Goal: Information Seeking & Learning: Learn about a topic

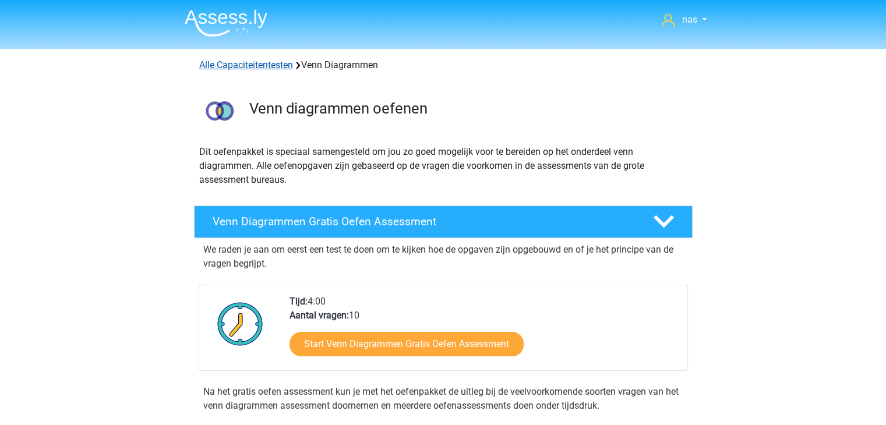
click at [259, 59] on link "Alle Capaciteitentesten" at bounding box center [246, 64] width 94 height 11
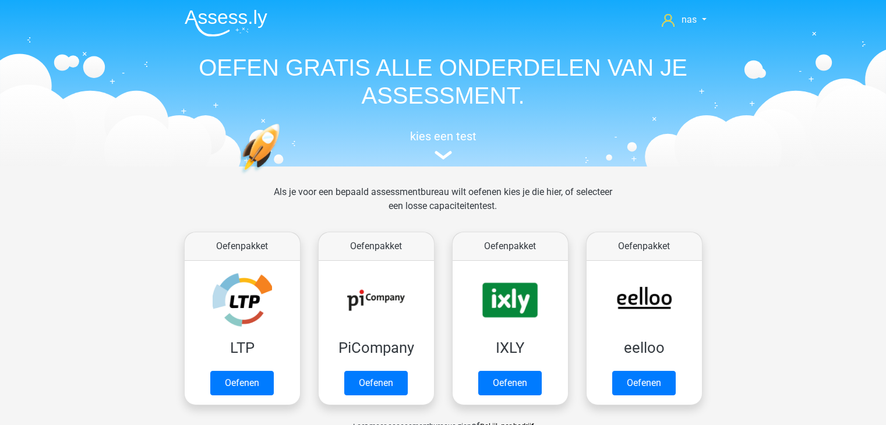
scroll to position [494, 0]
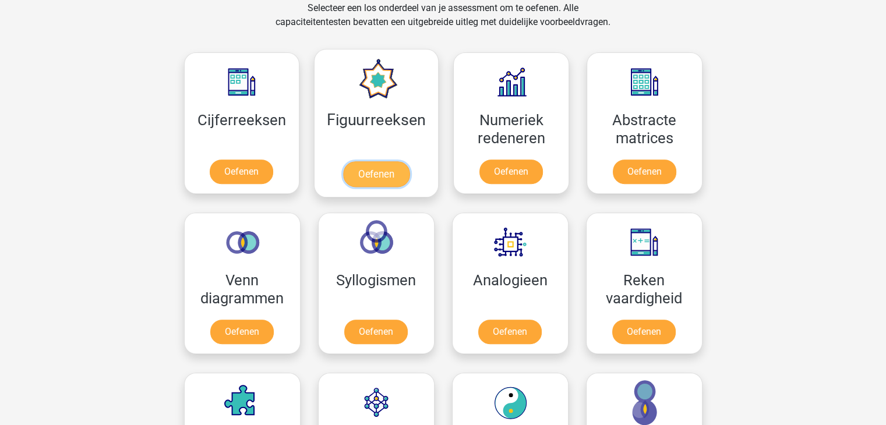
click at [384, 161] on link "Oefenen" at bounding box center [376, 174] width 66 height 26
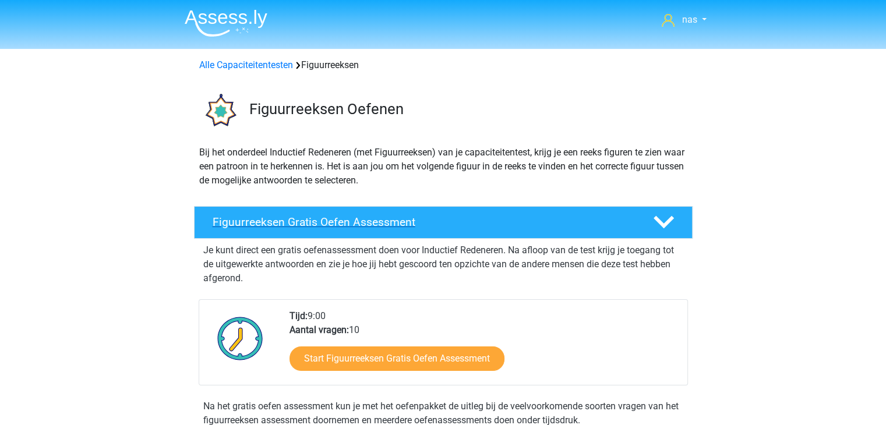
click at [417, 224] on h4 "Figuurreeksen Gratis Oefen Assessment" at bounding box center [424, 221] width 422 height 13
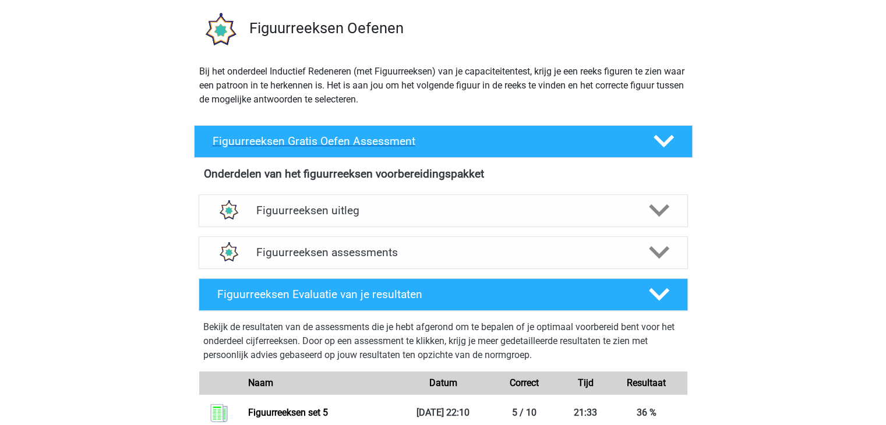
scroll to position [82, 0]
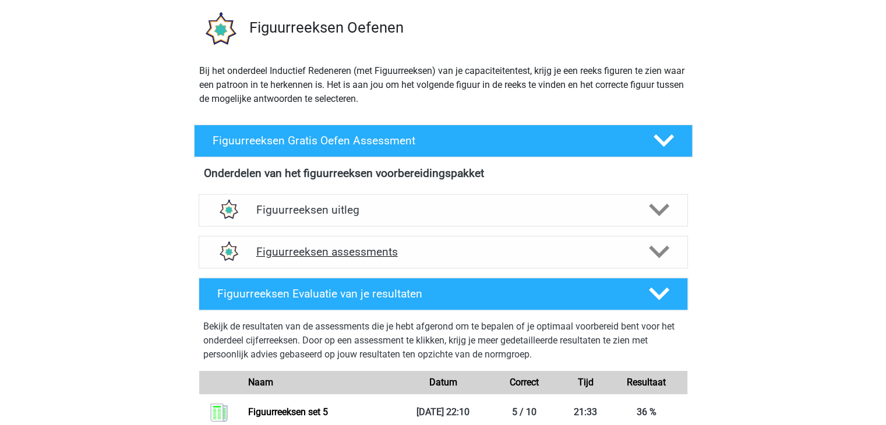
click at [391, 253] on h4 "Figuurreeksen assessments" at bounding box center [443, 251] width 374 height 13
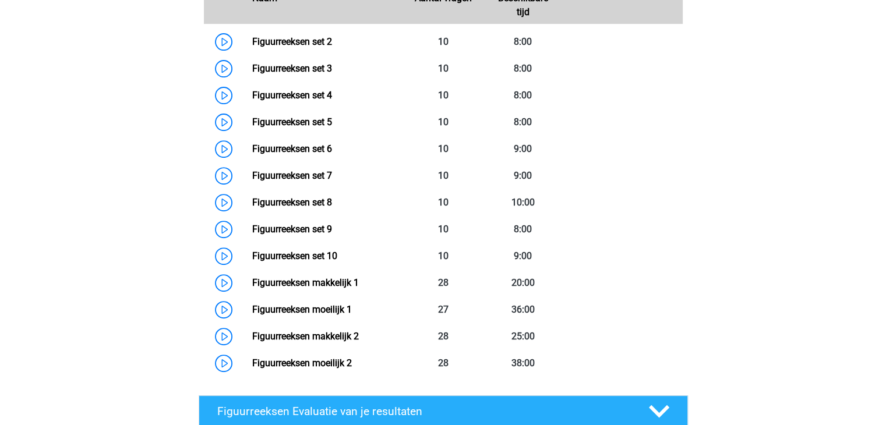
scroll to position [425, 0]
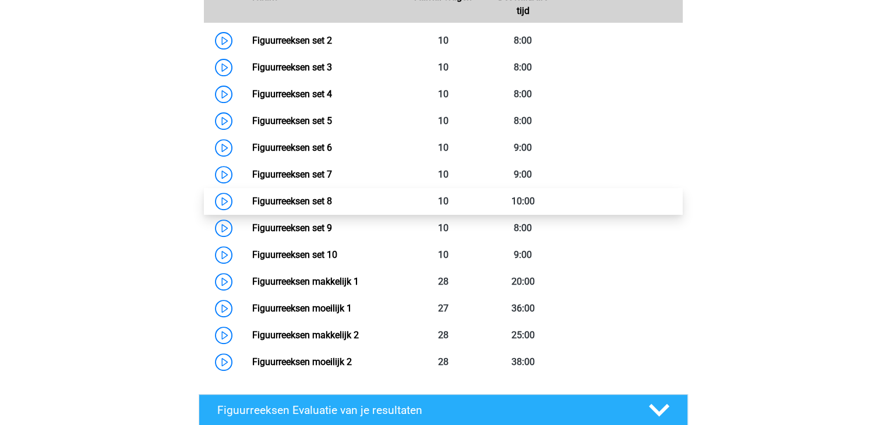
click at [332, 204] on link "Figuurreeksen set 8" at bounding box center [292, 201] width 80 height 11
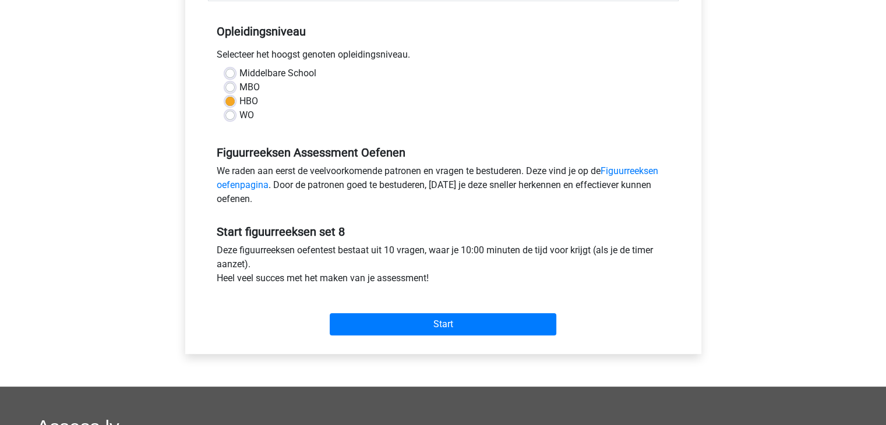
scroll to position [228, 0]
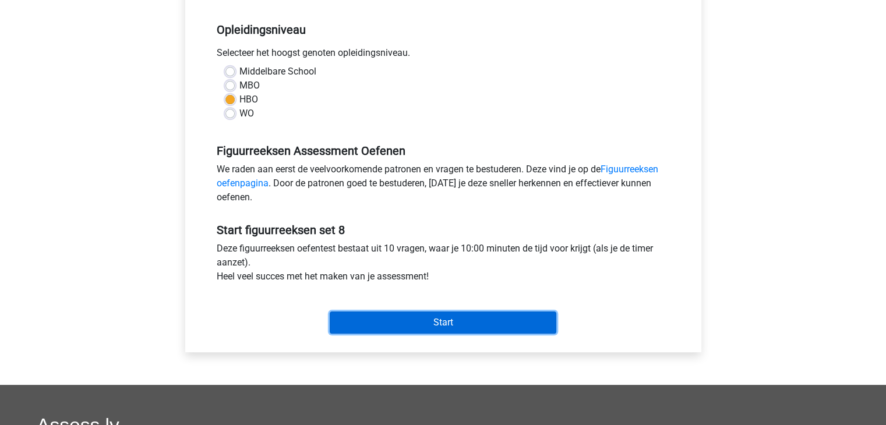
click at [438, 329] on input "Start" at bounding box center [443, 323] width 227 height 22
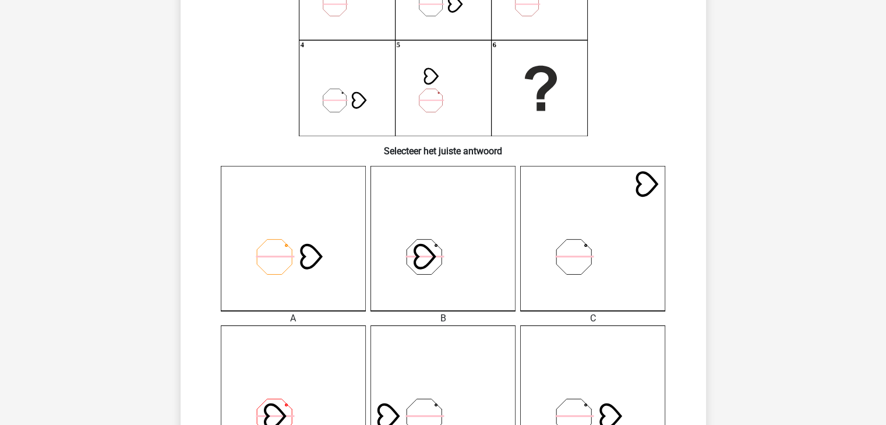
scroll to position [391, 0]
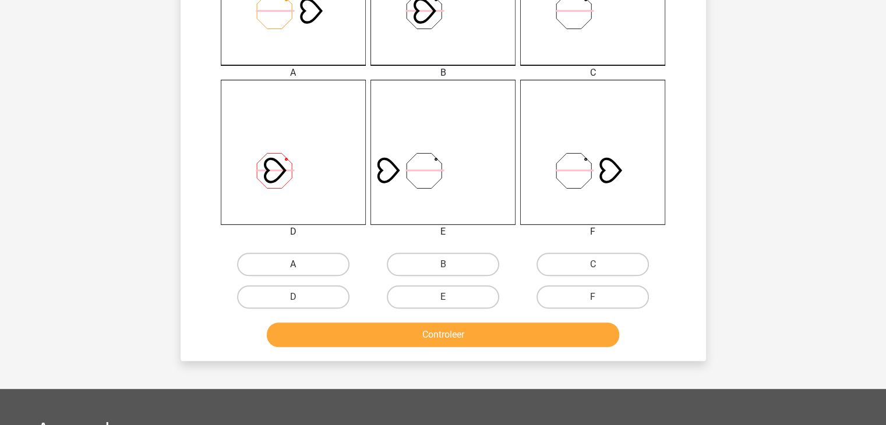
click at [288, 273] on label "A" at bounding box center [293, 264] width 112 height 23
click at [293, 272] on input "A" at bounding box center [297, 268] width 8 height 8
radio input "true"
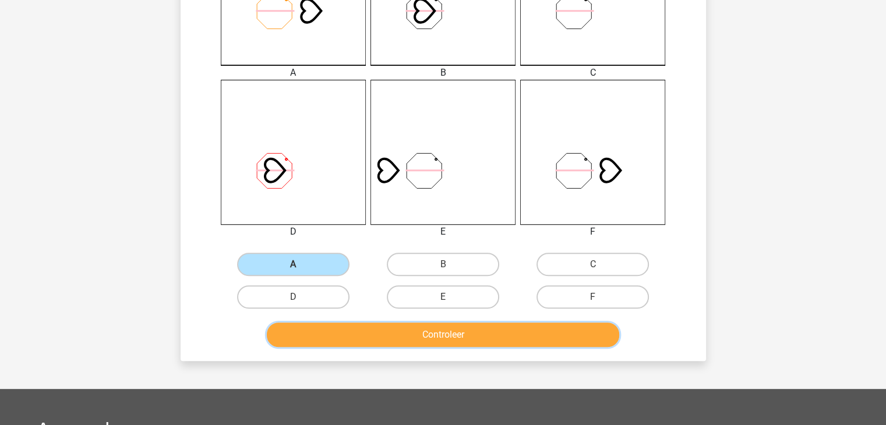
click at [359, 341] on button "Controleer" at bounding box center [443, 335] width 352 height 24
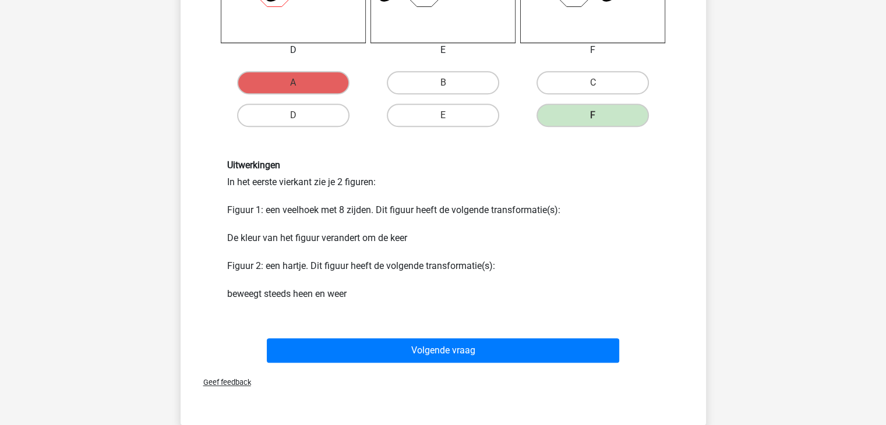
scroll to position [586, 0]
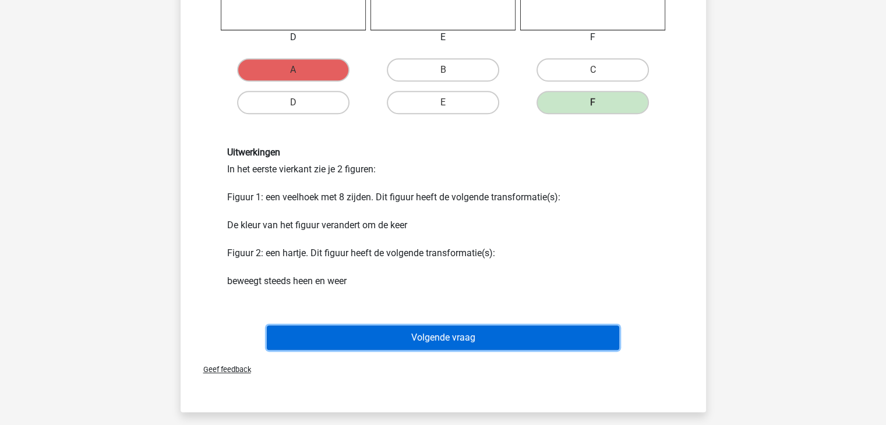
click at [399, 334] on button "Volgende vraag" at bounding box center [443, 337] width 352 height 24
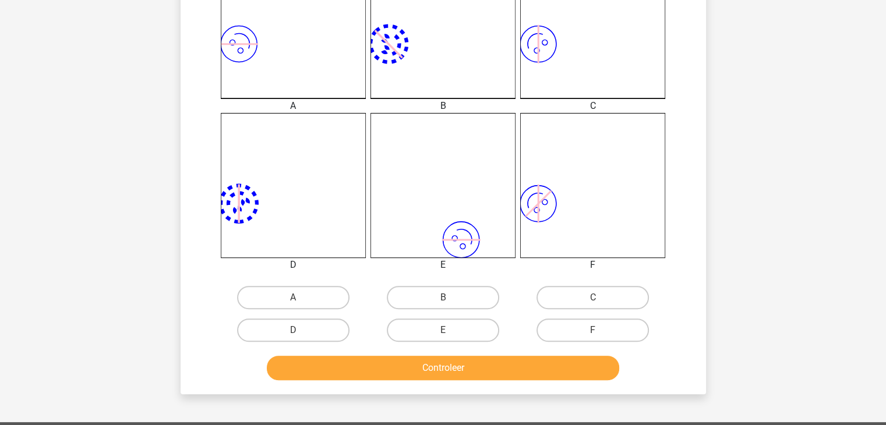
scroll to position [359, 0]
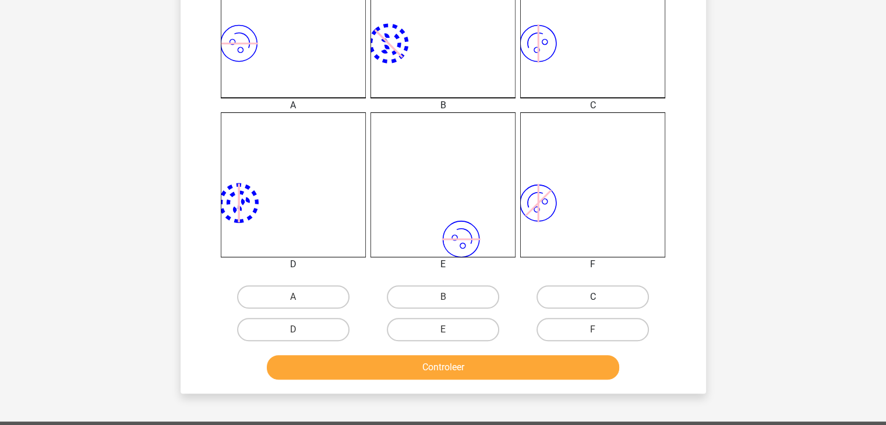
click at [574, 291] on label "C" at bounding box center [592, 296] width 112 height 23
click at [593, 297] on input "C" at bounding box center [597, 301] width 8 height 8
radio input "true"
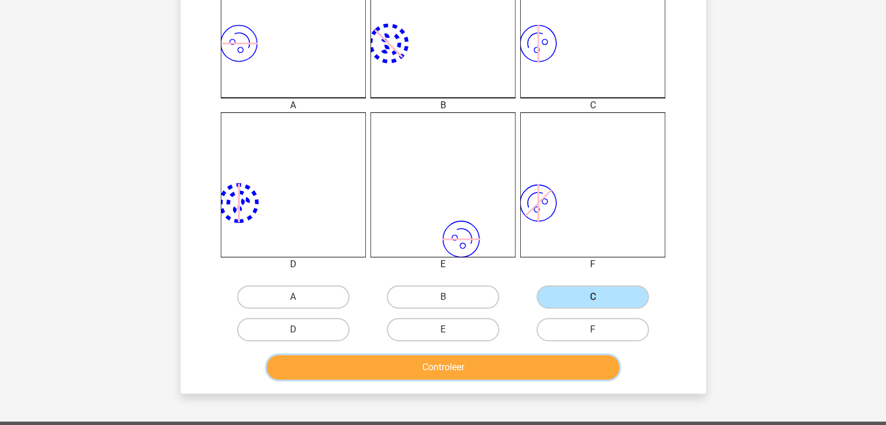
click at [520, 376] on button "Controleer" at bounding box center [443, 367] width 352 height 24
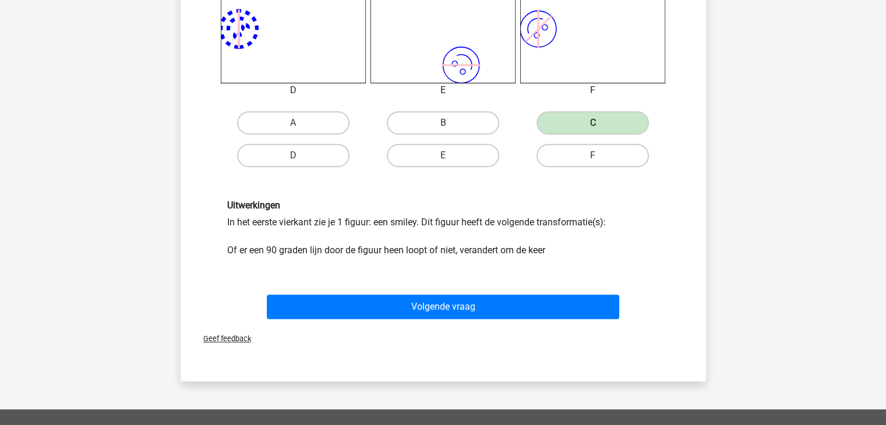
scroll to position [535, 0]
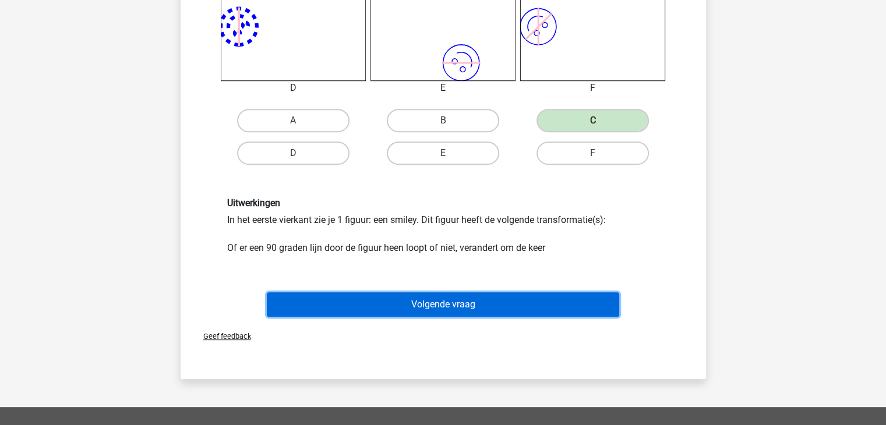
click at [477, 302] on button "Volgende vraag" at bounding box center [443, 304] width 352 height 24
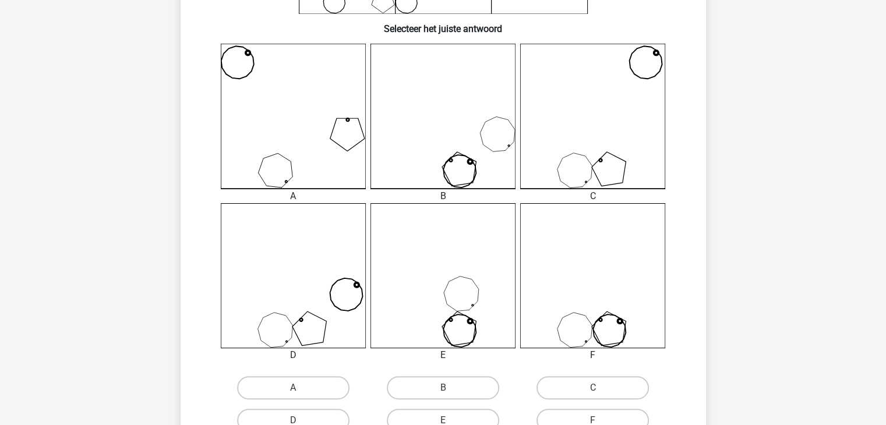
scroll to position [269, 0]
click at [350, 263] on icon at bounding box center [293, 274] width 145 height 145
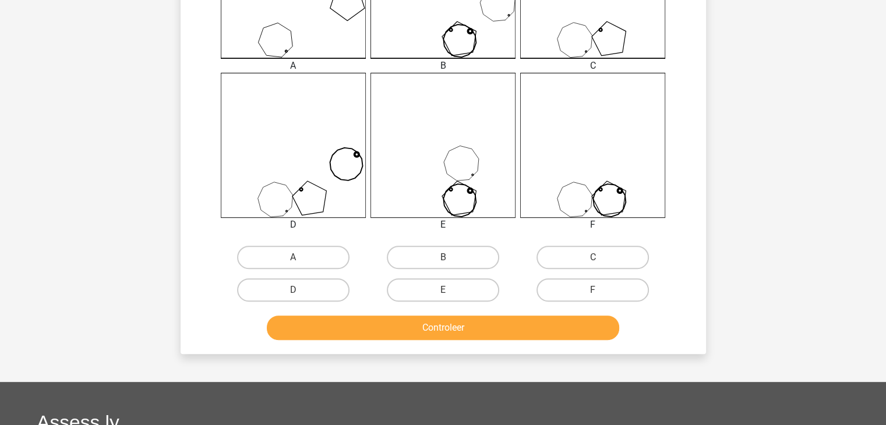
scroll to position [402, 0]
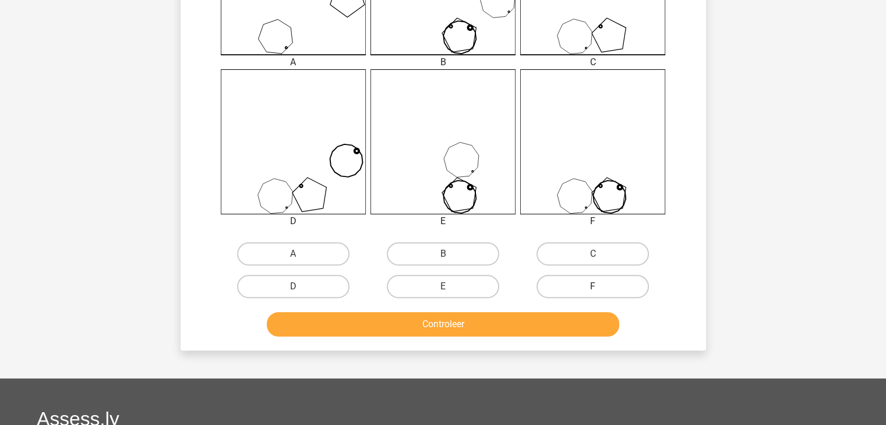
click at [540, 288] on label "F" at bounding box center [592, 286] width 112 height 23
click at [593, 288] on input "F" at bounding box center [597, 290] width 8 height 8
radio input "true"
drag, startPoint x: 451, startPoint y: 294, endPoint x: 477, endPoint y: 324, distance: 39.7
click at [477, 324] on div "Wat is de meest logische volgende figuur in de reeks? 1 2 3 4 5 6 Selecteer het…" at bounding box center [443, 1] width 516 height 680
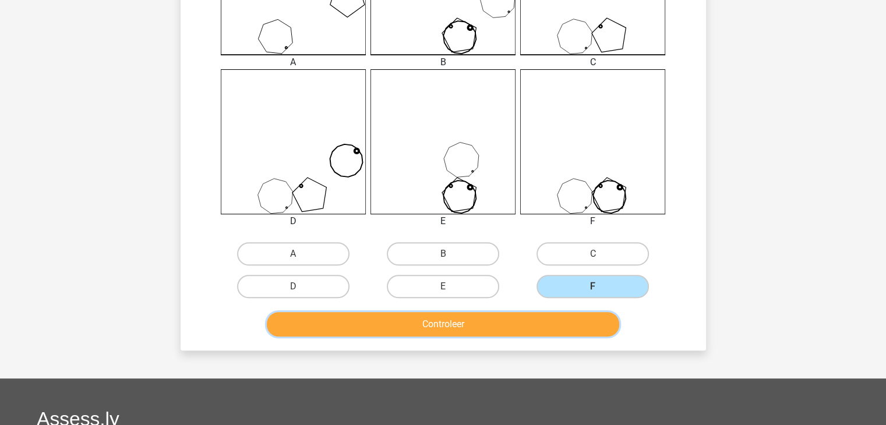
click at [477, 324] on button "Controleer" at bounding box center [443, 324] width 352 height 24
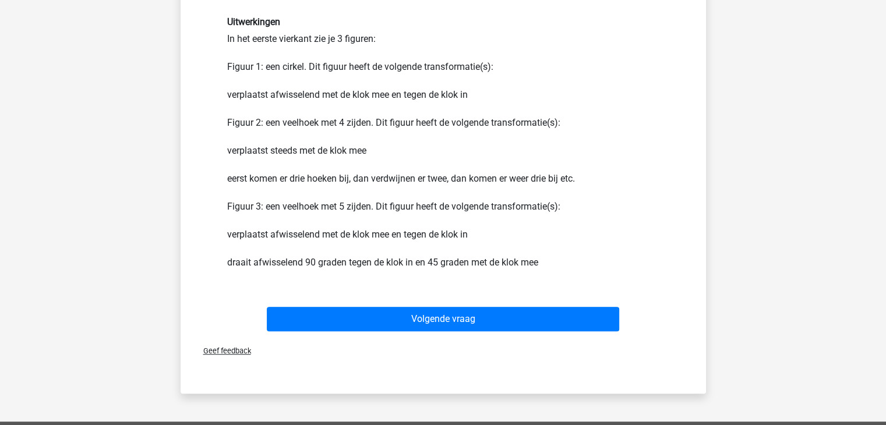
scroll to position [721, 0]
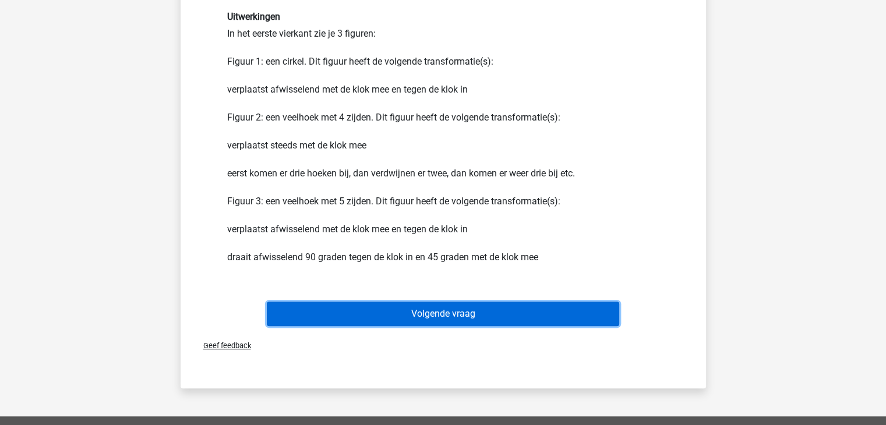
click at [455, 317] on button "Volgende vraag" at bounding box center [443, 314] width 352 height 24
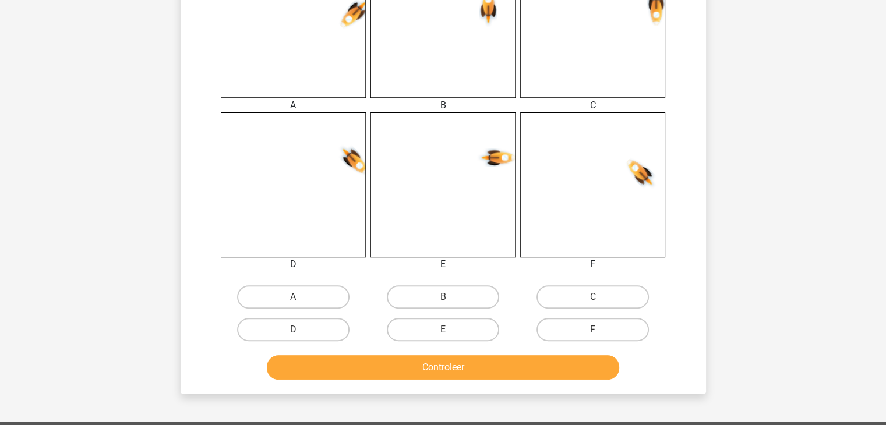
scroll to position [366, 0]
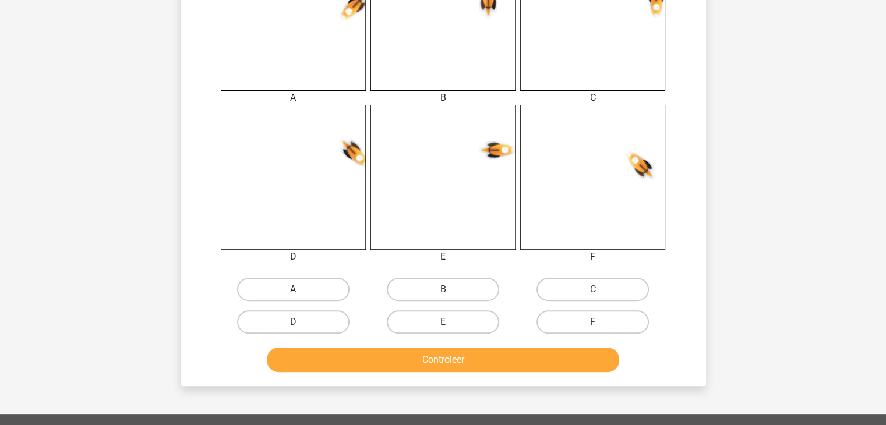
click at [319, 290] on label "A" at bounding box center [293, 289] width 112 height 23
click at [300, 290] on input "A" at bounding box center [297, 293] width 8 height 8
radio input "true"
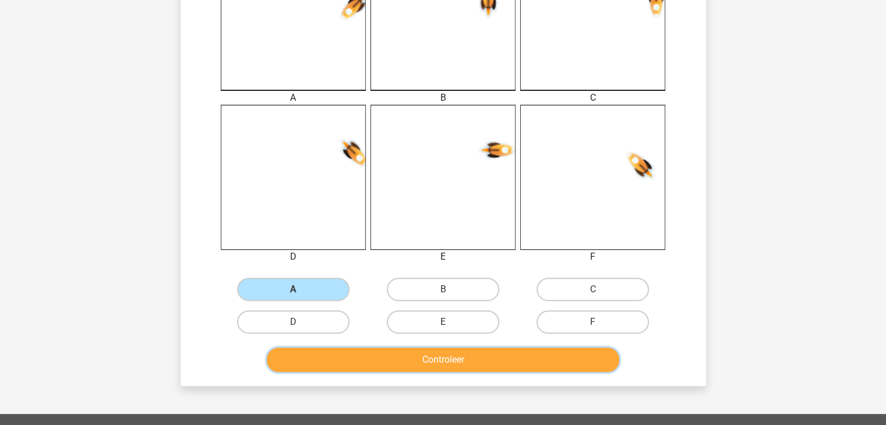
click at [434, 365] on button "Controleer" at bounding box center [443, 360] width 352 height 24
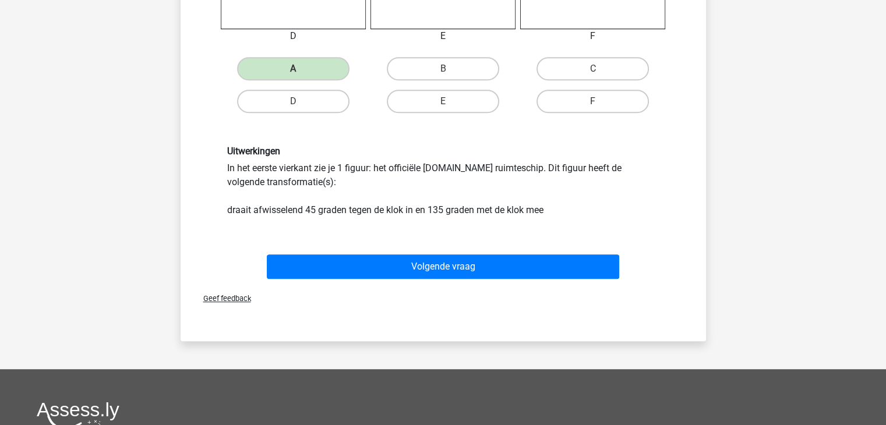
scroll to position [588, 0]
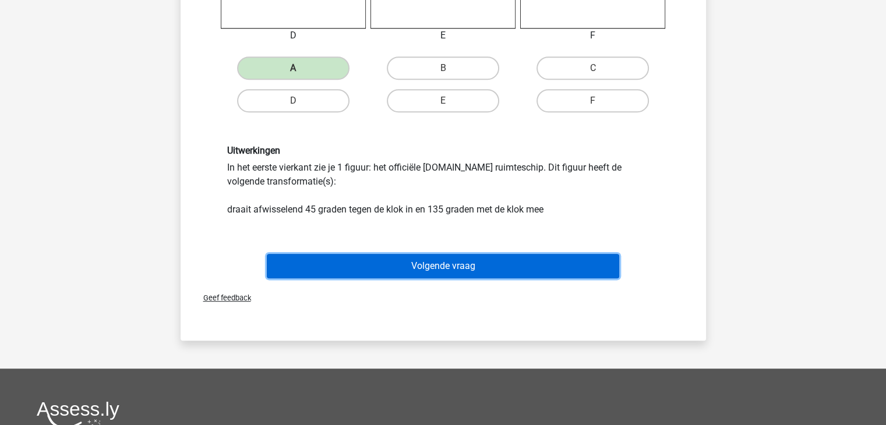
click at [412, 268] on button "Volgende vraag" at bounding box center [443, 266] width 352 height 24
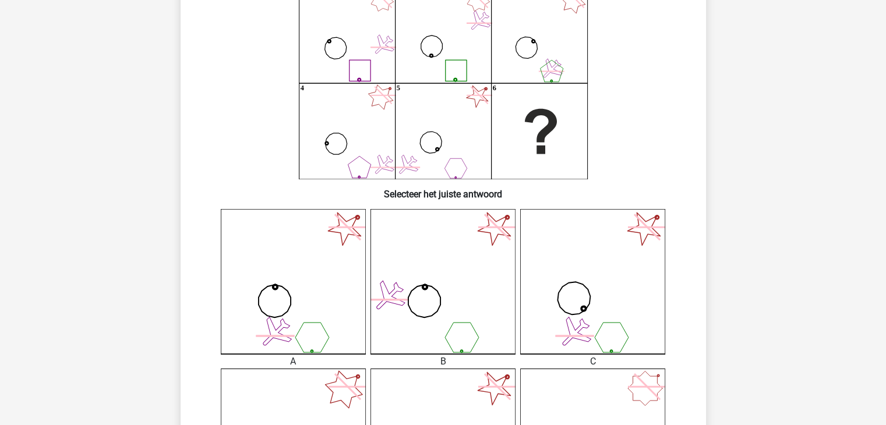
scroll to position [103, 0]
click at [631, 266] on icon at bounding box center [592, 280] width 145 height 145
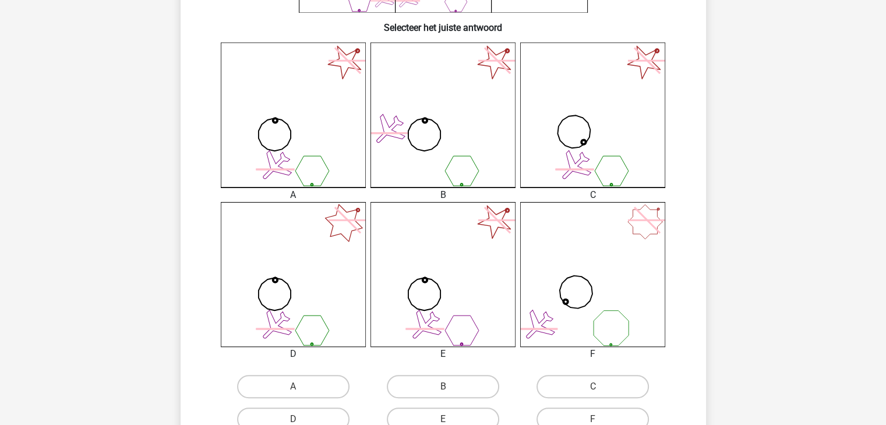
scroll to position [429, 0]
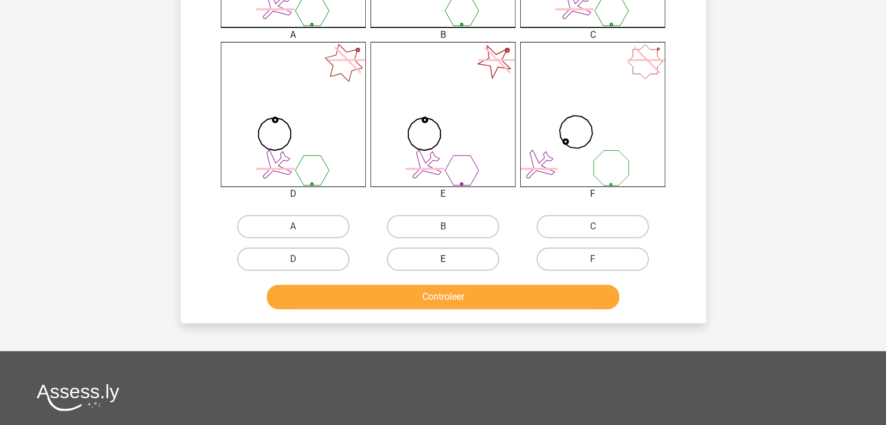
click at [463, 264] on label "E" at bounding box center [443, 258] width 112 height 23
click at [450, 264] on input "E" at bounding box center [447, 263] width 8 height 8
radio input "true"
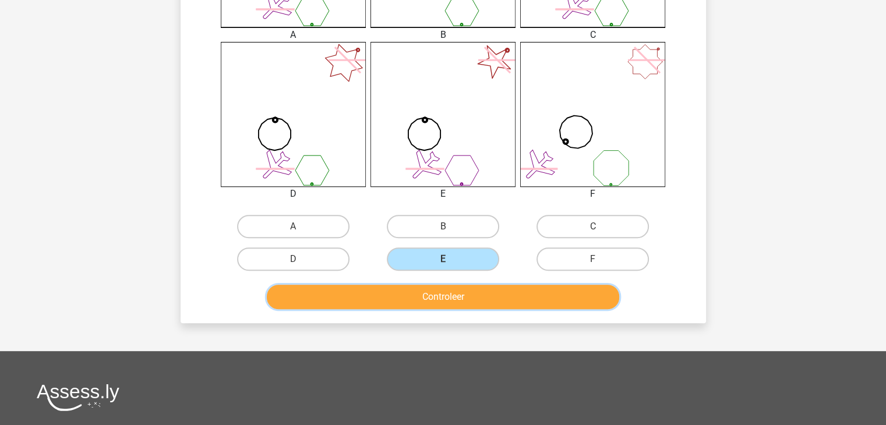
click at [472, 296] on button "Controleer" at bounding box center [443, 297] width 352 height 24
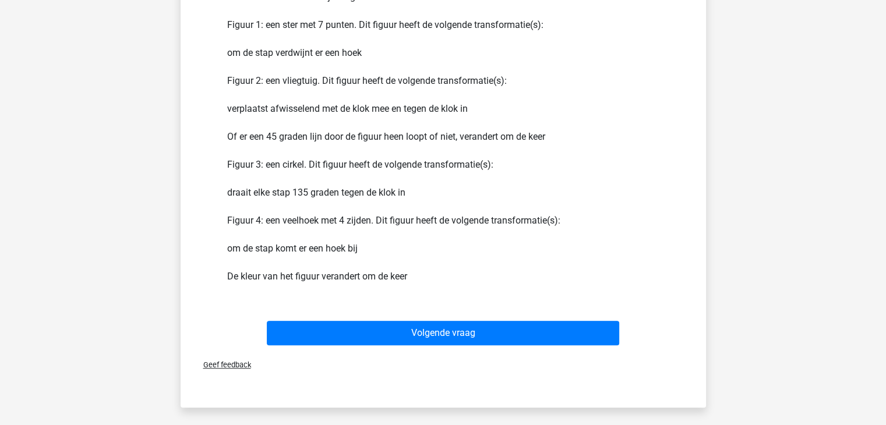
scroll to position [759, 0]
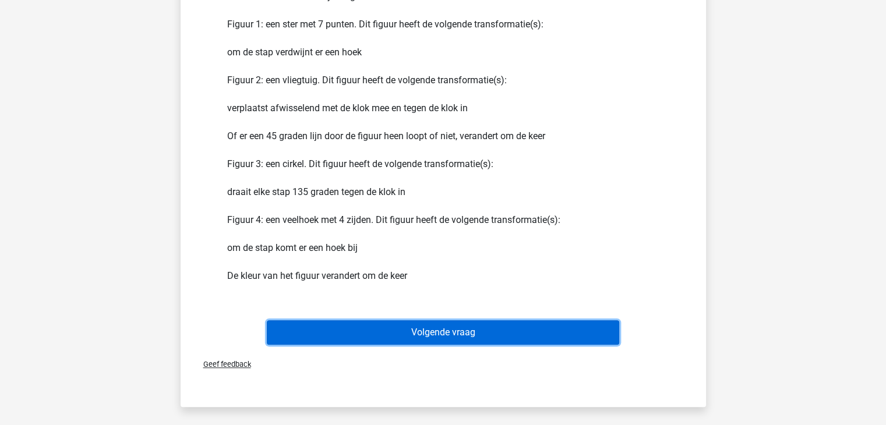
click at [458, 328] on button "Volgende vraag" at bounding box center [443, 332] width 352 height 24
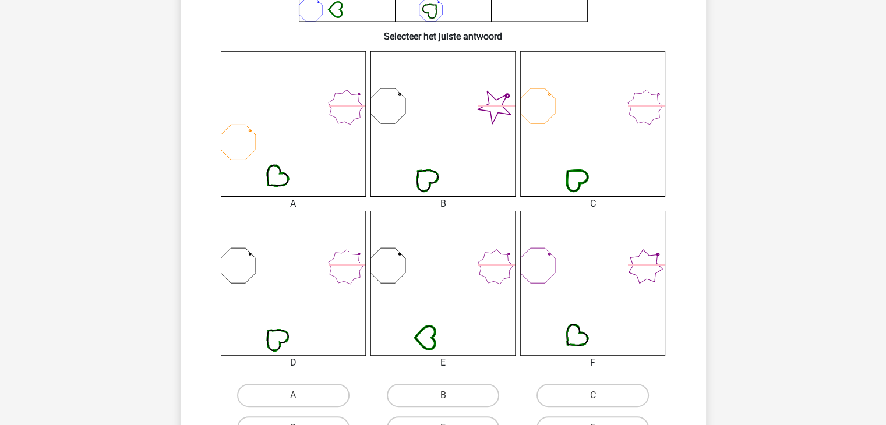
scroll to position [320, 0]
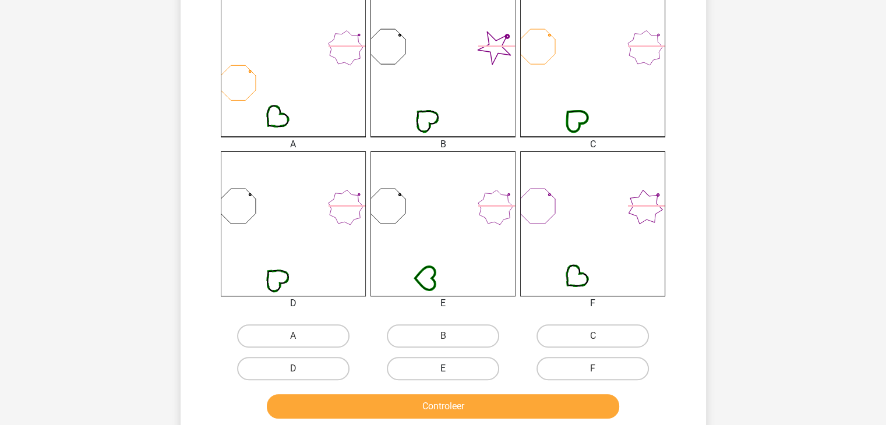
click at [448, 366] on label "E" at bounding box center [443, 368] width 112 height 23
click at [448, 369] on input "E" at bounding box center [447, 373] width 8 height 8
radio input "true"
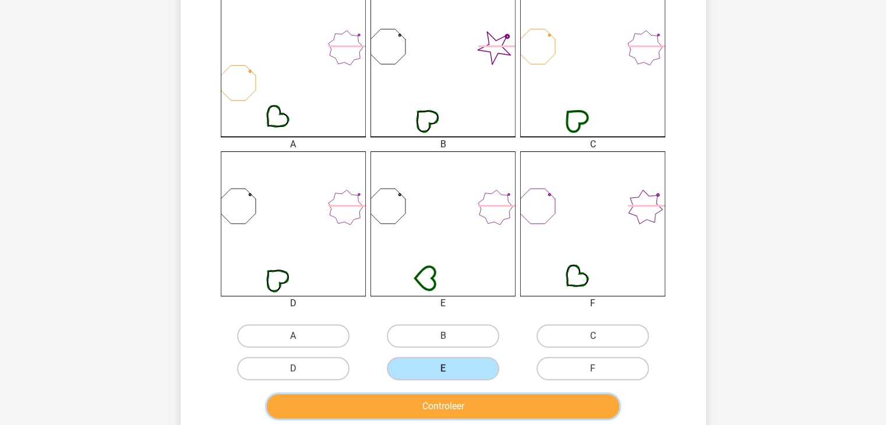
click at [461, 402] on button "Controleer" at bounding box center [443, 406] width 352 height 24
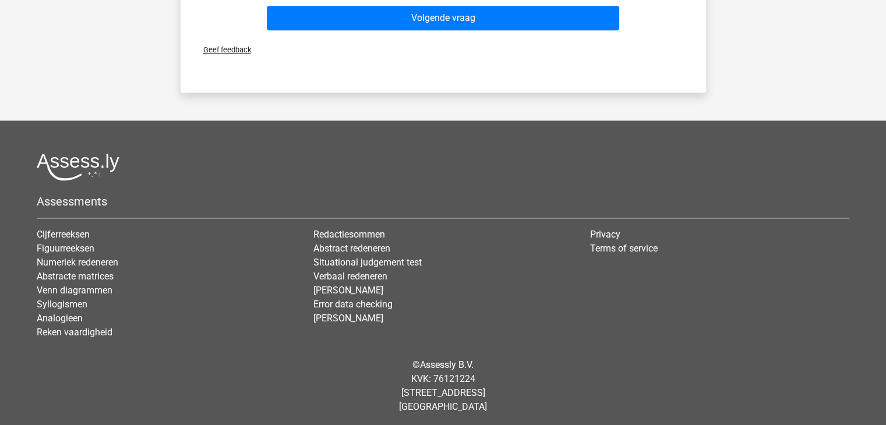
scroll to position [1020, 0]
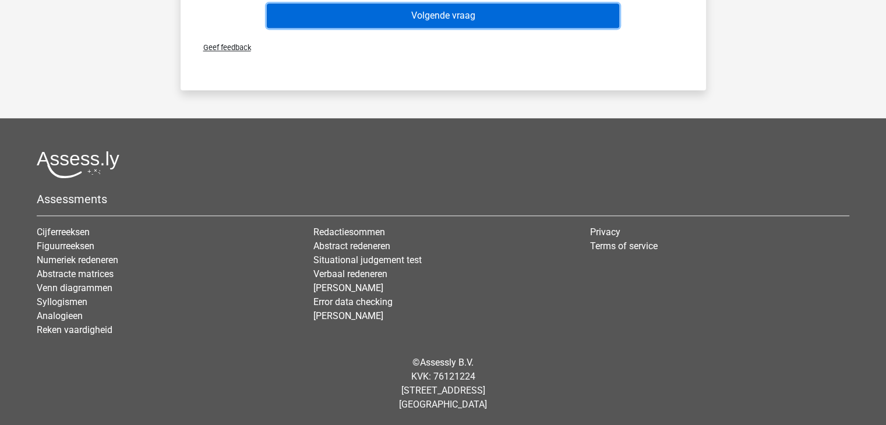
click at [446, 16] on button "Volgende vraag" at bounding box center [443, 15] width 352 height 24
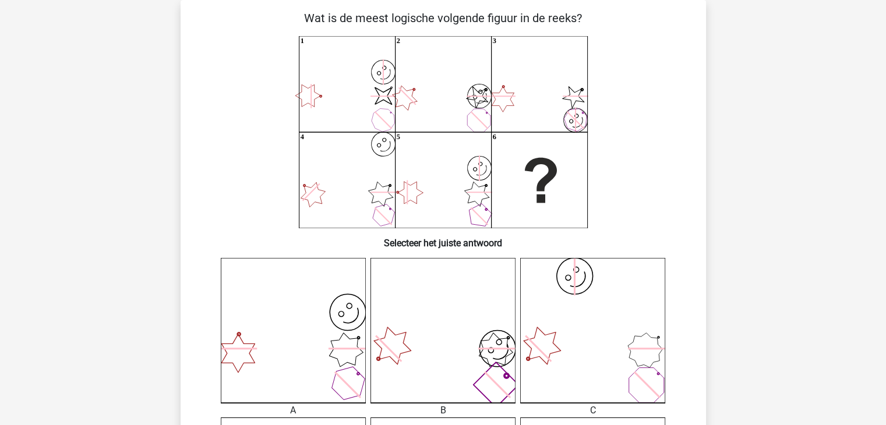
scroll to position [0, 0]
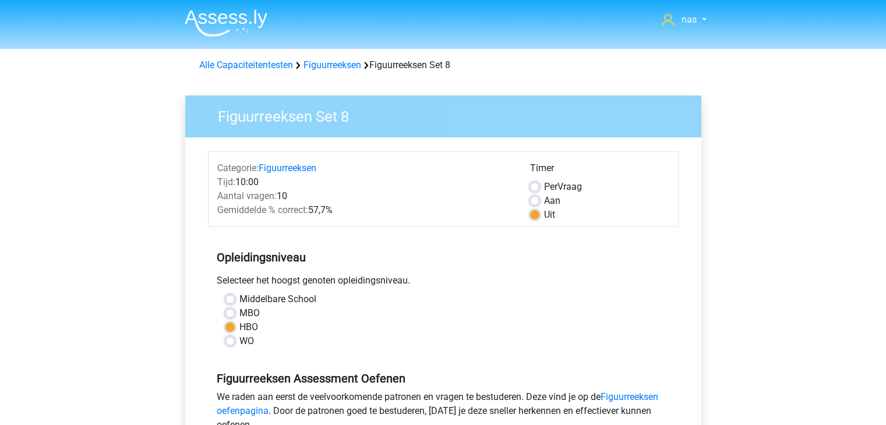
scroll to position [228, 0]
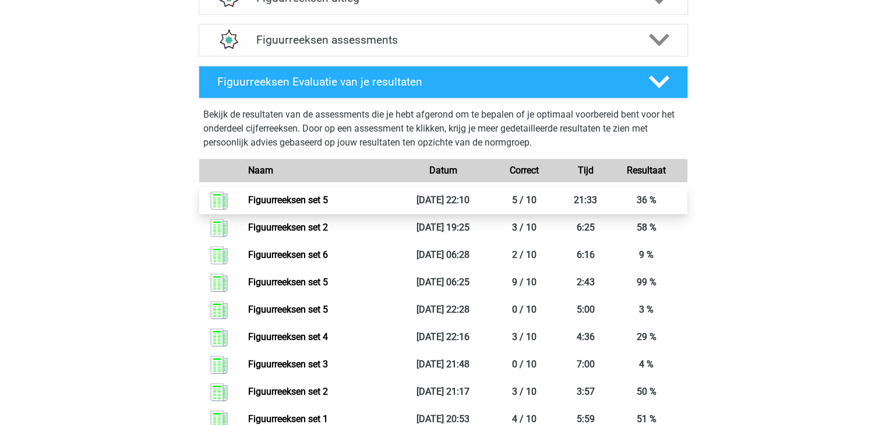
scroll to position [546, 0]
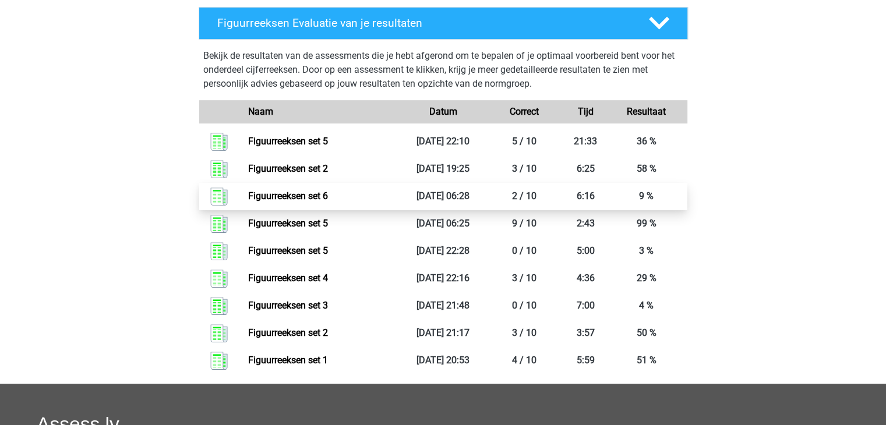
click at [324, 193] on link "Figuurreeksen set 6" at bounding box center [288, 195] width 80 height 11
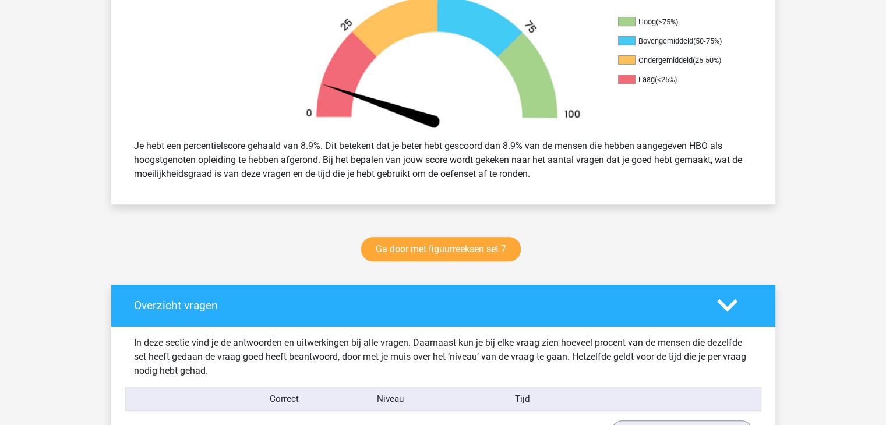
scroll to position [388, 0]
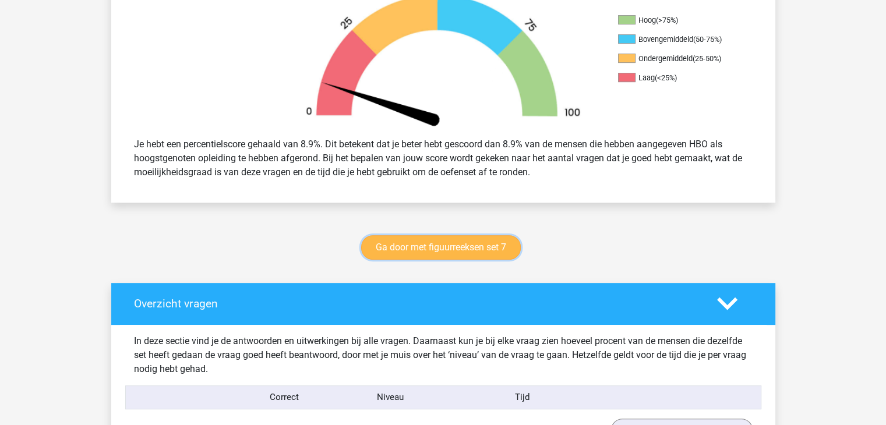
click at [406, 247] on link "Ga door met figuurreeksen set 7" at bounding box center [441, 247] width 160 height 24
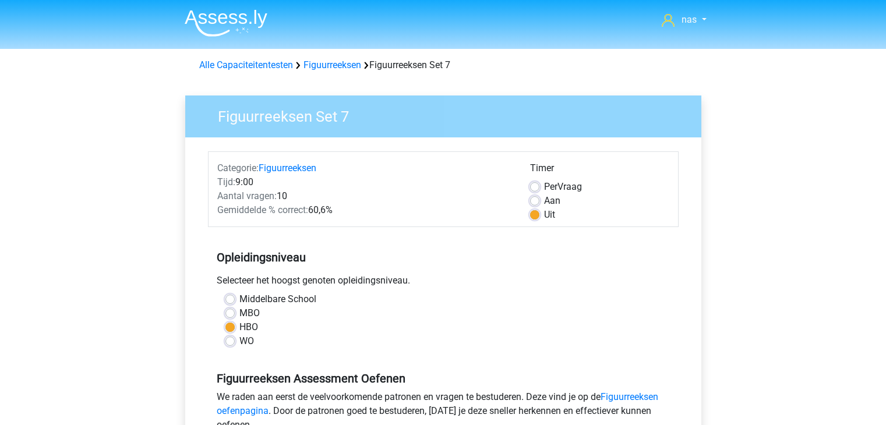
scroll to position [334, 0]
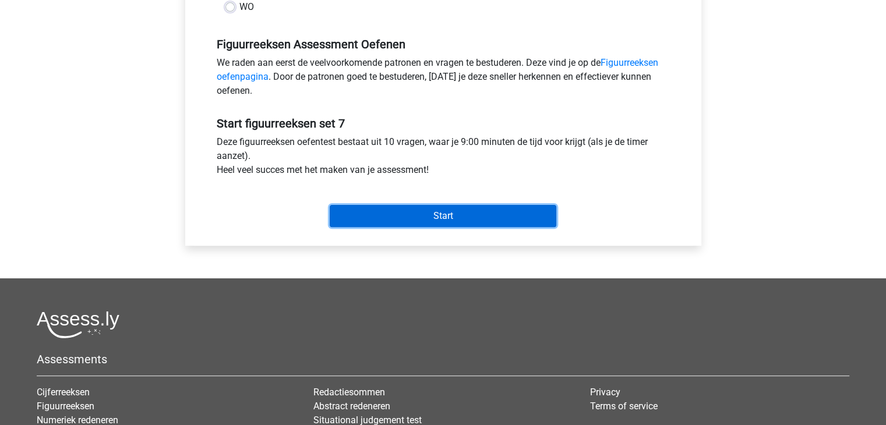
click at [431, 220] on input "Start" at bounding box center [443, 216] width 227 height 22
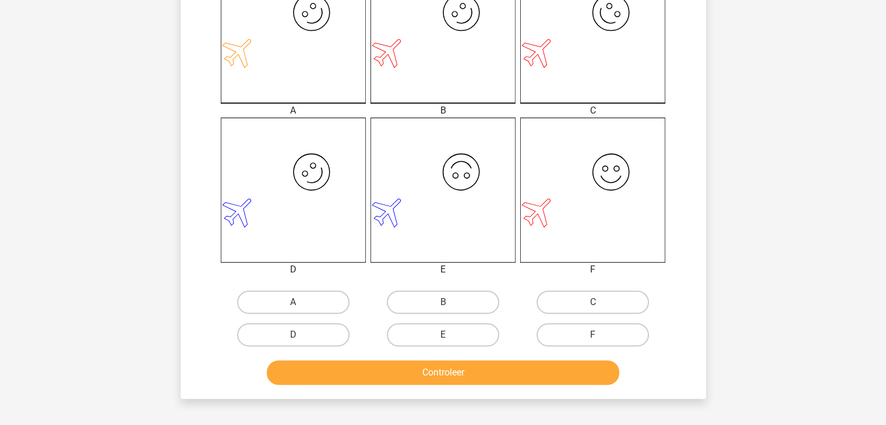
scroll to position [354, 0]
click at [447, 299] on label "B" at bounding box center [443, 301] width 112 height 23
click at [447, 302] on input "B" at bounding box center [447, 306] width 8 height 8
radio input "true"
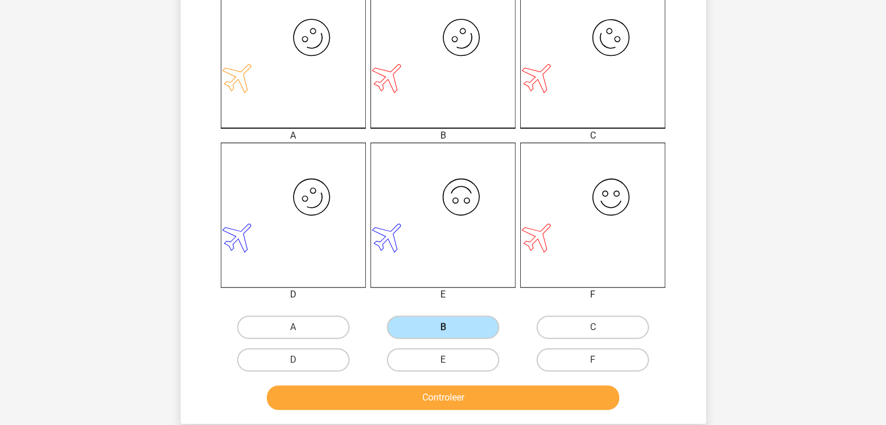
scroll to position [356, 0]
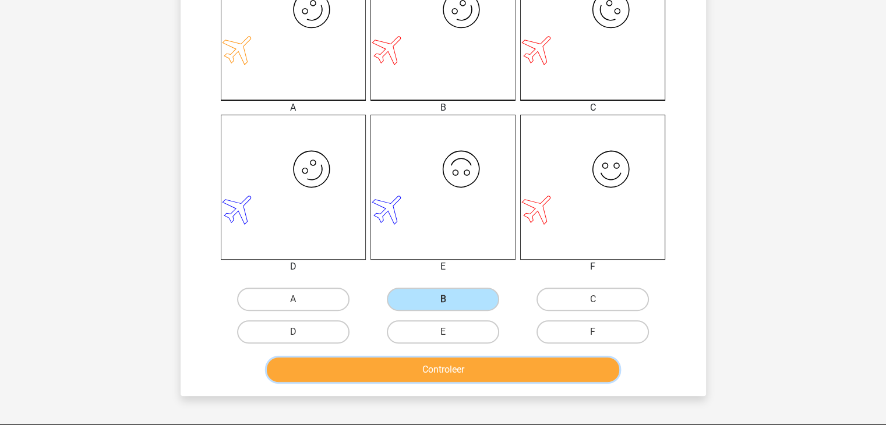
click at [465, 368] on button "Controleer" at bounding box center [443, 370] width 352 height 24
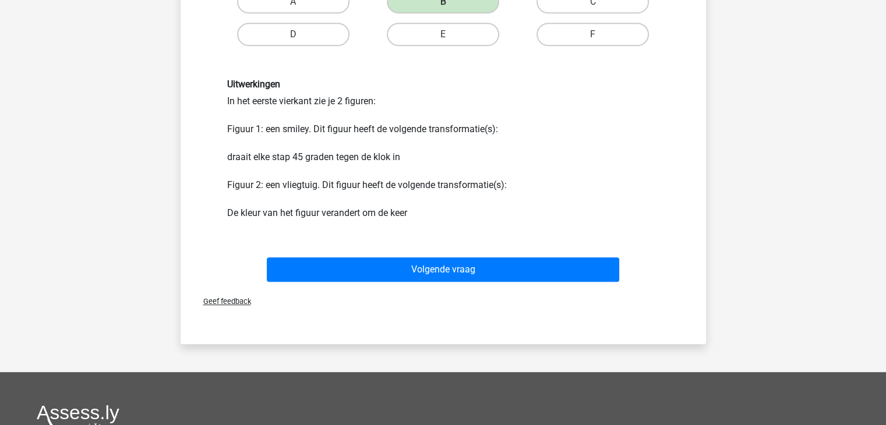
scroll to position [656, 0]
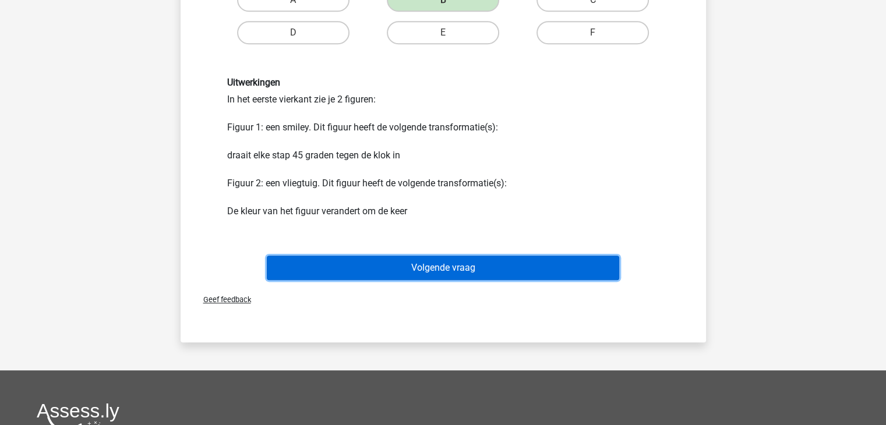
click at [466, 276] on button "Volgende vraag" at bounding box center [443, 268] width 352 height 24
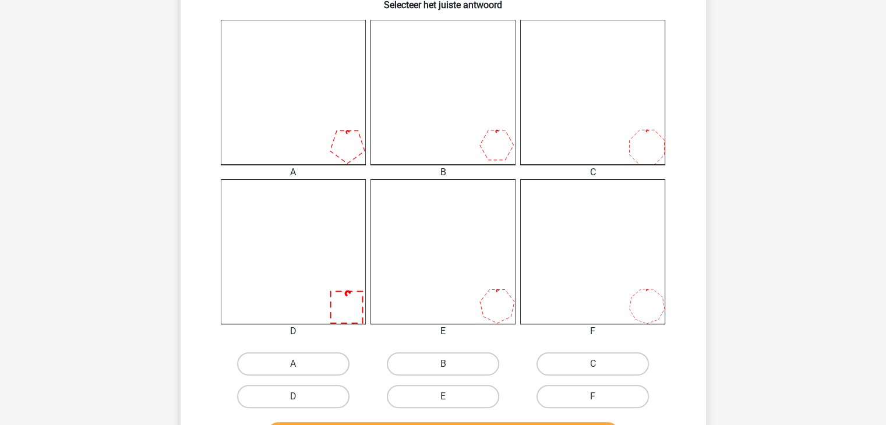
scroll to position [292, 0]
click at [323, 395] on label "D" at bounding box center [293, 395] width 112 height 23
click at [300, 396] on input "D" at bounding box center [297, 400] width 8 height 8
radio input "true"
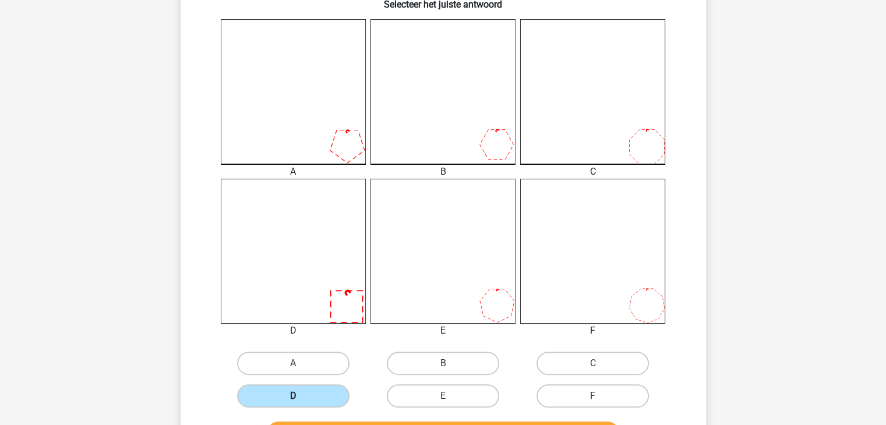
scroll to position [377, 0]
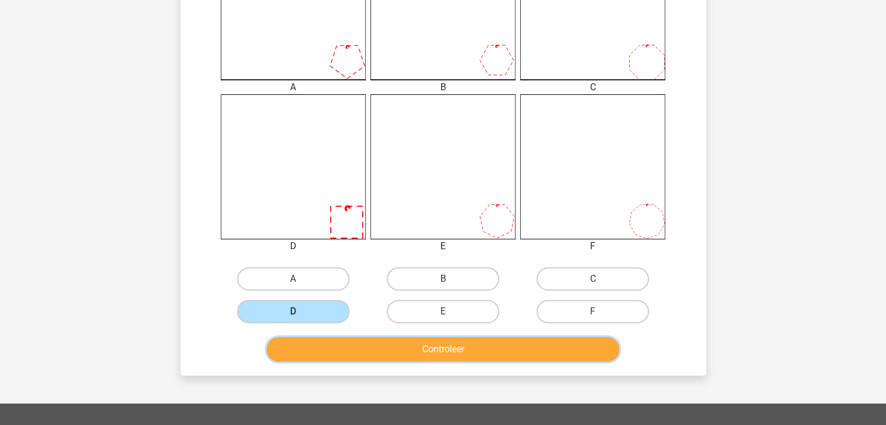
click at [411, 347] on button "Controleer" at bounding box center [443, 349] width 352 height 24
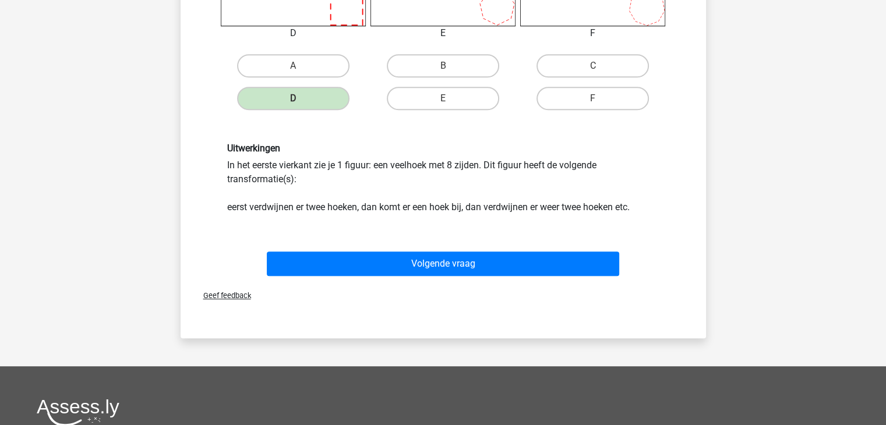
scroll to position [664, 0]
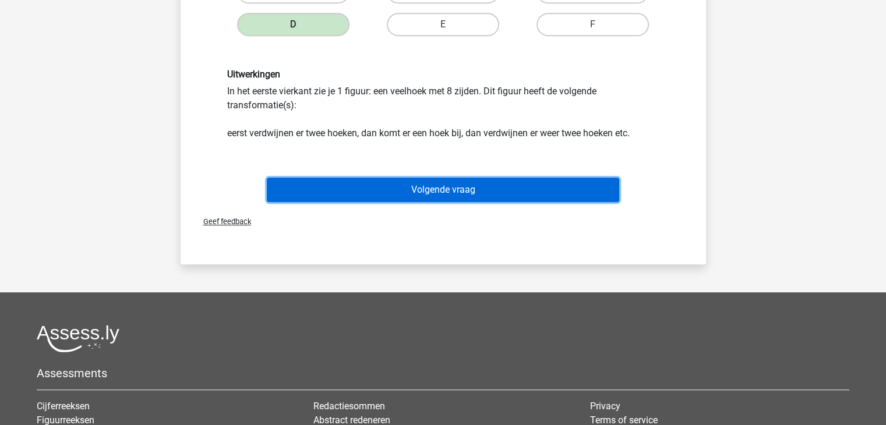
click at [445, 189] on button "Volgende vraag" at bounding box center [443, 190] width 352 height 24
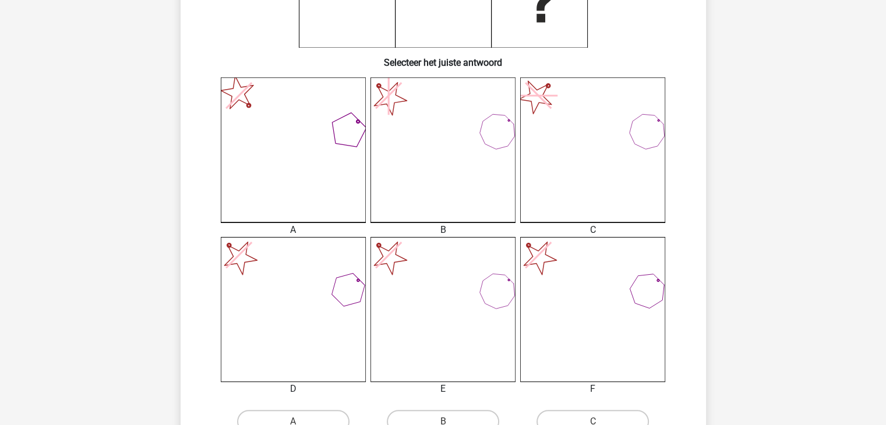
scroll to position [333, 0]
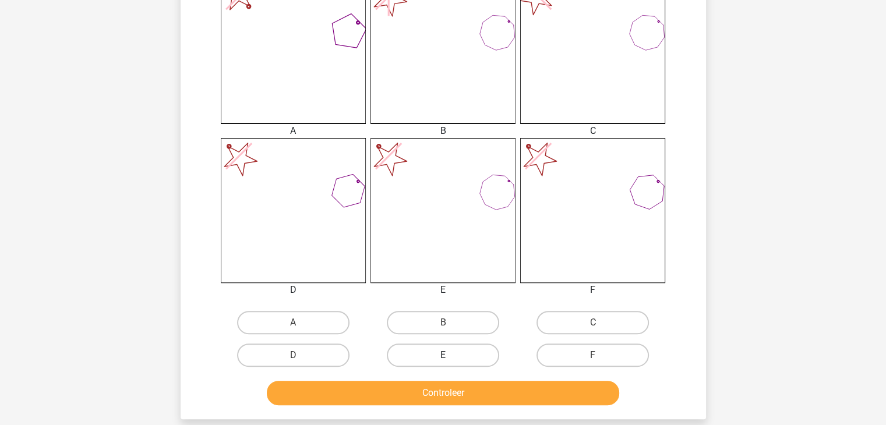
click at [459, 349] on label "E" at bounding box center [443, 355] width 112 height 23
click at [450, 355] on input "E" at bounding box center [447, 359] width 8 height 8
radio input "true"
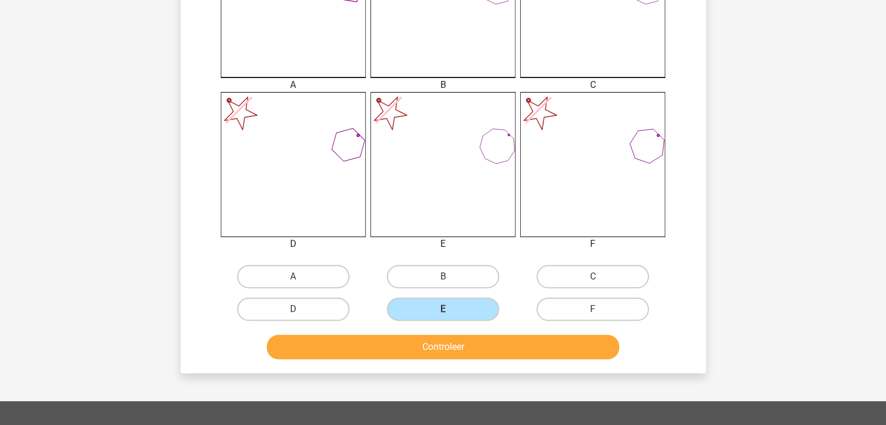
scroll to position [393, 0]
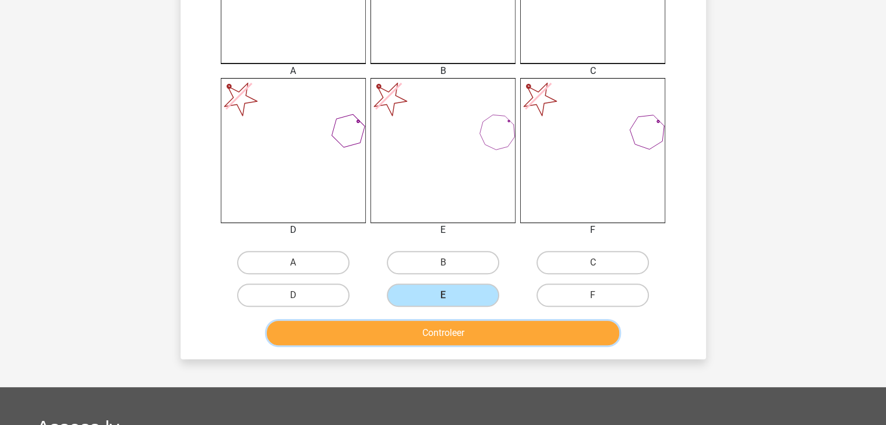
click at [463, 334] on button "Controleer" at bounding box center [443, 333] width 352 height 24
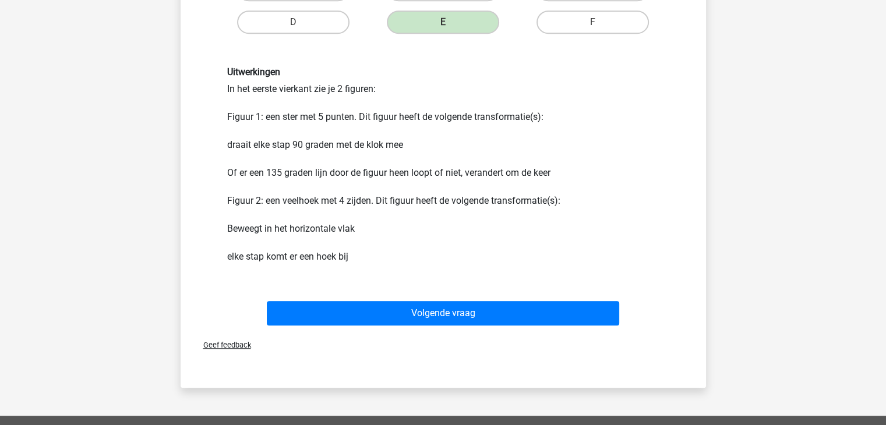
scroll to position [682, 0]
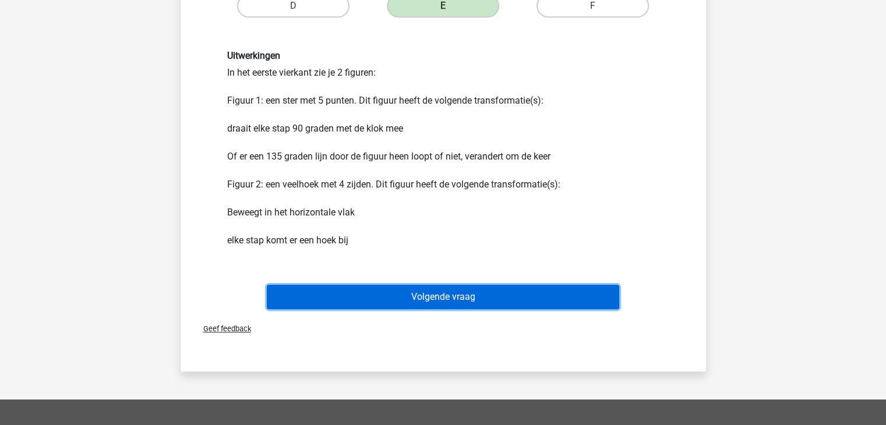
click at [459, 288] on button "Volgende vraag" at bounding box center [443, 297] width 352 height 24
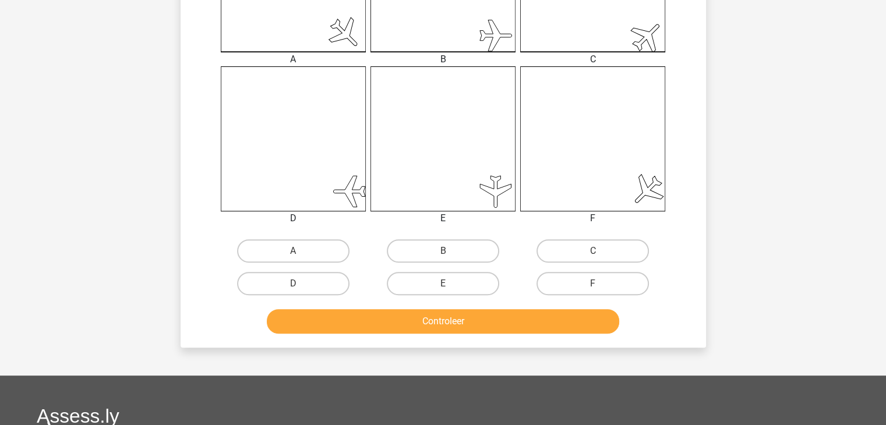
scroll to position [405, 0]
click at [573, 247] on label "C" at bounding box center [592, 250] width 112 height 23
click at [593, 250] on input "C" at bounding box center [597, 254] width 8 height 8
radio input "true"
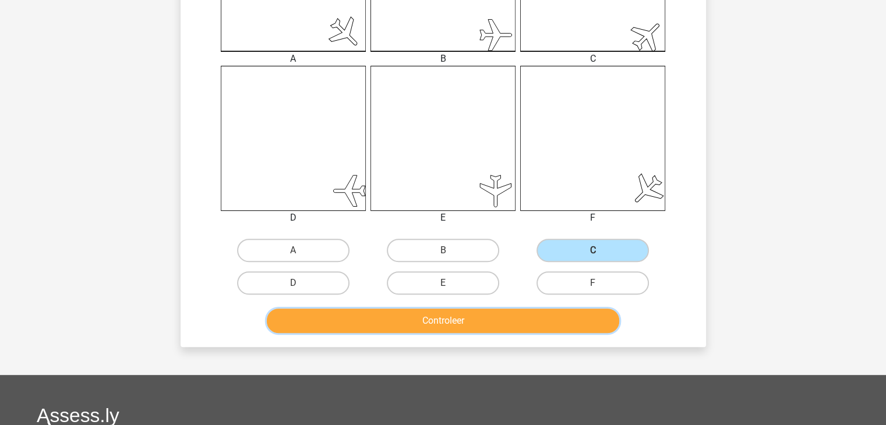
click at [500, 326] on button "Controleer" at bounding box center [443, 321] width 352 height 24
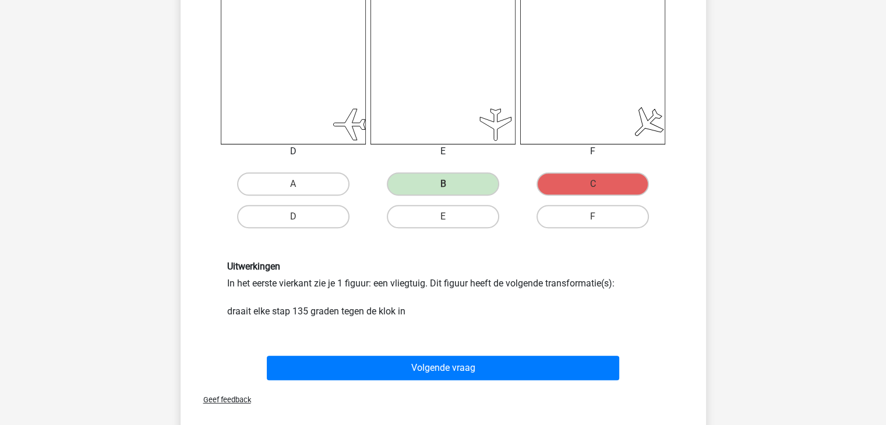
scroll to position [470, 0]
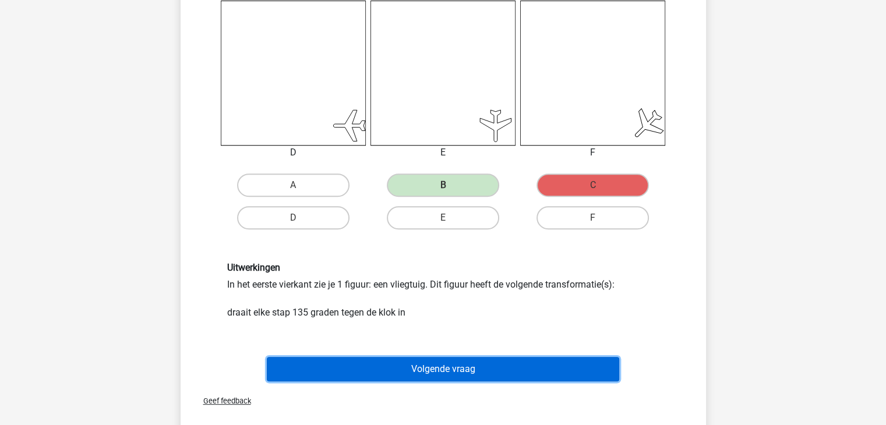
click at [465, 373] on button "Volgende vraag" at bounding box center [443, 369] width 352 height 24
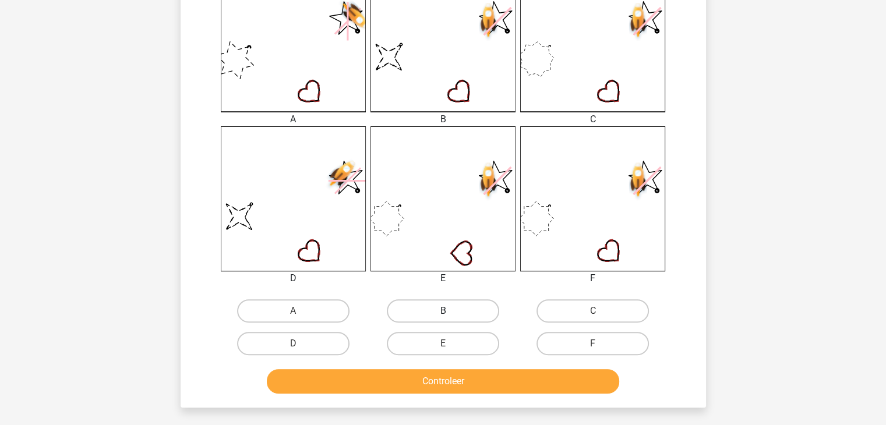
scroll to position [367, 0]
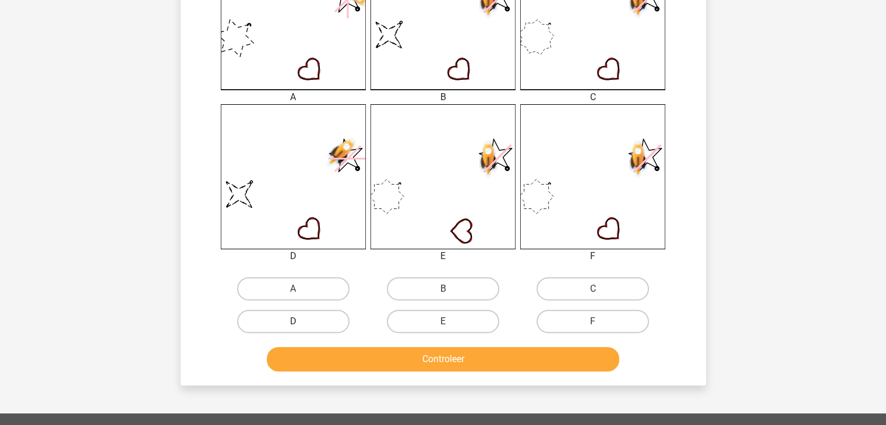
click at [332, 327] on label "D" at bounding box center [293, 321] width 112 height 23
click at [300, 327] on input "D" at bounding box center [297, 325] width 8 height 8
radio input "true"
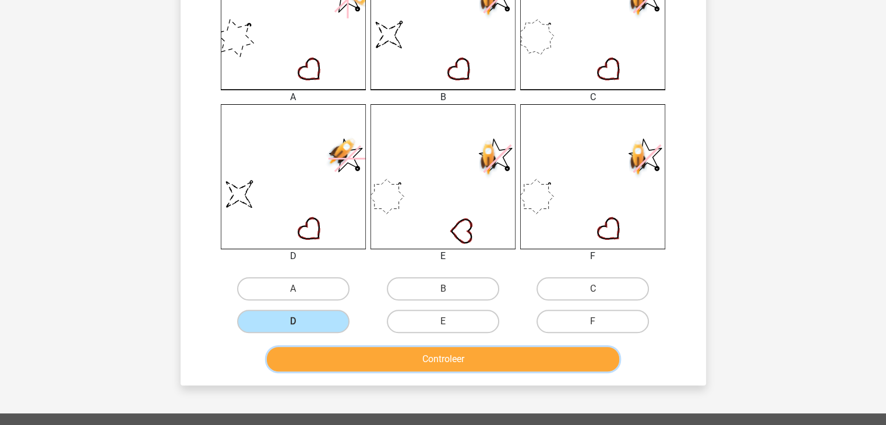
click at [394, 355] on button "Controleer" at bounding box center [443, 359] width 352 height 24
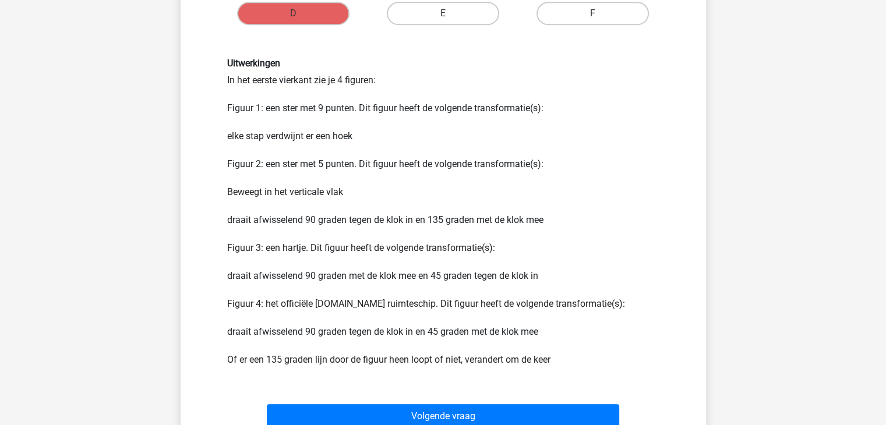
scroll to position [716, 0]
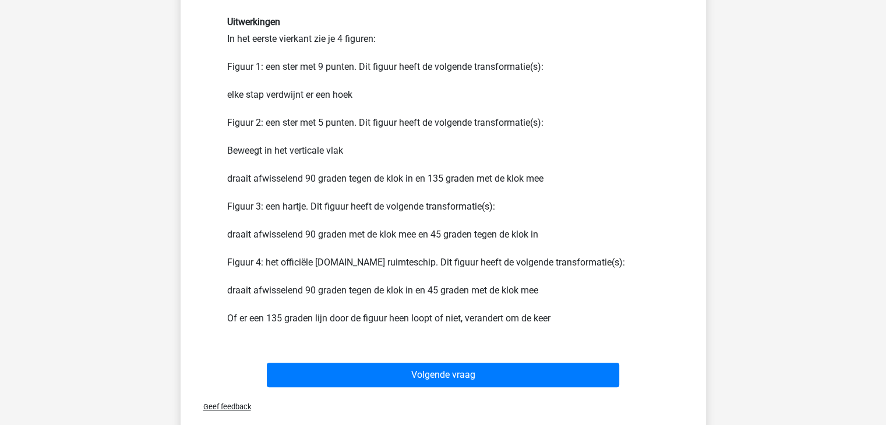
click at [460, 392] on div "Geef feedback" at bounding box center [443, 407] width 516 height 30
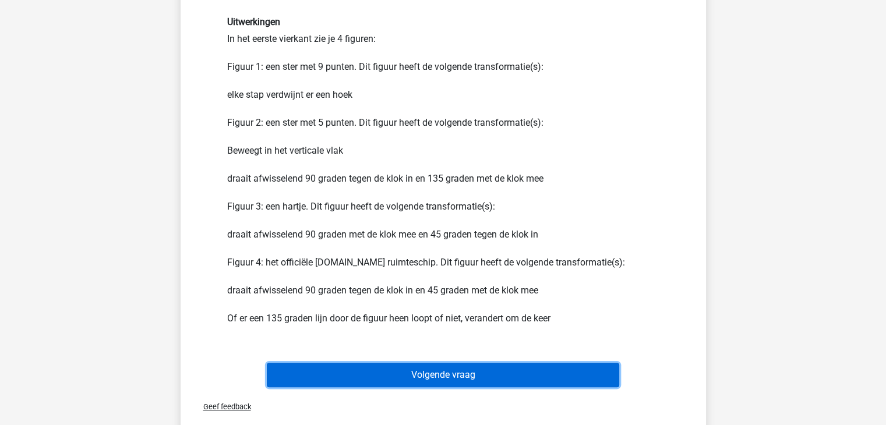
click at [455, 377] on button "Volgende vraag" at bounding box center [443, 375] width 352 height 24
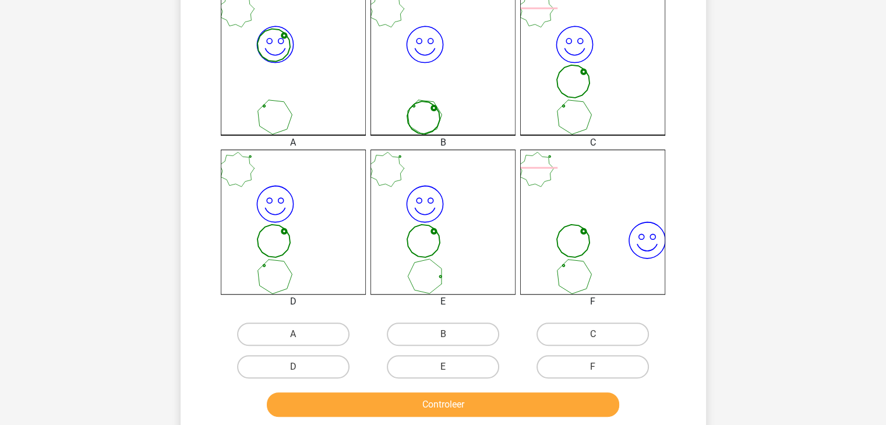
scroll to position [322, 0]
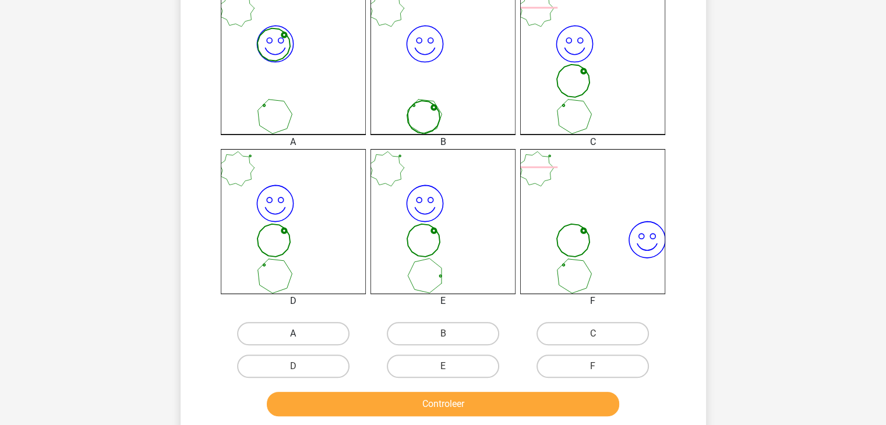
click at [307, 344] on label "A" at bounding box center [293, 333] width 112 height 23
click at [300, 341] on input "A" at bounding box center [297, 338] width 8 height 8
radio input "true"
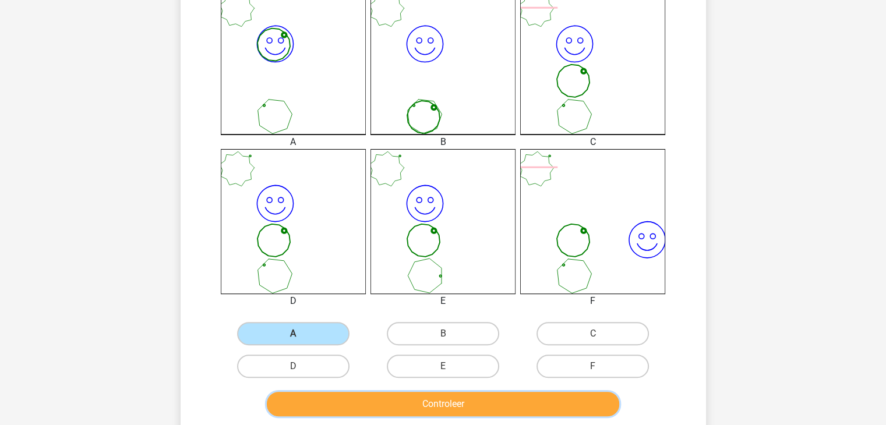
click at [369, 394] on button "Controleer" at bounding box center [443, 404] width 352 height 24
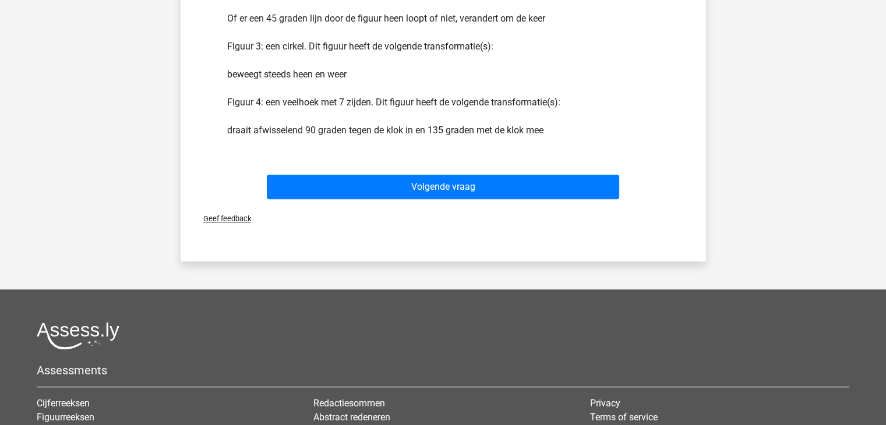
scroll to position [849, 0]
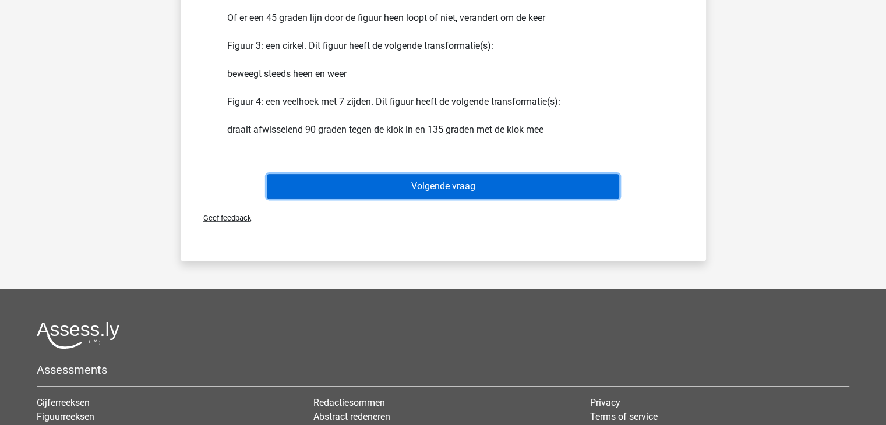
click at [449, 177] on button "Volgende vraag" at bounding box center [443, 186] width 352 height 24
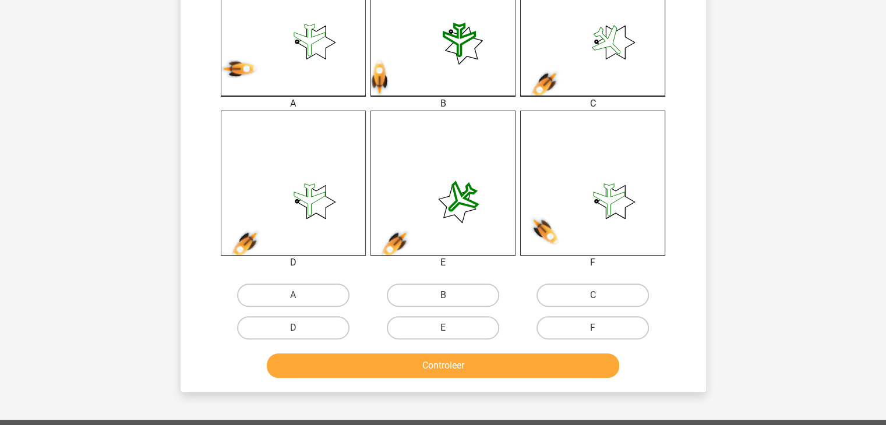
scroll to position [361, 0]
click at [319, 289] on label "A" at bounding box center [293, 294] width 112 height 23
click at [300, 295] on input "A" at bounding box center [297, 299] width 8 height 8
radio input "true"
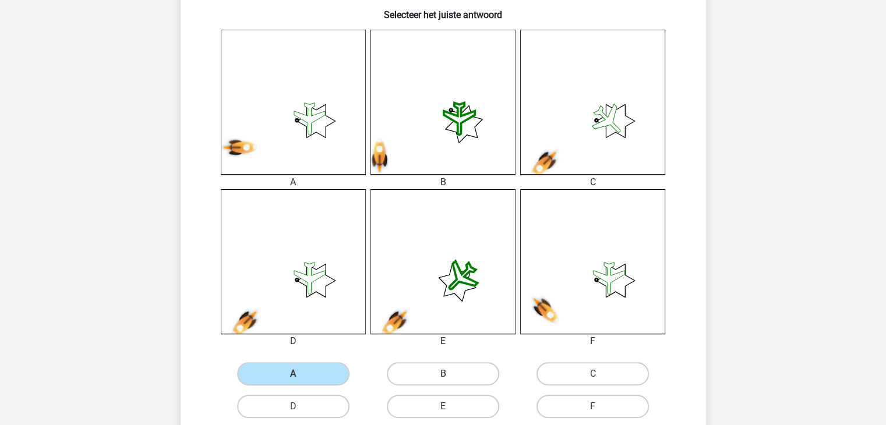
scroll to position [466, 0]
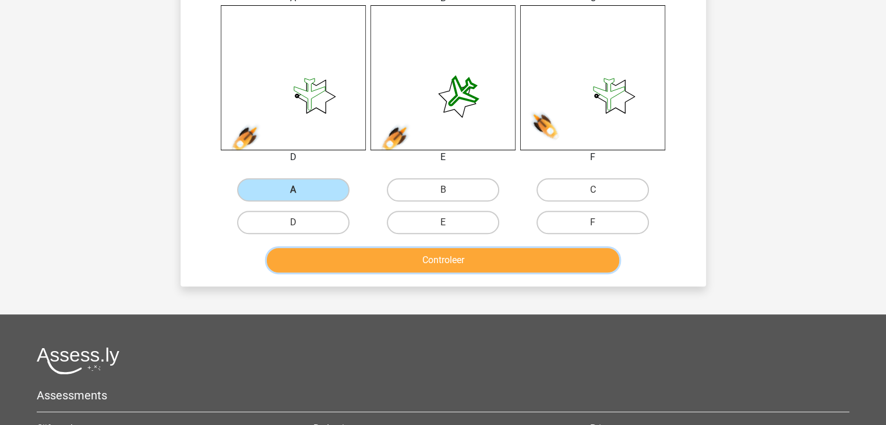
click at [419, 257] on button "Controleer" at bounding box center [443, 260] width 352 height 24
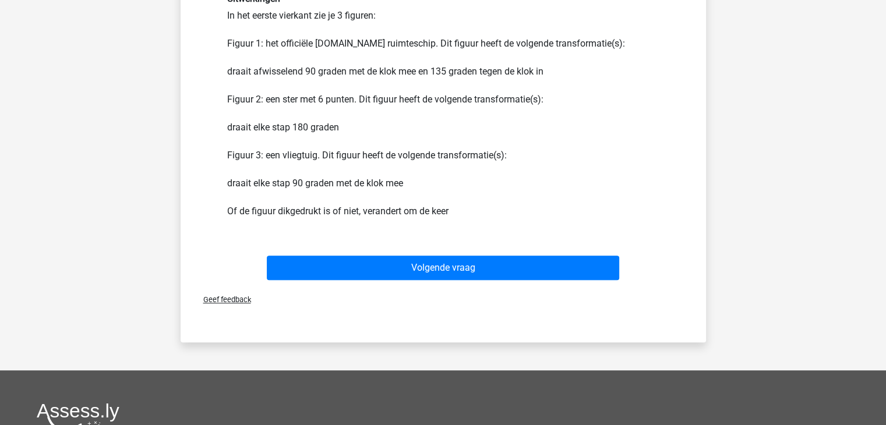
scroll to position [738, 0]
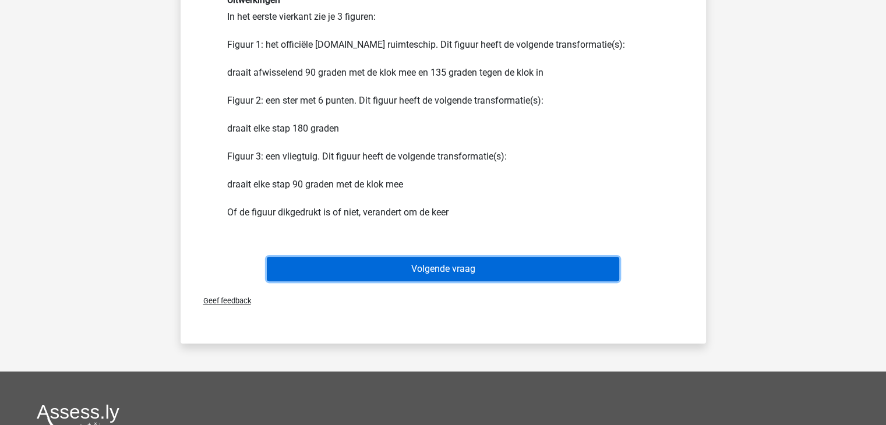
click at [390, 266] on button "Volgende vraag" at bounding box center [443, 269] width 352 height 24
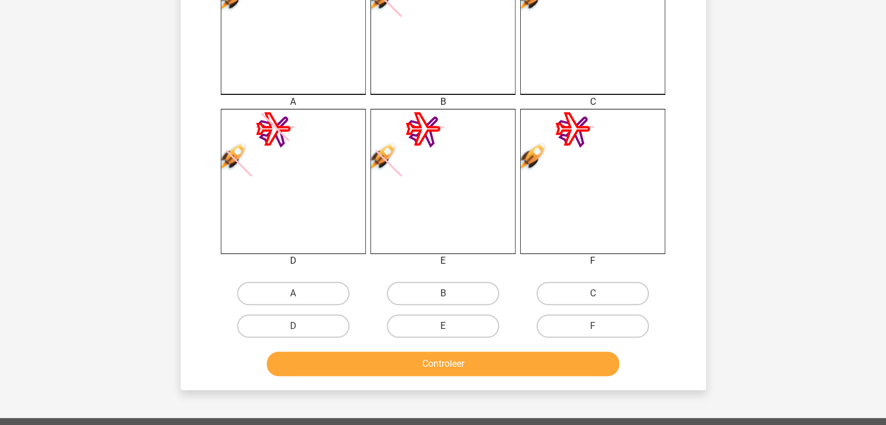
scroll to position [381, 0]
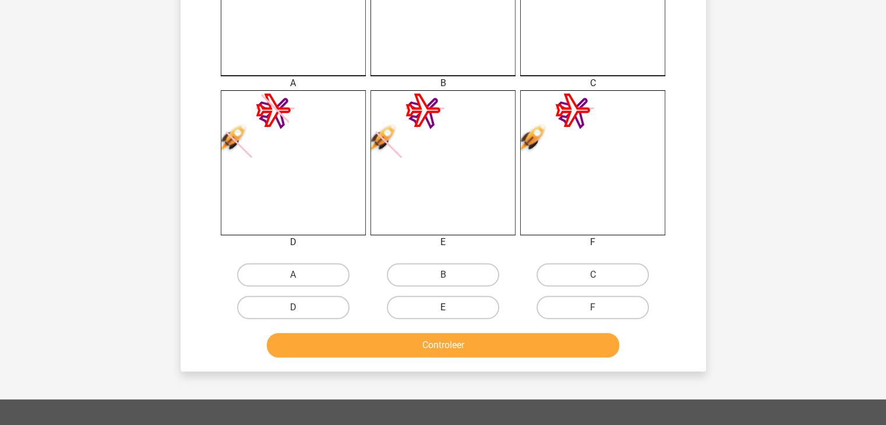
click at [461, 311] on label "E" at bounding box center [443, 307] width 112 height 23
click at [450, 311] on input "E" at bounding box center [447, 311] width 8 height 8
radio input "true"
click at [475, 348] on button "Controleer" at bounding box center [443, 345] width 352 height 24
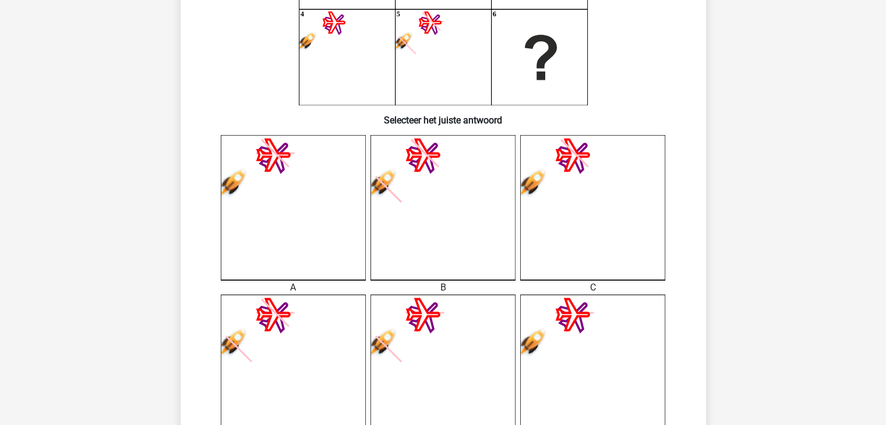
scroll to position [331, 0]
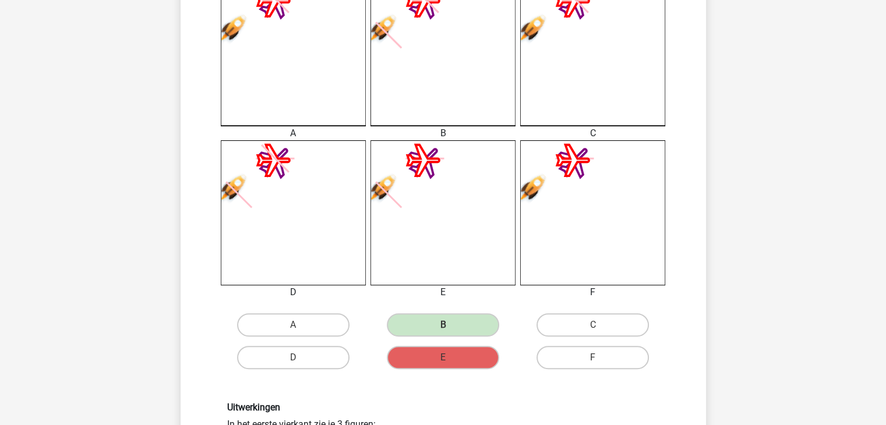
click at [318, 231] on icon at bounding box center [293, 212] width 145 height 145
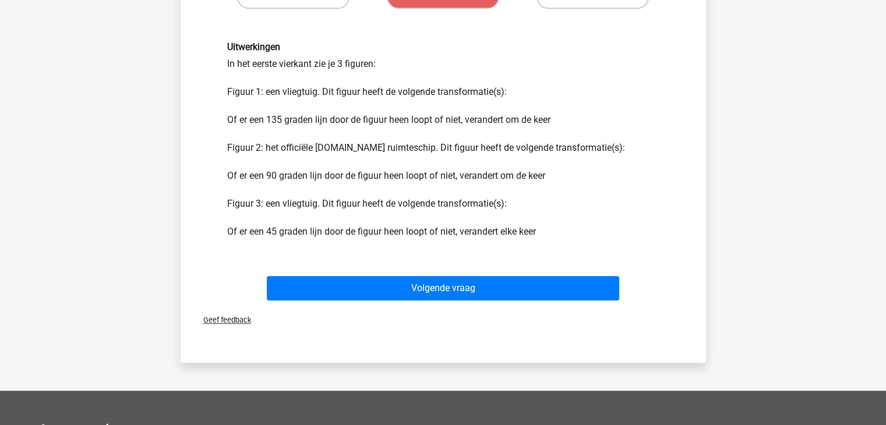
scroll to position [717, 0]
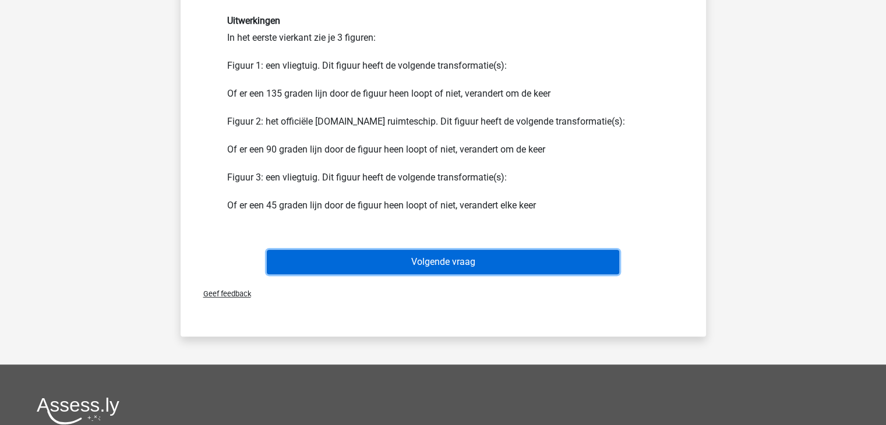
click at [411, 261] on button "Volgende vraag" at bounding box center [443, 262] width 352 height 24
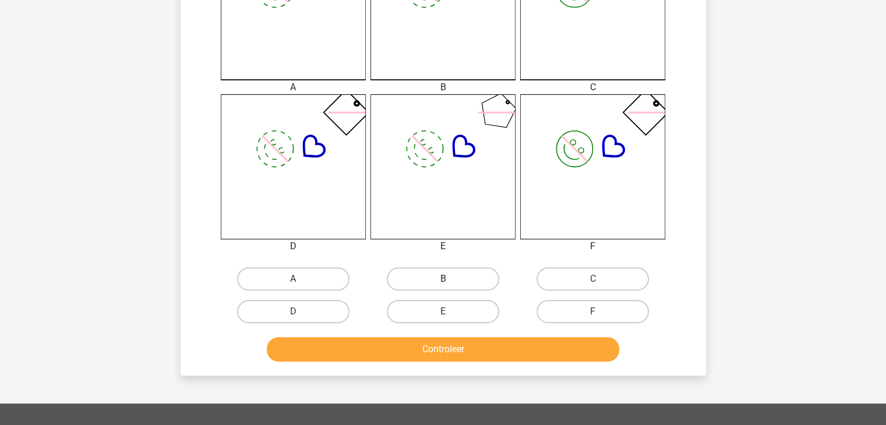
scroll to position [376, 0]
click at [446, 306] on label "E" at bounding box center [443, 311] width 112 height 23
click at [446, 312] on input "E" at bounding box center [447, 316] width 8 height 8
radio input "true"
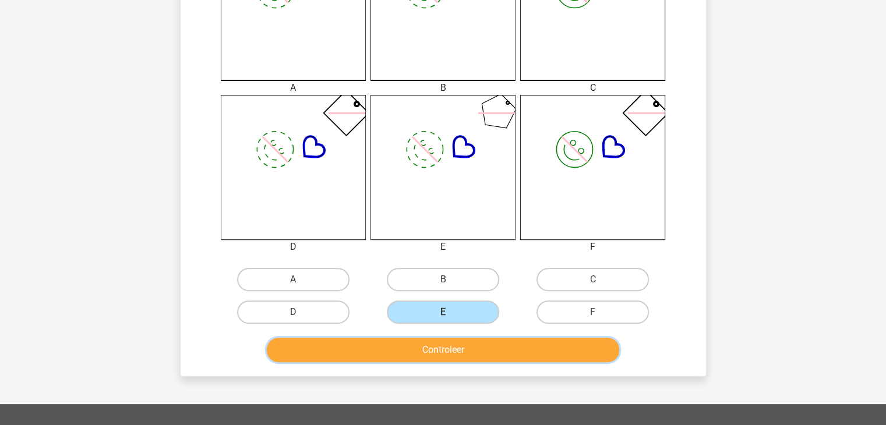
click at [459, 351] on button "Controleer" at bounding box center [443, 350] width 352 height 24
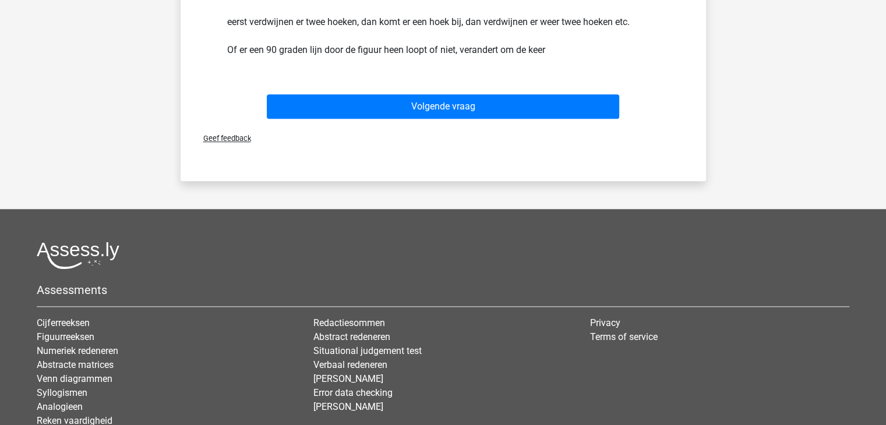
scroll to position [935, 0]
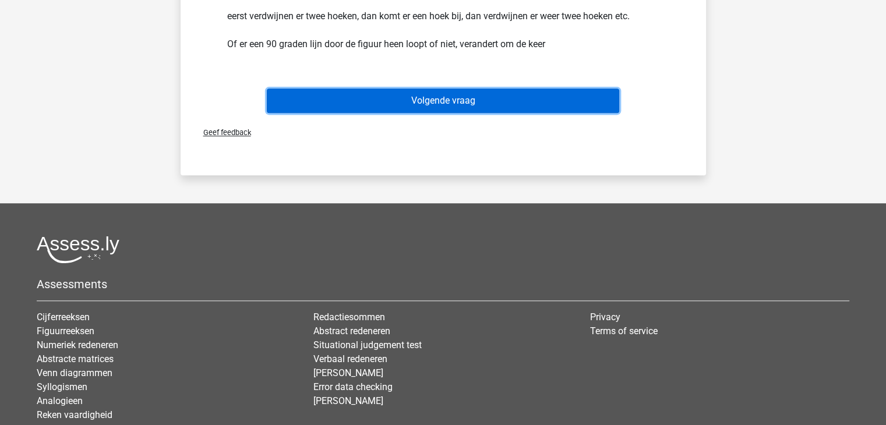
click at [461, 97] on button "Volgende vraag" at bounding box center [443, 101] width 352 height 24
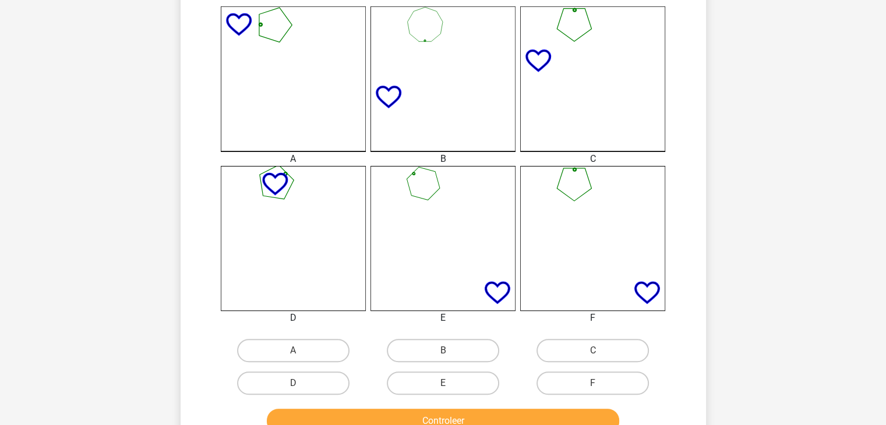
scroll to position [306, 0]
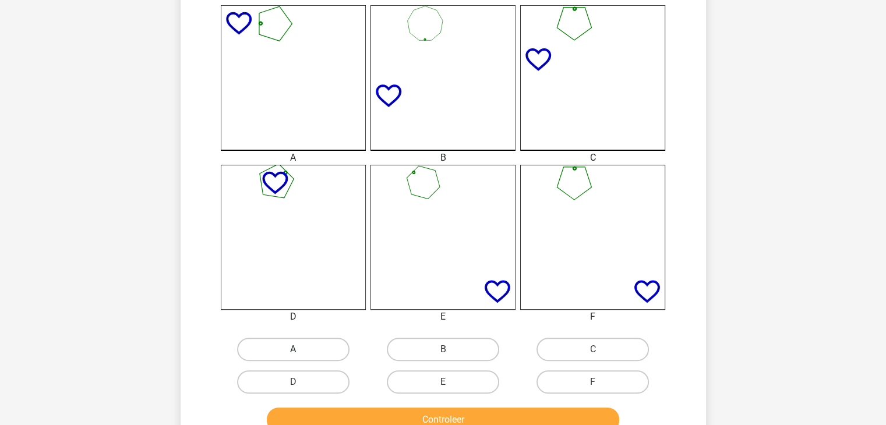
click at [294, 341] on label "A" at bounding box center [293, 349] width 112 height 23
click at [294, 349] on input "A" at bounding box center [297, 353] width 8 height 8
radio input "true"
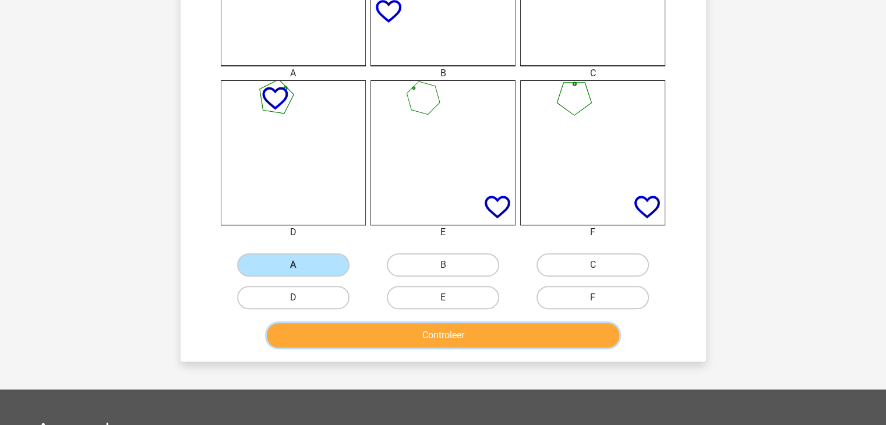
click at [331, 340] on button "Controleer" at bounding box center [443, 335] width 352 height 24
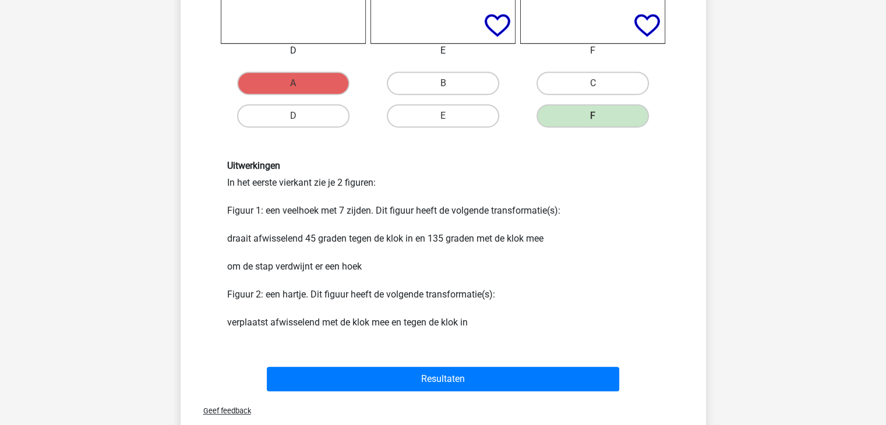
scroll to position [573, 0]
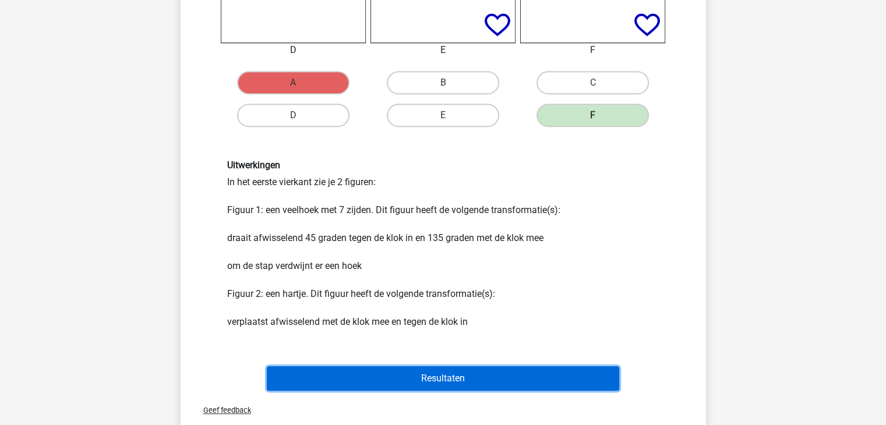
click at [398, 383] on button "Resultaten" at bounding box center [443, 378] width 352 height 24
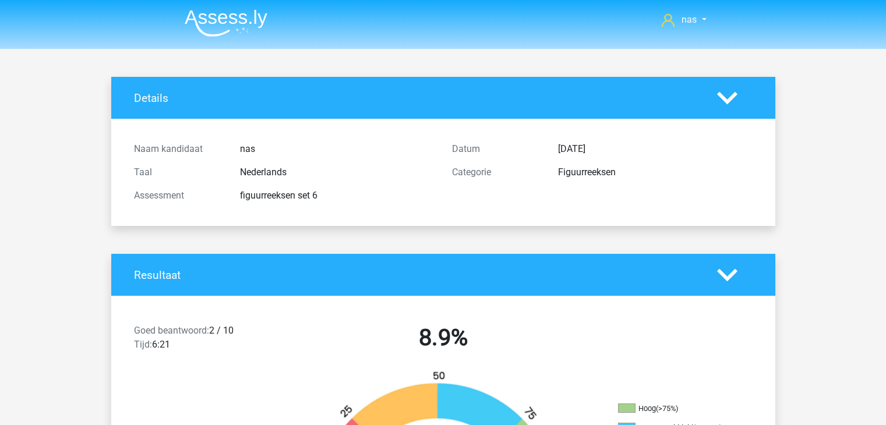
scroll to position [388, 0]
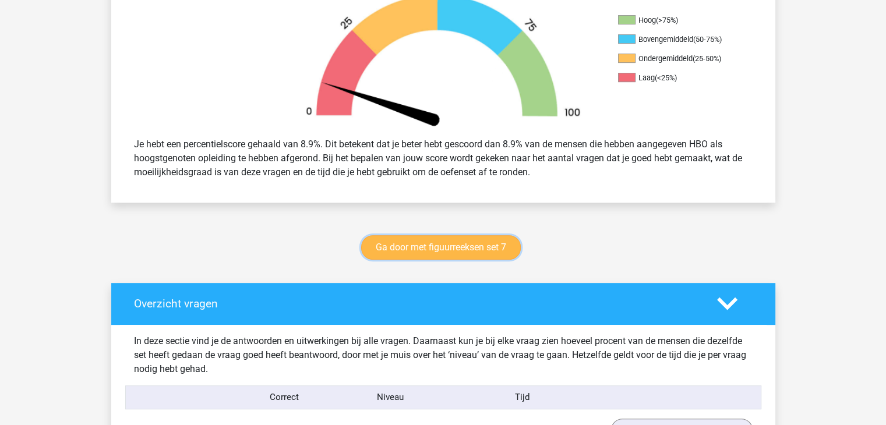
click at [408, 252] on link "Ga door met figuurreeksen set 7" at bounding box center [441, 247] width 160 height 24
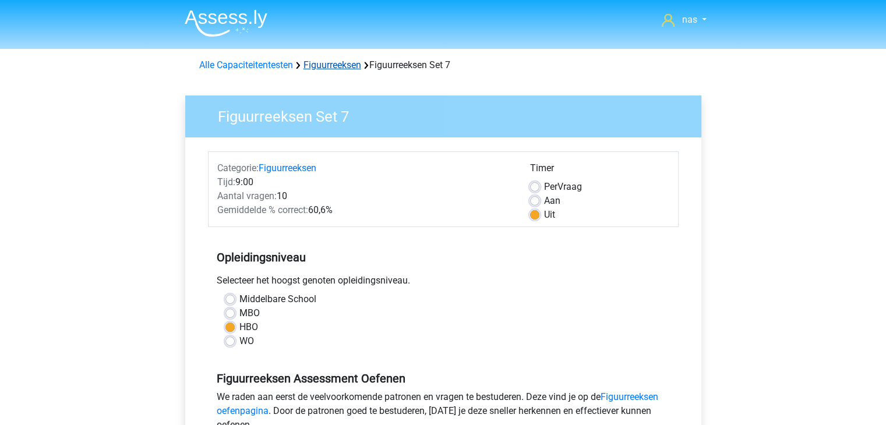
click at [341, 66] on link "Figuurreeksen" at bounding box center [332, 64] width 58 height 11
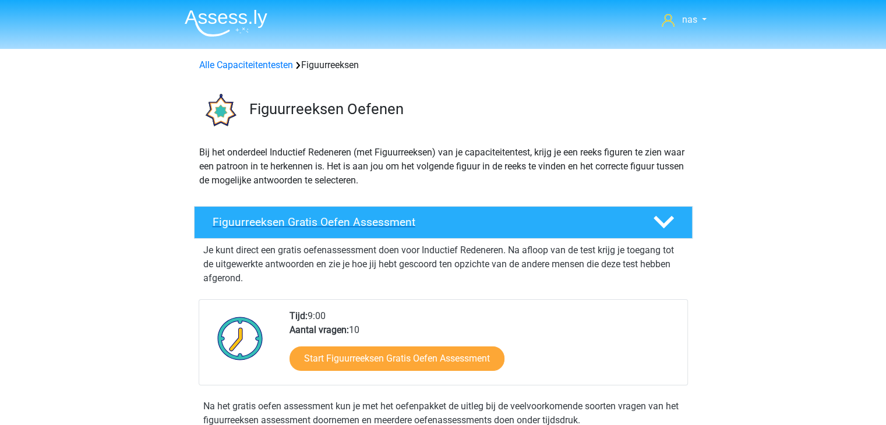
click at [408, 224] on h4 "Figuurreeksen Gratis Oefen Assessment" at bounding box center [424, 221] width 422 height 13
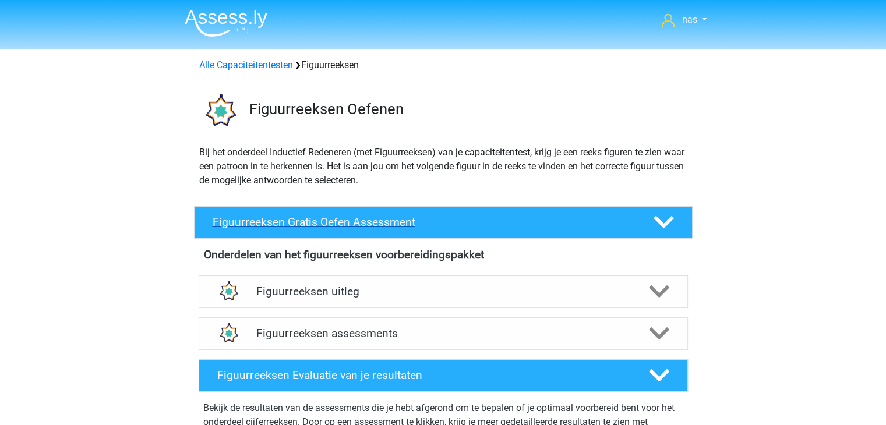
click at [408, 224] on h4 "Figuurreeksen Gratis Oefen Assessment" at bounding box center [424, 221] width 422 height 13
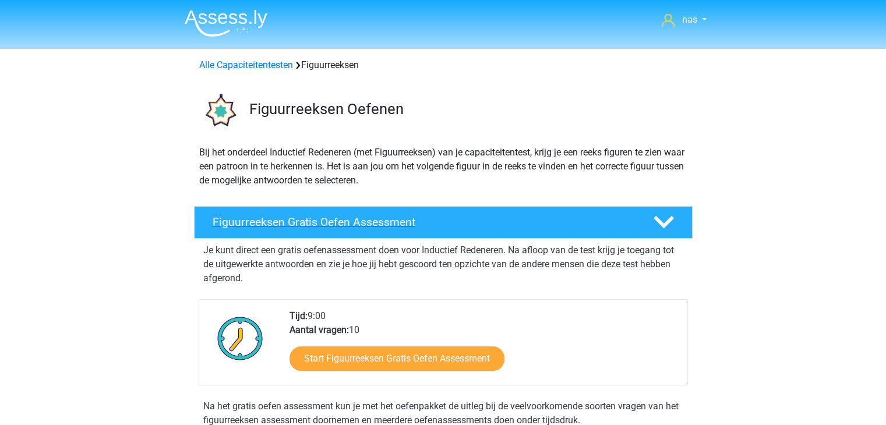
click at [408, 224] on h4 "Figuurreeksen Gratis Oefen Assessment" at bounding box center [424, 221] width 422 height 13
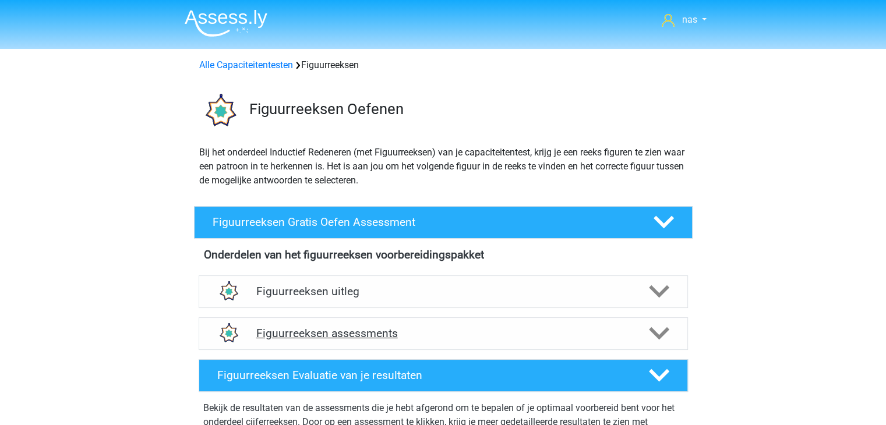
click at [394, 334] on h4 "Figuurreeksen assessments" at bounding box center [443, 333] width 374 height 13
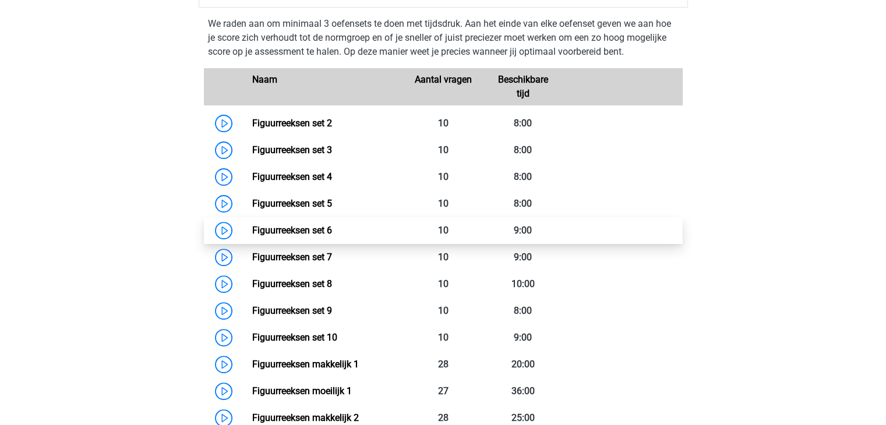
scroll to position [342, 0]
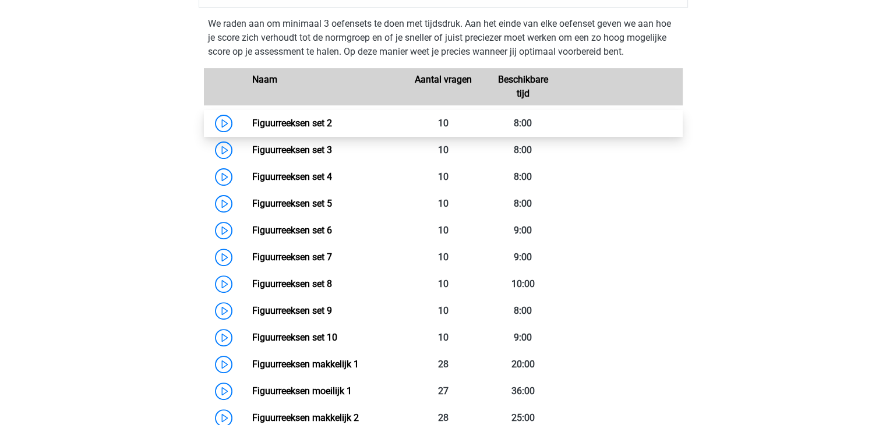
click at [292, 129] on link "Figuurreeksen set 2" at bounding box center [292, 123] width 80 height 11
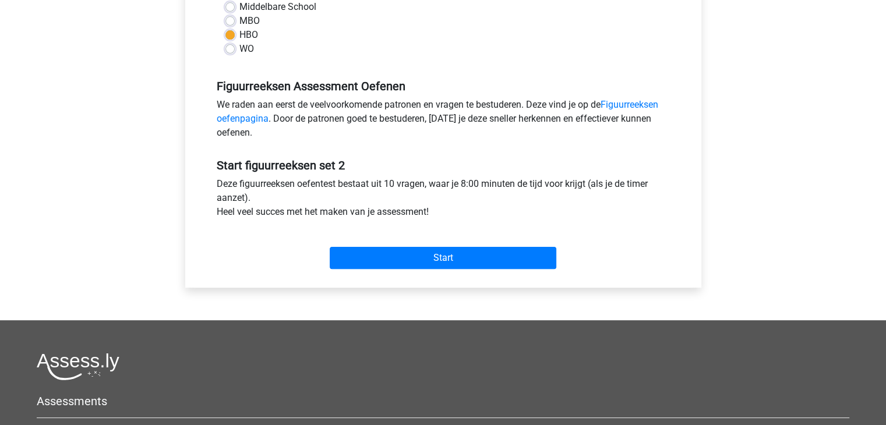
scroll to position [345, 0]
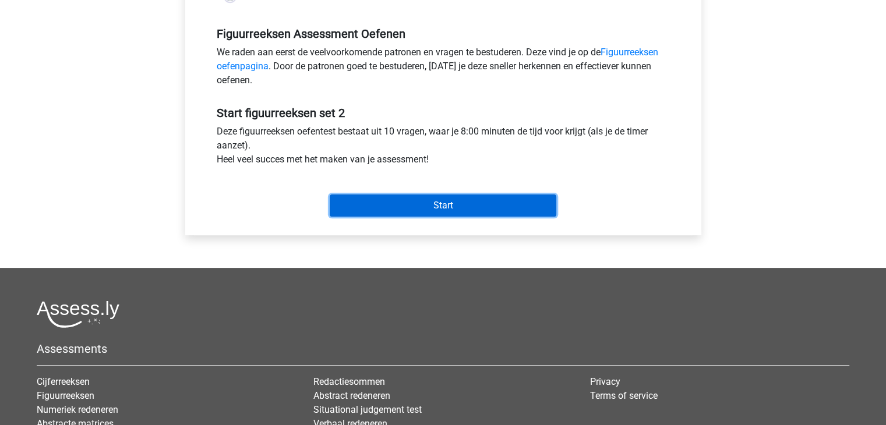
click at [375, 208] on input "Start" at bounding box center [443, 205] width 227 height 22
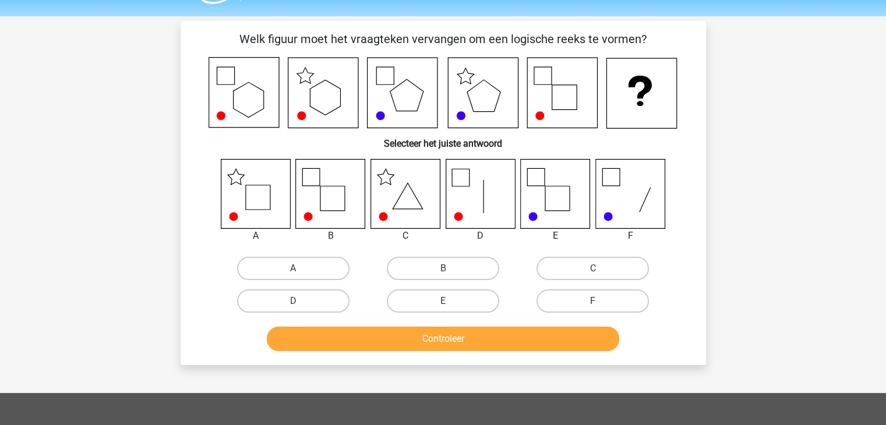
scroll to position [26, 0]
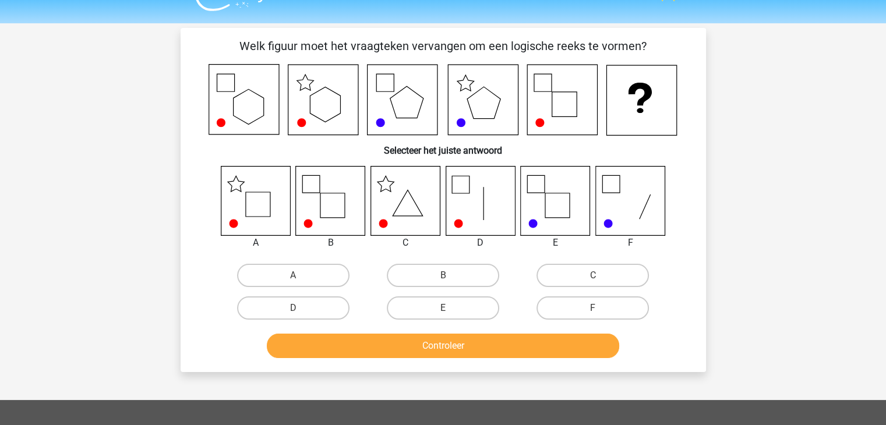
click at [239, 219] on icon at bounding box center [255, 200] width 69 height 69
click at [286, 280] on label "A" at bounding box center [293, 275] width 112 height 23
click at [293, 280] on input "A" at bounding box center [297, 279] width 8 height 8
radio input "true"
click at [385, 350] on button "Controleer" at bounding box center [443, 346] width 352 height 24
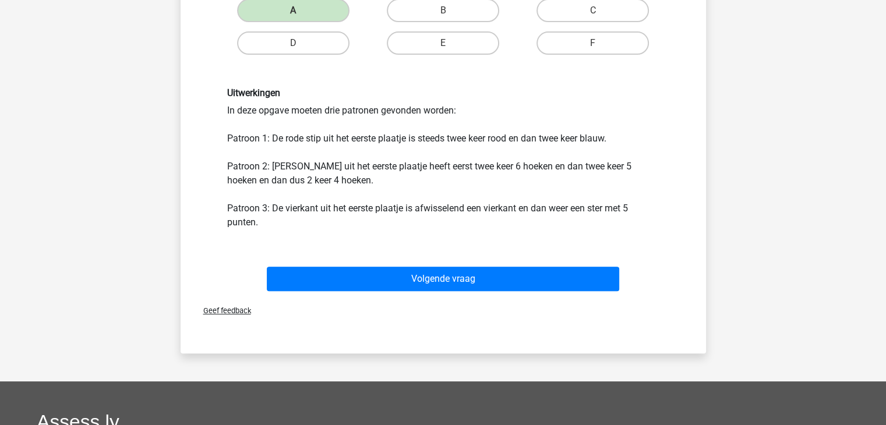
scroll to position [291, 0]
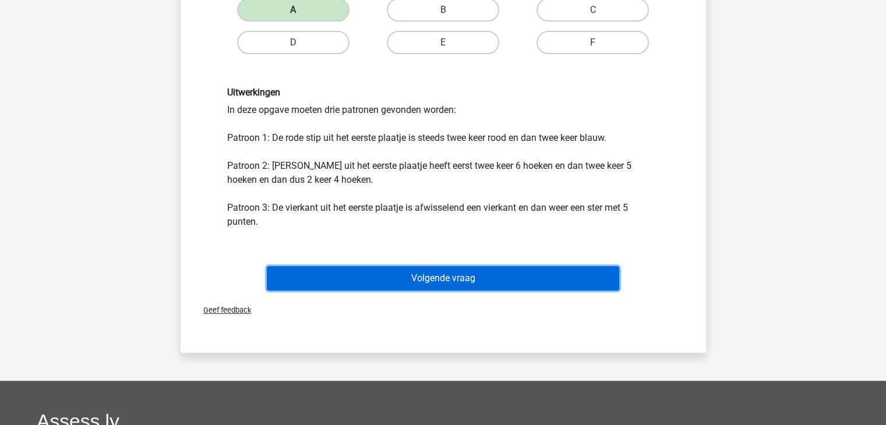
click at [422, 281] on button "Volgende vraag" at bounding box center [443, 278] width 352 height 24
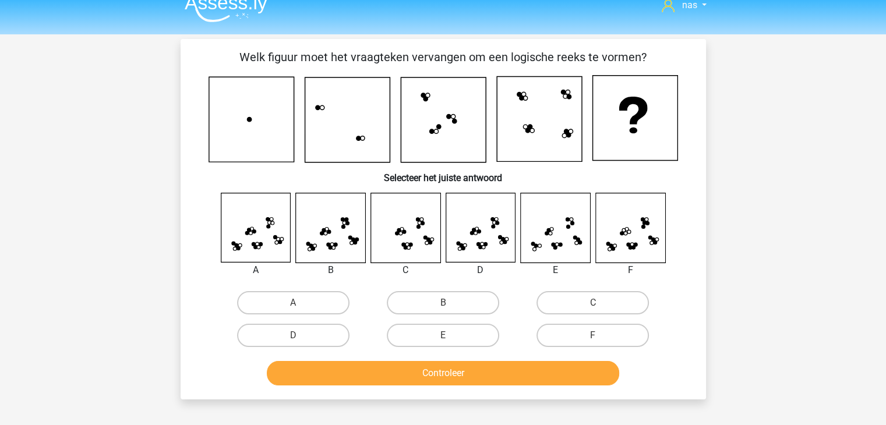
scroll to position [6, 0]
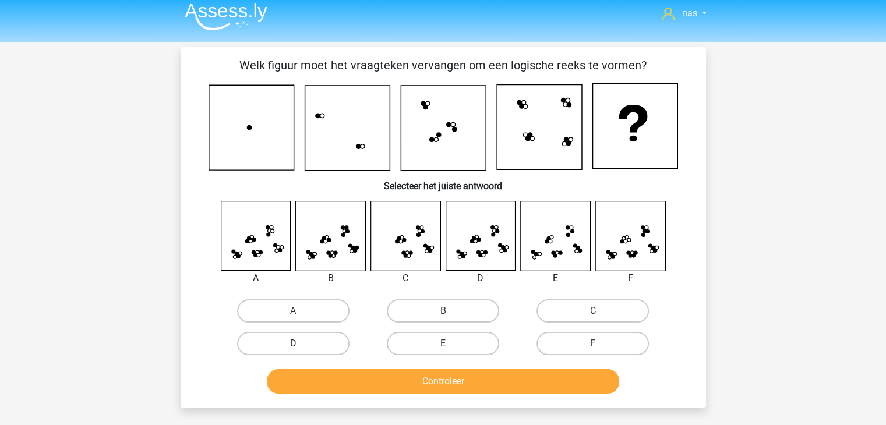
click at [310, 350] on label "D" at bounding box center [293, 343] width 112 height 23
click at [300, 350] on input "D" at bounding box center [297, 348] width 8 height 8
radio input "true"
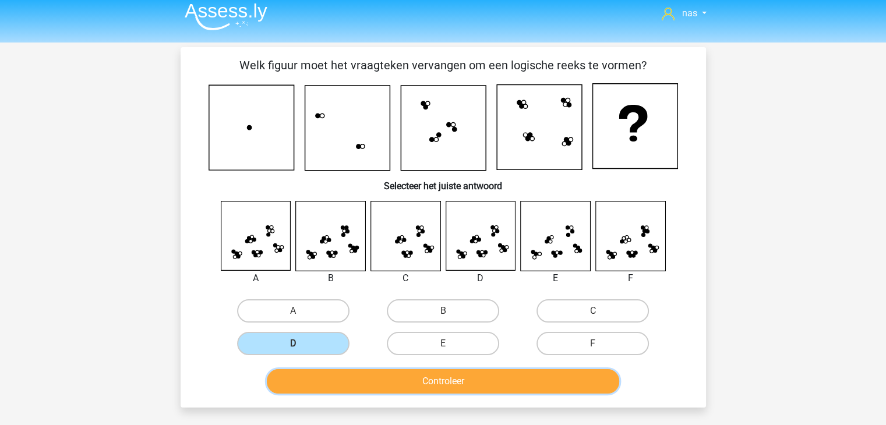
click at [384, 383] on button "Controleer" at bounding box center [443, 381] width 352 height 24
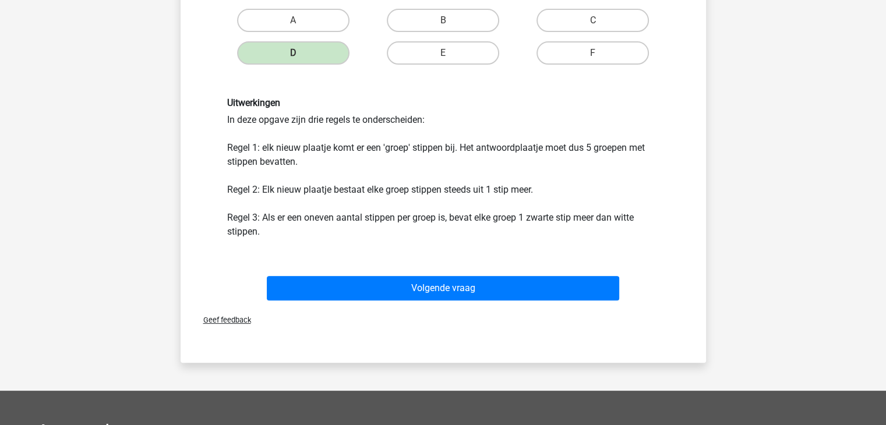
scroll to position [298, 0]
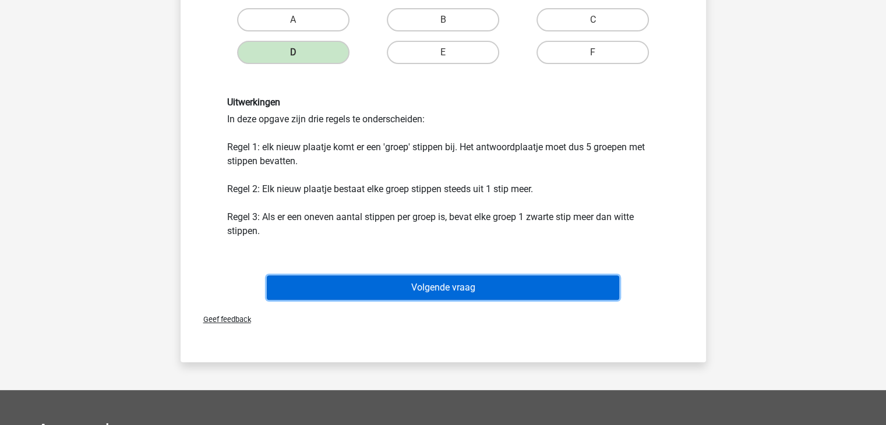
click at [459, 292] on button "Volgende vraag" at bounding box center [443, 287] width 352 height 24
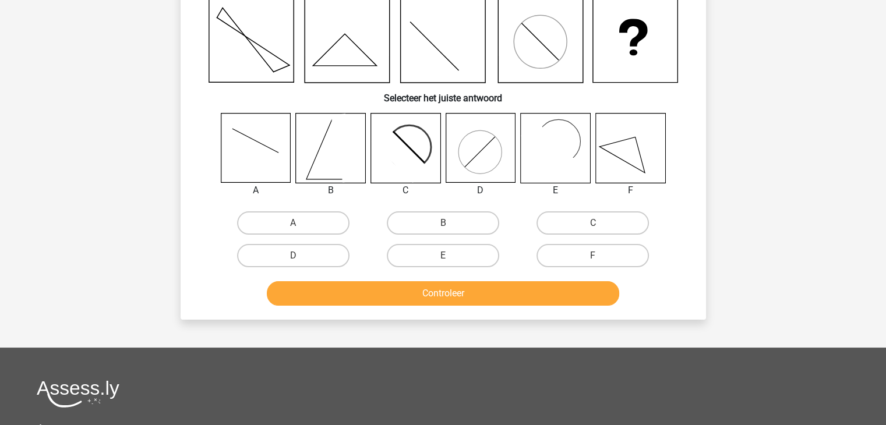
scroll to position [93, 0]
click at [394, 140] on icon at bounding box center [399, 154] width 56 height 56
click at [562, 218] on label "C" at bounding box center [592, 222] width 112 height 23
click at [593, 222] on input "C" at bounding box center [597, 226] width 8 height 8
radio input "true"
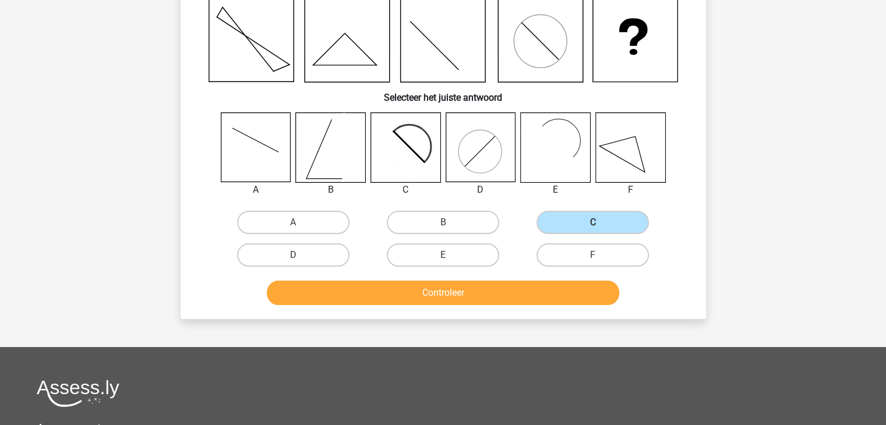
click at [529, 303] on div "Controleer" at bounding box center [443, 295] width 450 height 29
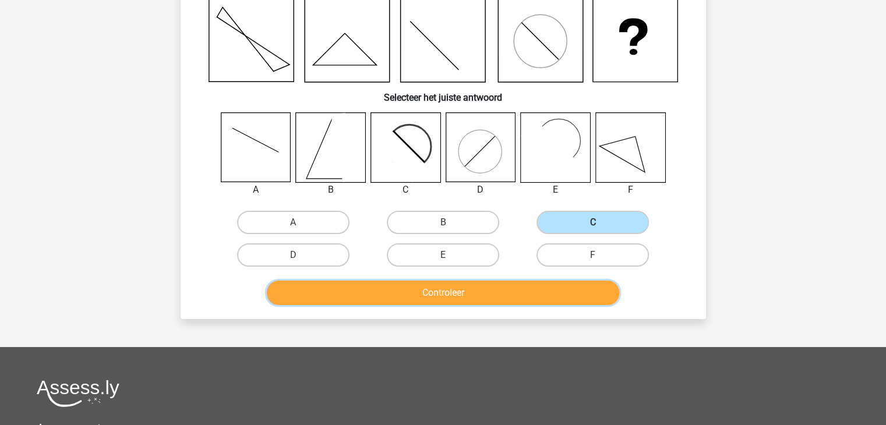
click at [511, 293] on button "Controleer" at bounding box center [443, 293] width 352 height 24
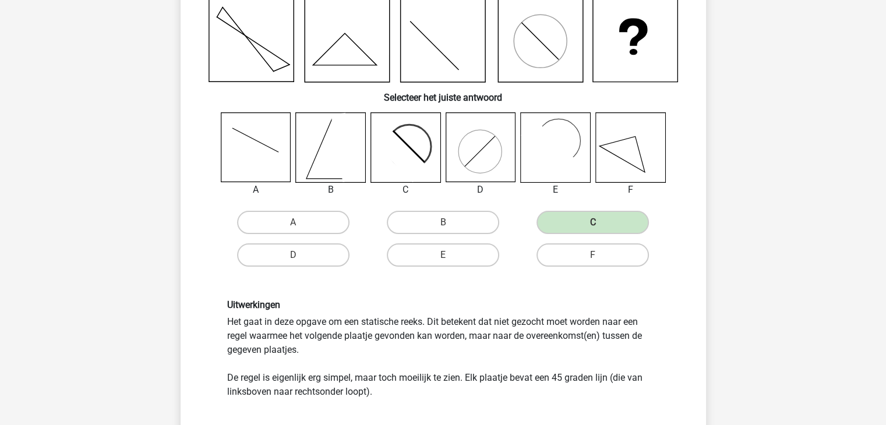
scroll to position [376, 0]
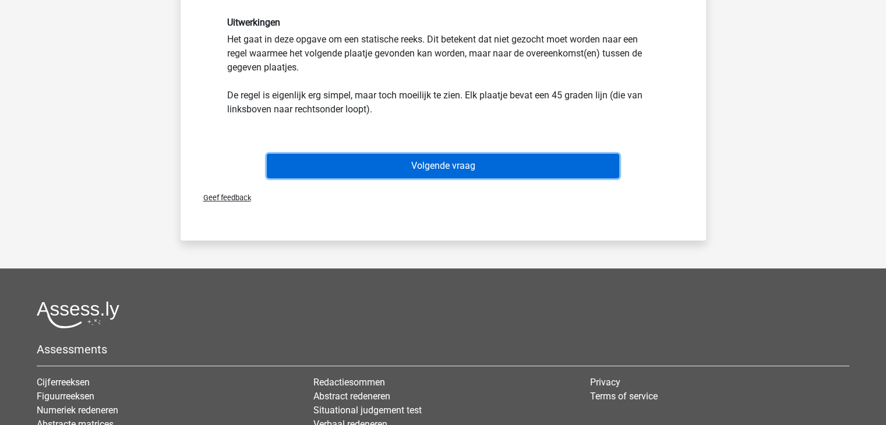
click at [457, 169] on button "Volgende vraag" at bounding box center [443, 166] width 352 height 24
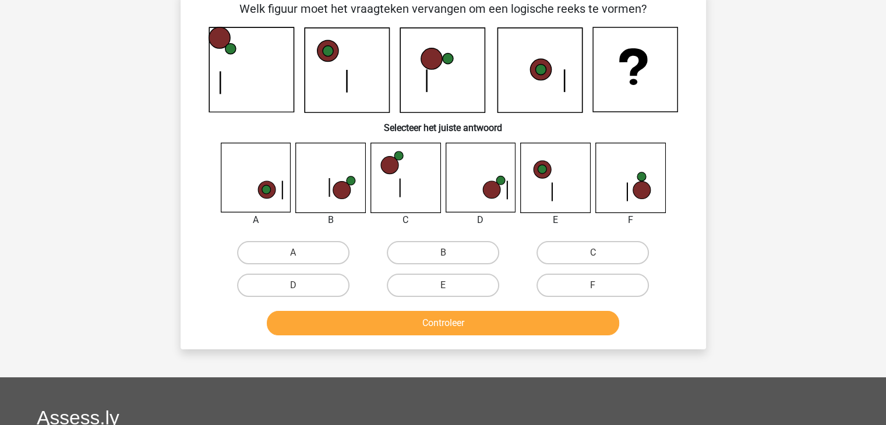
scroll to position [54, 0]
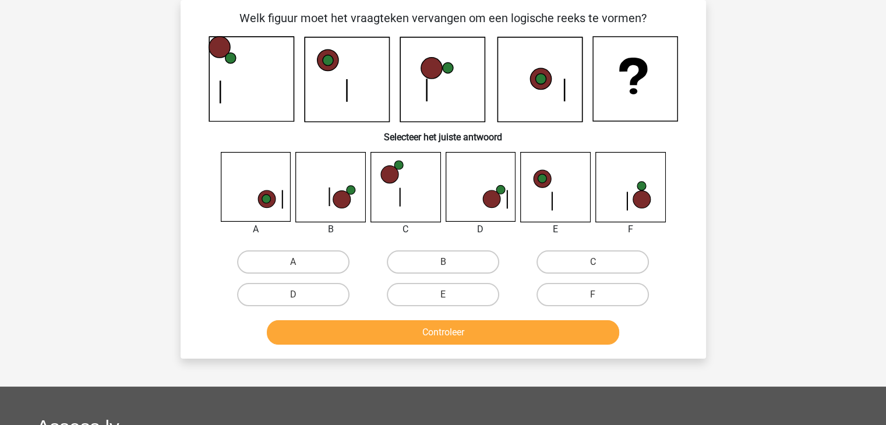
click at [278, 193] on icon at bounding box center [255, 187] width 69 height 69
click at [317, 260] on label "A" at bounding box center [293, 261] width 112 height 23
click at [300, 262] on input "A" at bounding box center [297, 266] width 8 height 8
radio input "true"
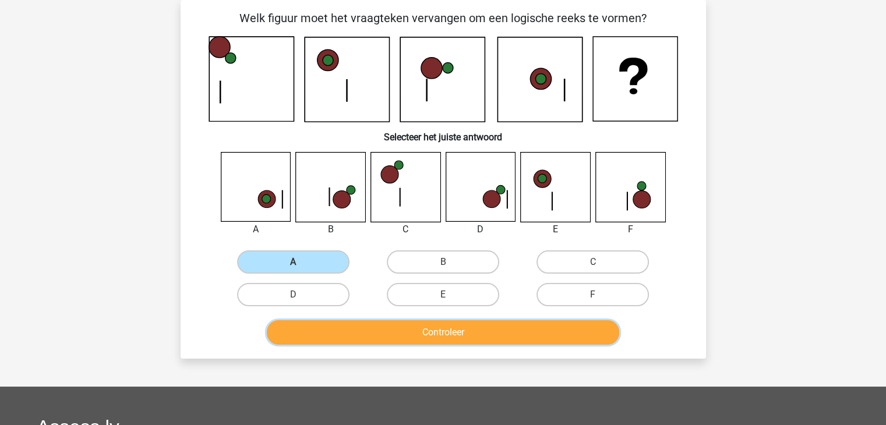
click at [459, 335] on button "Controleer" at bounding box center [443, 332] width 352 height 24
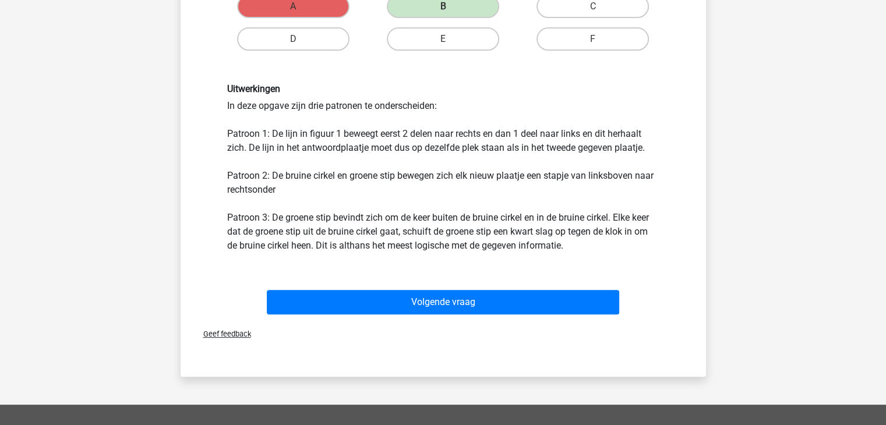
scroll to position [310, 0]
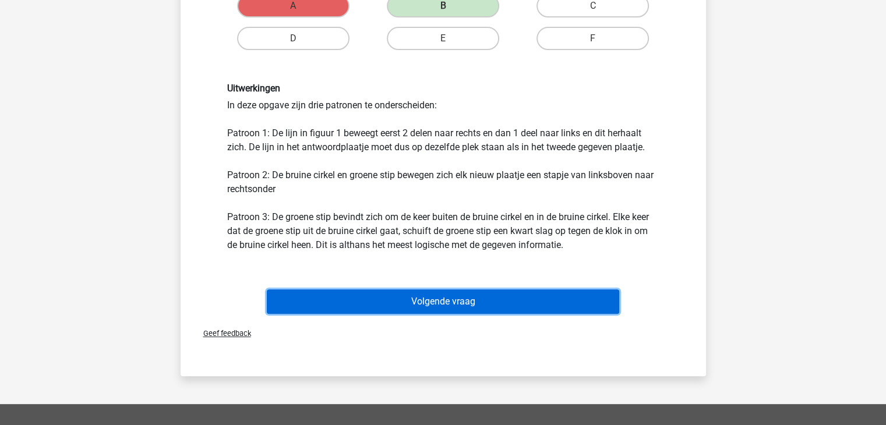
click at [433, 302] on button "Volgende vraag" at bounding box center [443, 301] width 352 height 24
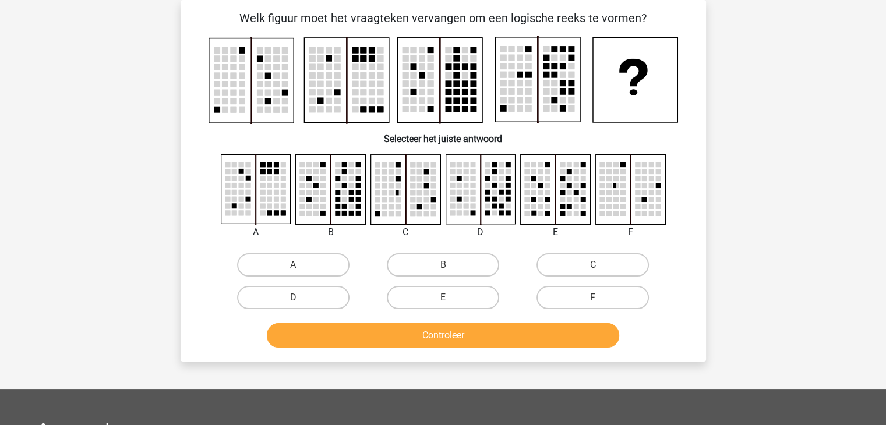
scroll to position [34, 0]
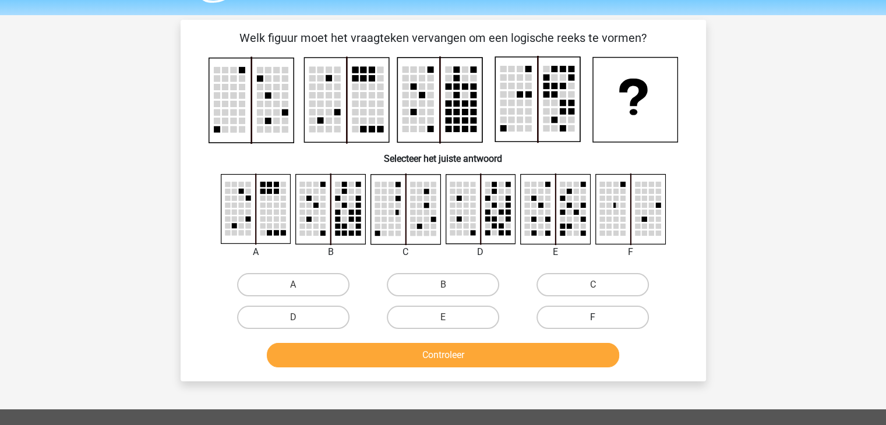
click at [585, 318] on label "F" at bounding box center [592, 317] width 112 height 23
click at [593, 318] on input "F" at bounding box center [597, 321] width 8 height 8
radio input "true"
click at [566, 355] on button "Controleer" at bounding box center [443, 355] width 352 height 24
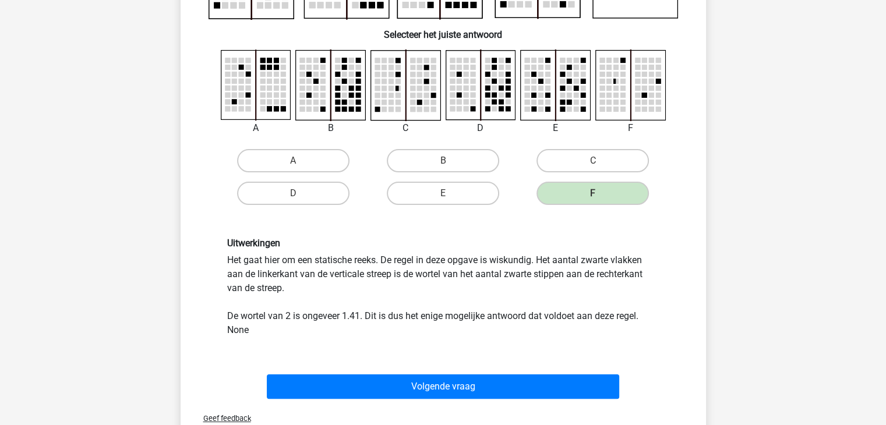
scroll to position [158, 0]
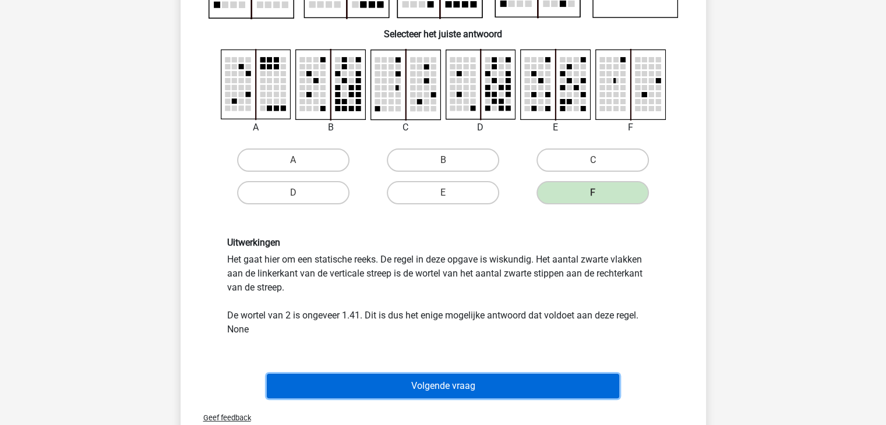
click at [484, 383] on button "Volgende vraag" at bounding box center [443, 386] width 352 height 24
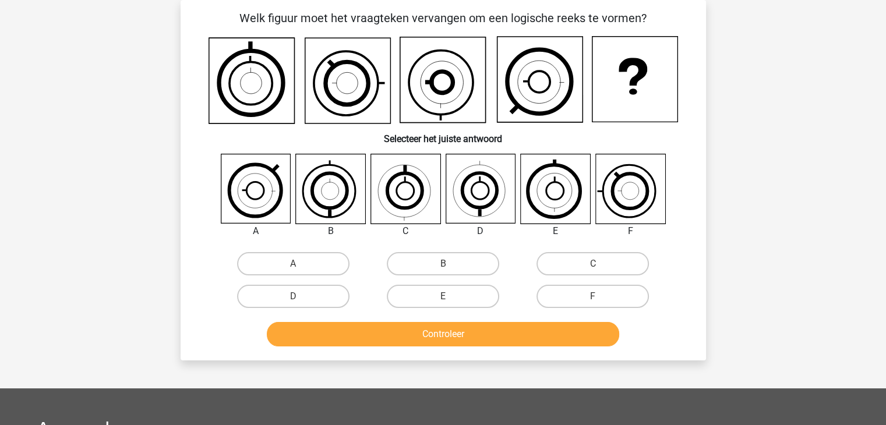
scroll to position [54, 0]
click at [446, 264] on input "B" at bounding box center [447, 268] width 8 height 8
radio input "true"
click at [446, 264] on input "B" at bounding box center [447, 268] width 8 height 8
click at [338, 213] on icon at bounding box center [330, 188] width 69 height 69
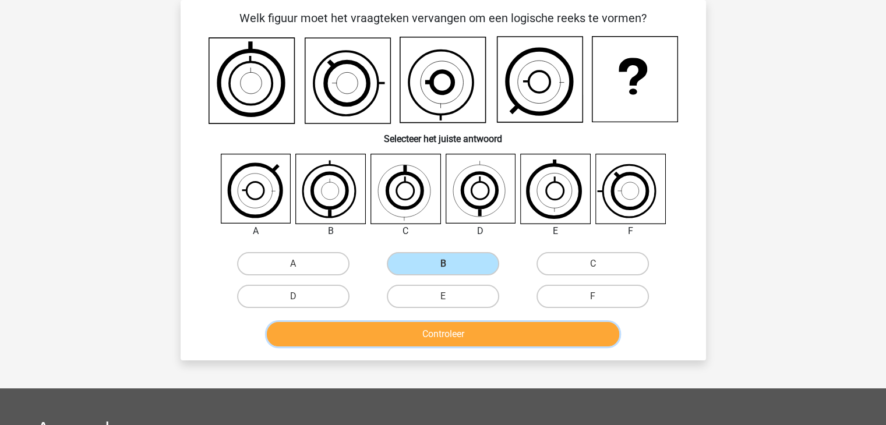
click at [438, 339] on button "Controleer" at bounding box center [443, 334] width 352 height 24
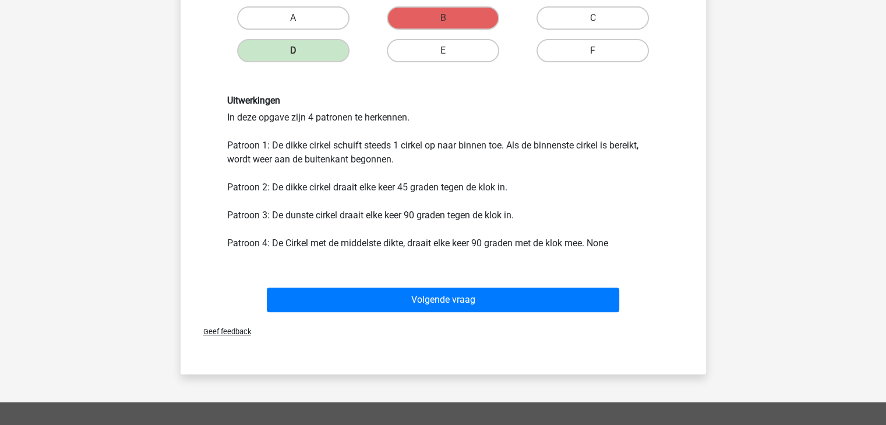
scroll to position [352, 0]
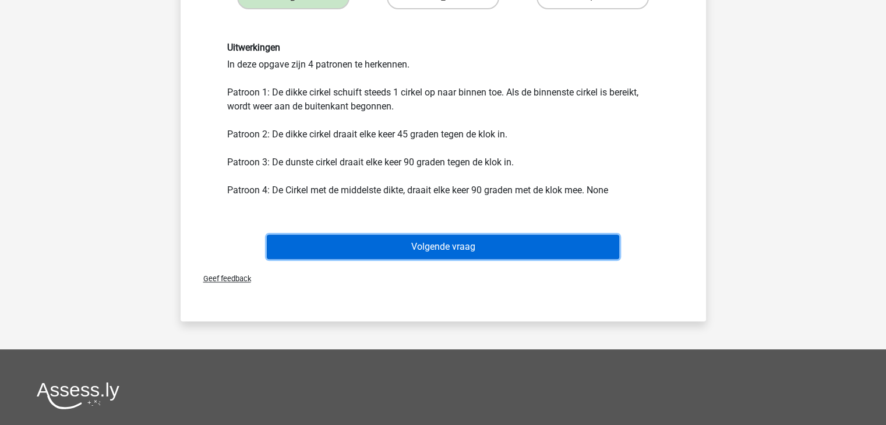
click at [331, 250] on button "Volgende vraag" at bounding box center [443, 247] width 352 height 24
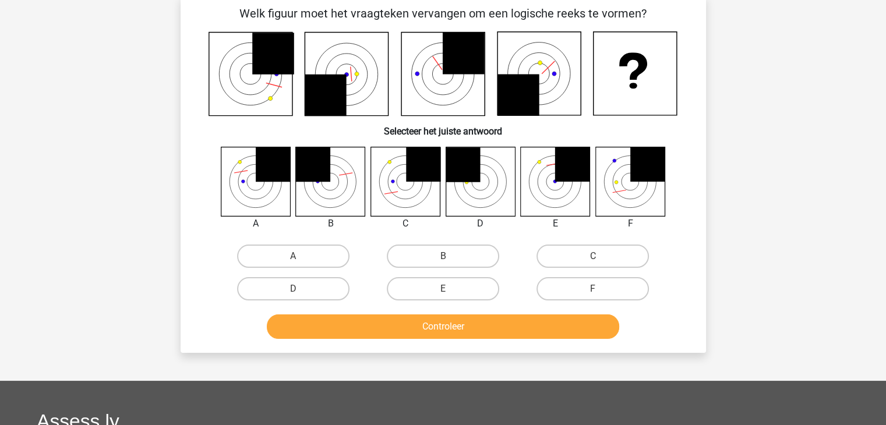
scroll to position [54, 0]
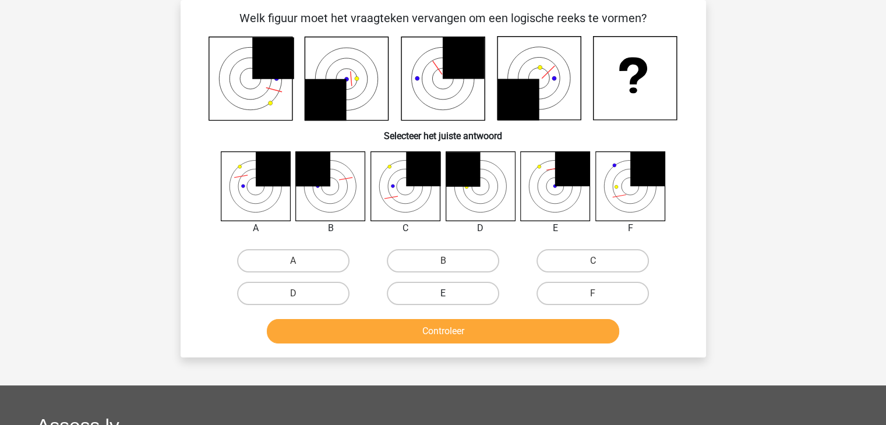
click at [411, 288] on label "E" at bounding box center [443, 293] width 112 height 23
click at [443, 293] on input "E" at bounding box center [447, 297] width 8 height 8
radio input "true"
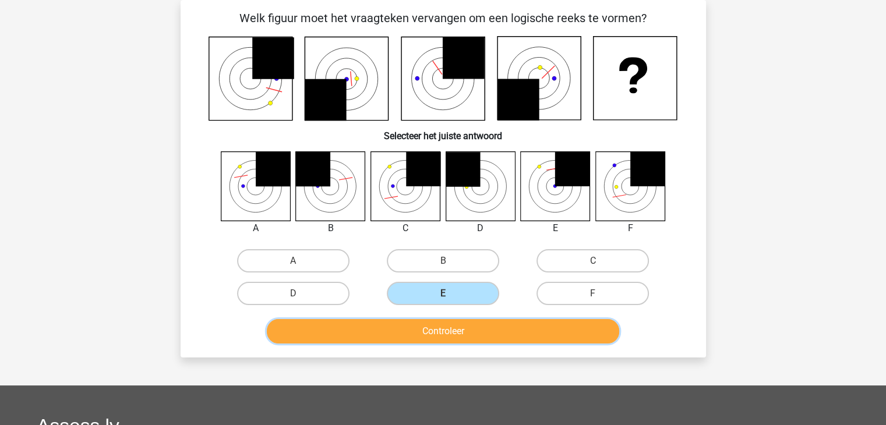
click at [452, 338] on button "Controleer" at bounding box center [443, 331] width 352 height 24
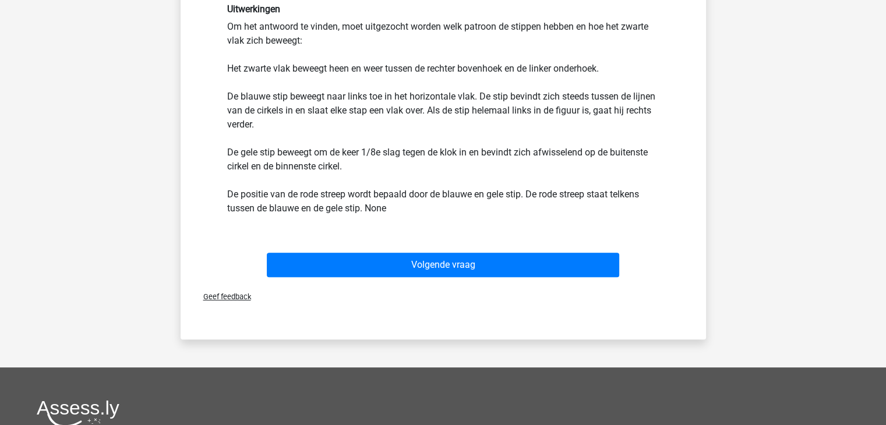
scroll to position [387, 0]
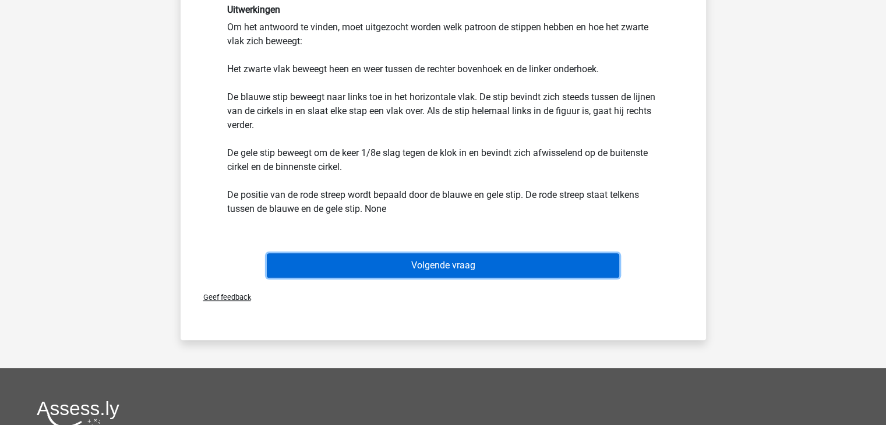
click at [453, 273] on button "Volgende vraag" at bounding box center [443, 265] width 352 height 24
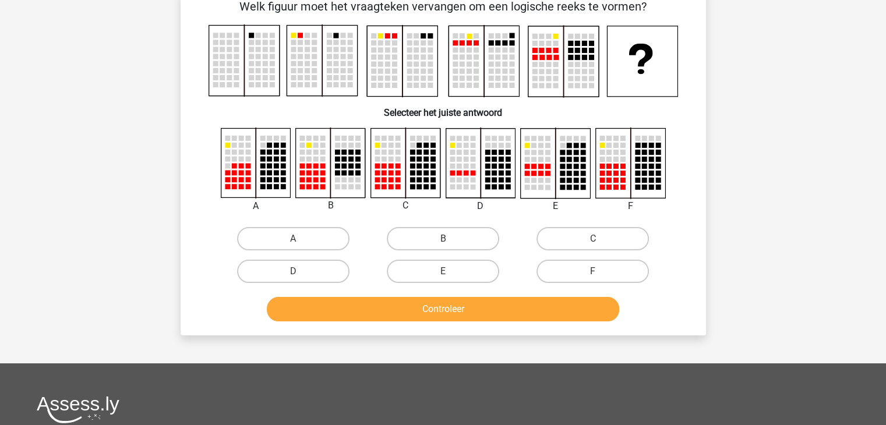
scroll to position [54, 0]
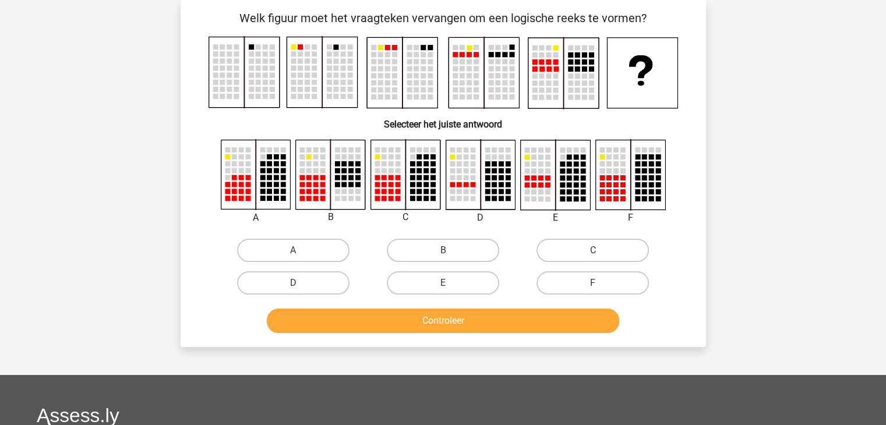
click at [572, 295] on div "F" at bounding box center [593, 283] width 150 height 33
click at [566, 289] on label "F" at bounding box center [592, 282] width 112 height 23
click at [593, 289] on input "F" at bounding box center [597, 287] width 8 height 8
radio input "true"
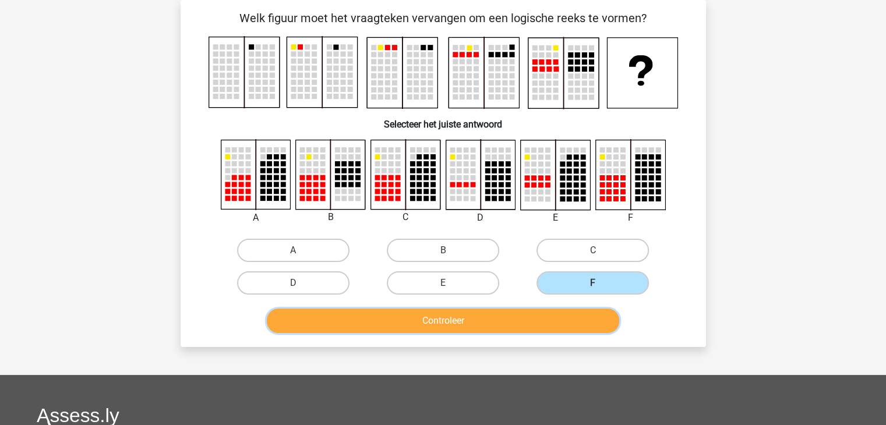
click at [509, 313] on button "Controleer" at bounding box center [443, 321] width 352 height 24
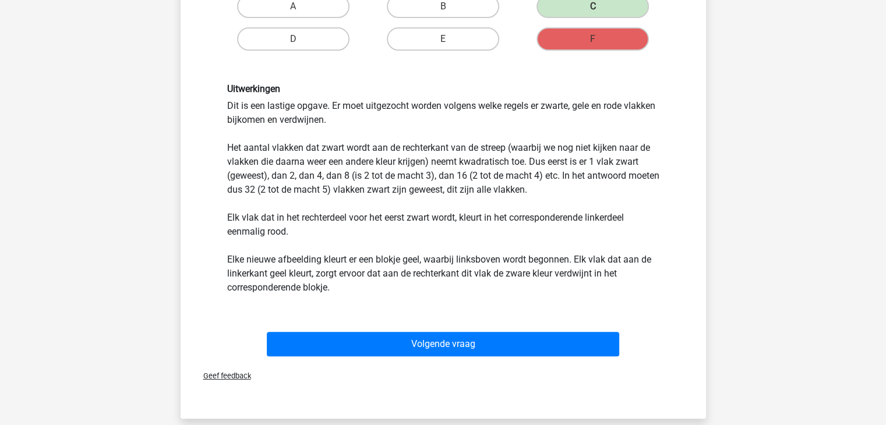
scroll to position [298, 0]
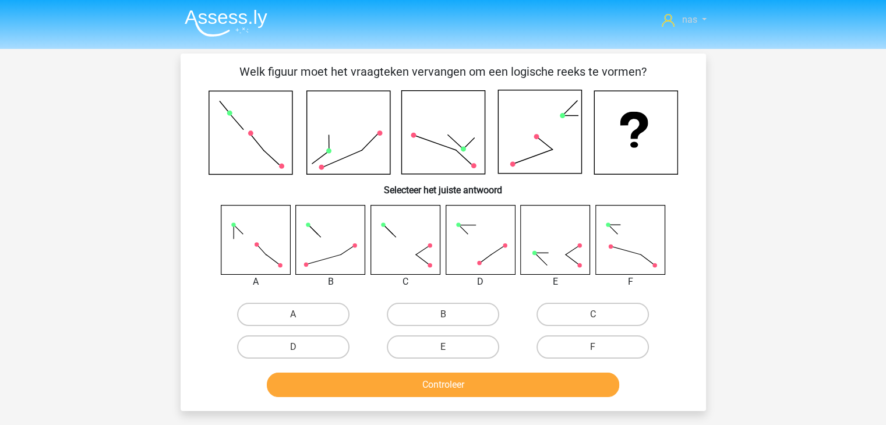
click at [690, 22] on span "nas" at bounding box center [688, 19] width 15 height 11
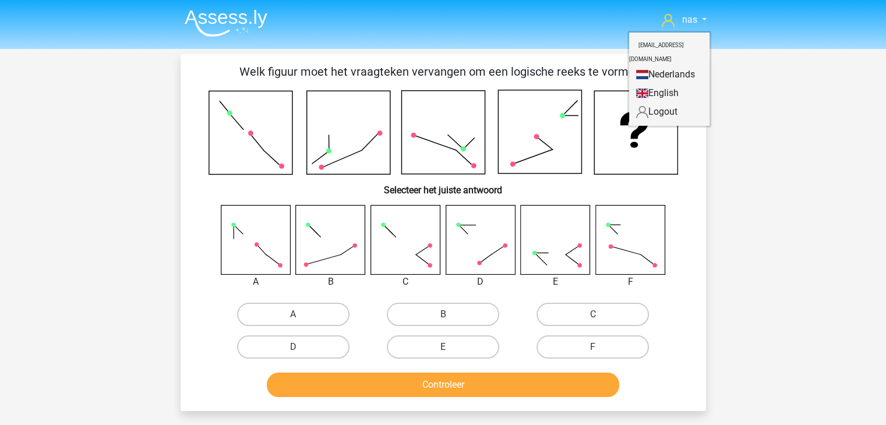
click at [746, 47] on header "nas Abdu@hotmail.com Nederlands English" at bounding box center [443, 24] width 886 height 49
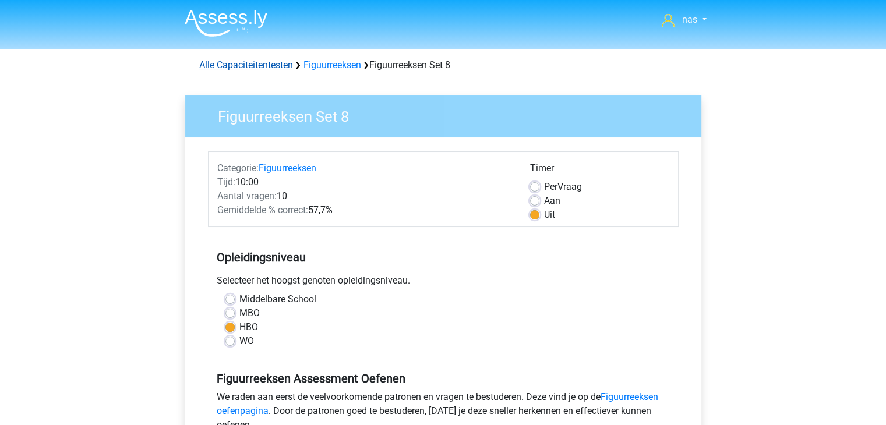
click at [265, 61] on link "Alle Capaciteitentesten" at bounding box center [246, 64] width 94 height 11
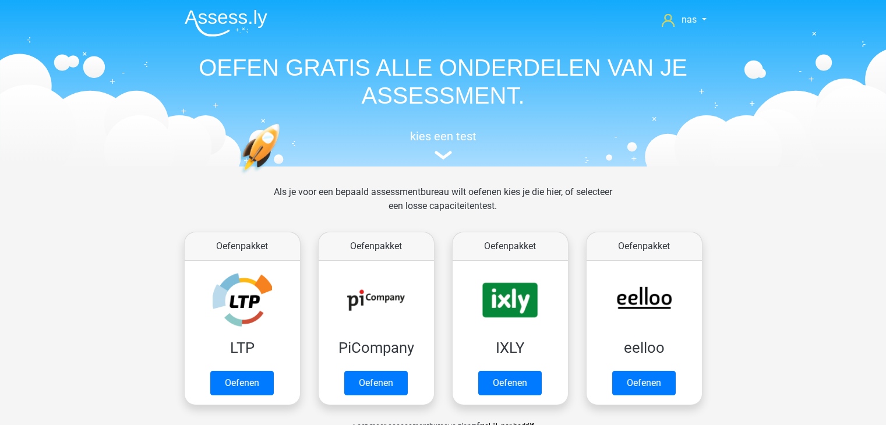
scroll to position [494, 0]
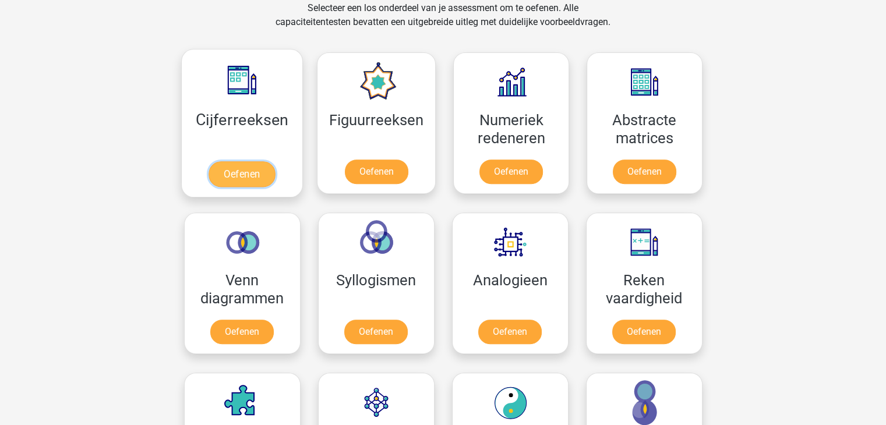
click at [263, 167] on link "Oefenen" at bounding box center [241, 174] width 66 height 26
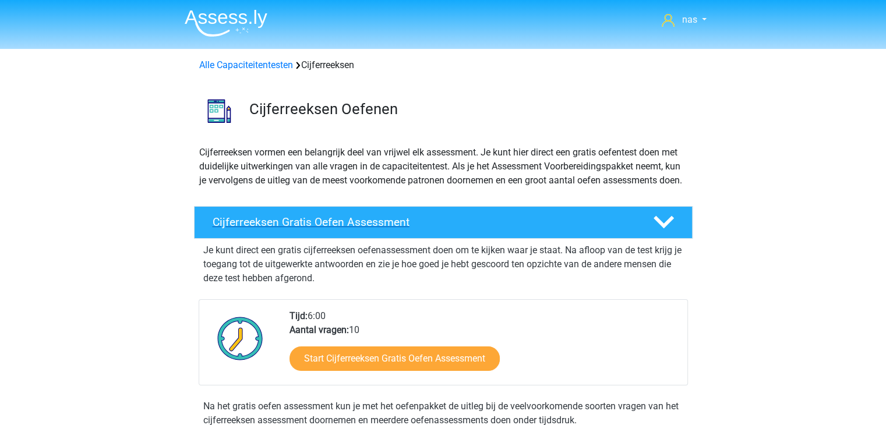
click at [376, 229] on h4 "Cijferreeksen Gratis Oefen Assessment" at bounding box center [424, 221] width 422 height 13
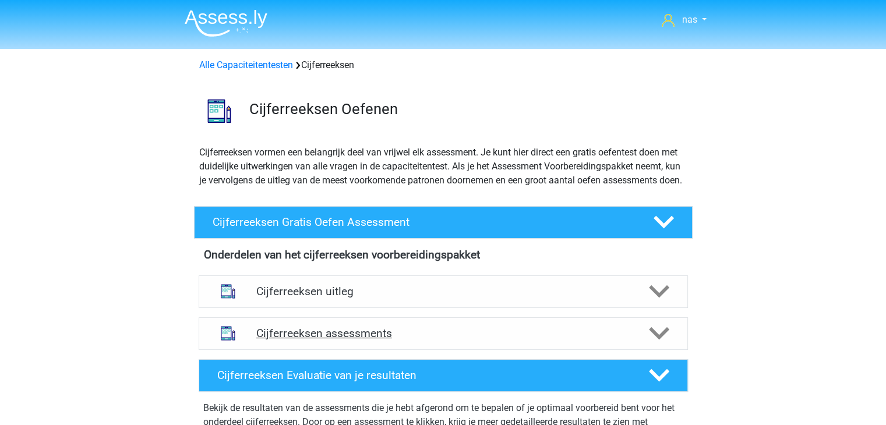
click at [360, 331] on div "Cijferreeksen assessments" at bounding box center [443, 333] width 489 height 33
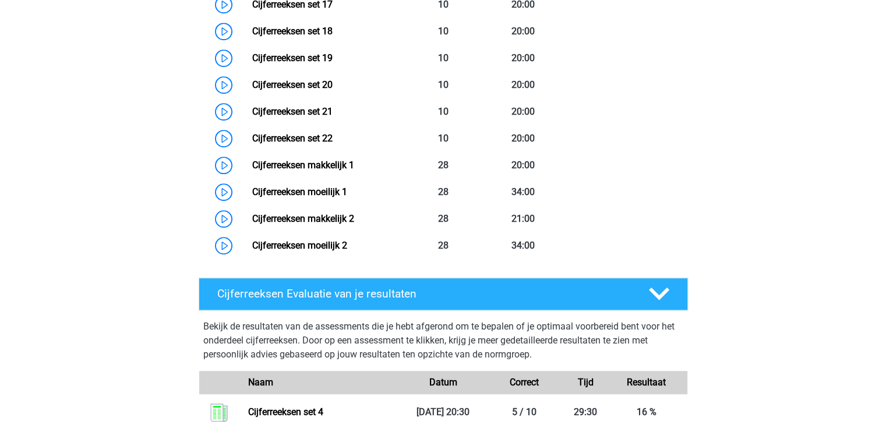
scroll to position [908, 0]
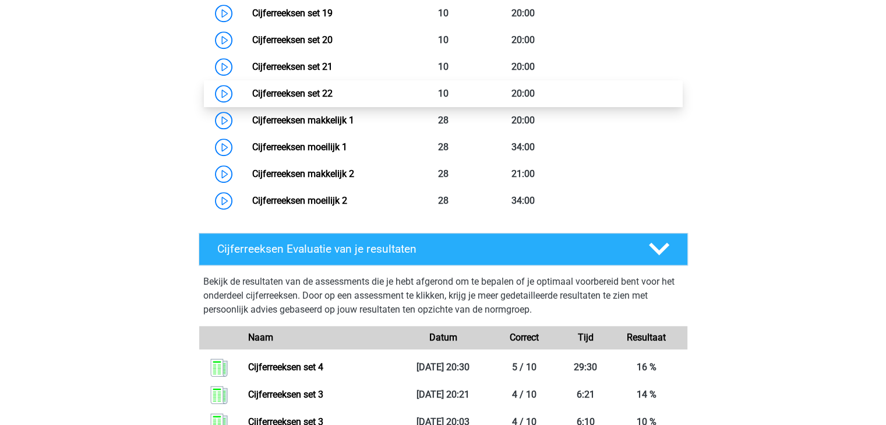
click at [325, 99] on link "Cijferreeksen set 22" at bounding box center [292, 93] width 80 height 11
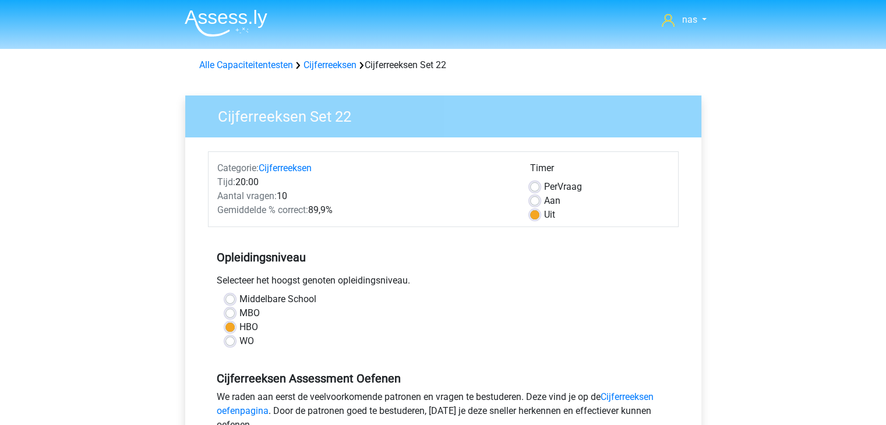
scroll to position [228, 0]
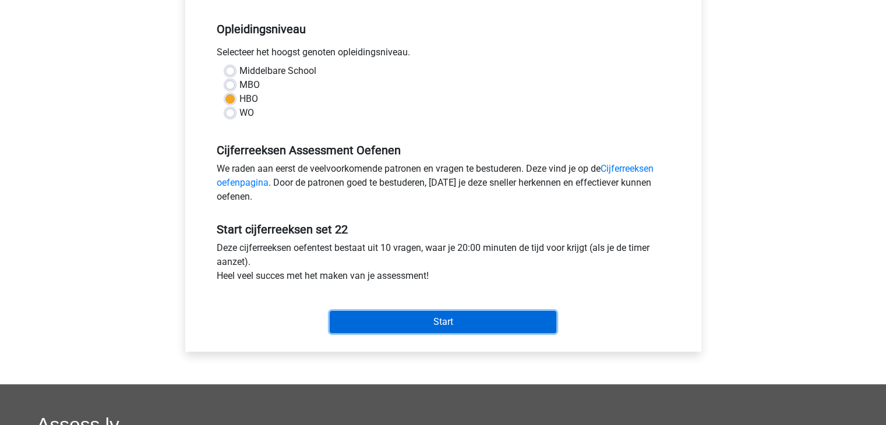
click at [375, 330] on input "Start" at bounding box center [443, 322] width 227 height 22
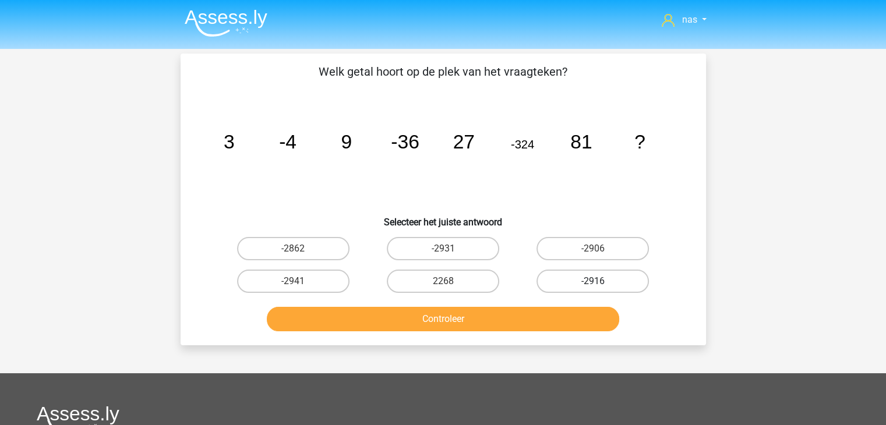
click at [571, 279] on label "-2916" at bounding box center [592, 281] width 112 height 23
click at [593, 281] on input "-2916" at bounding box center [597, 285] width 8 height 8
radio input "true"
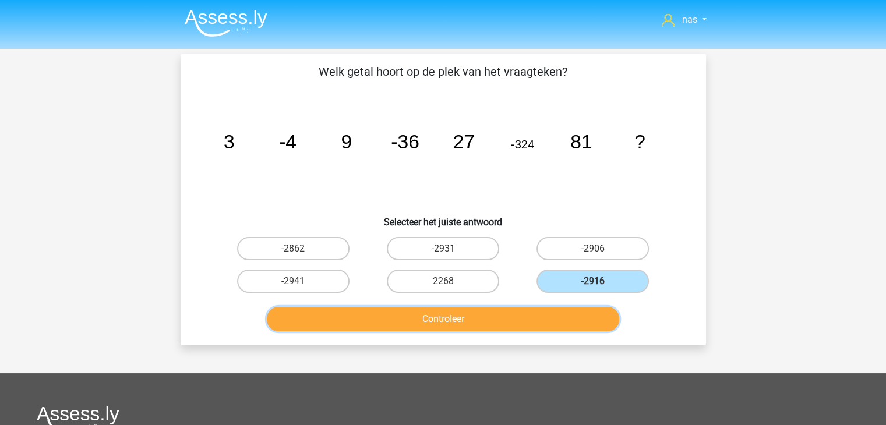
click at [513, 317] on button "Controleer" at bounding box center [443, 319] width 352 height 24
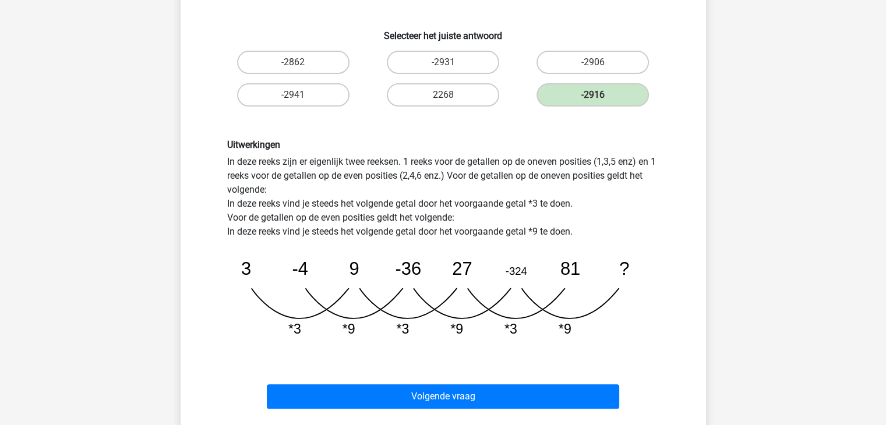
scroll to position [265, 0]
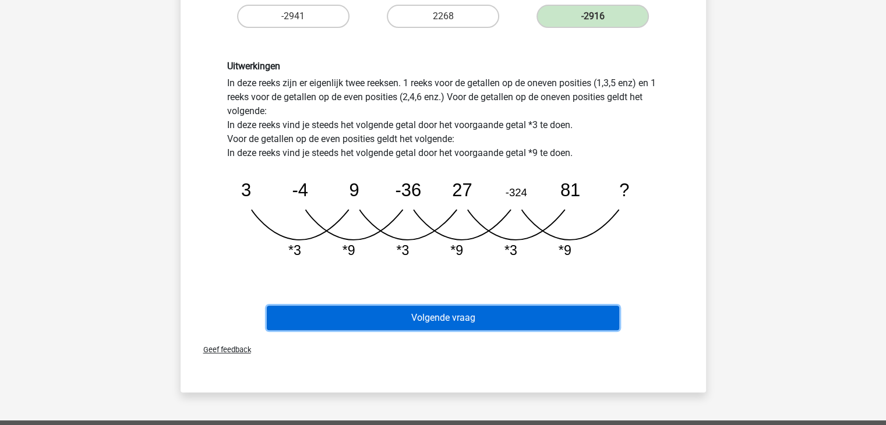
click at [440, 313] on button "Volgende vraag" at bounding box center [443, 318] width 352 height 24
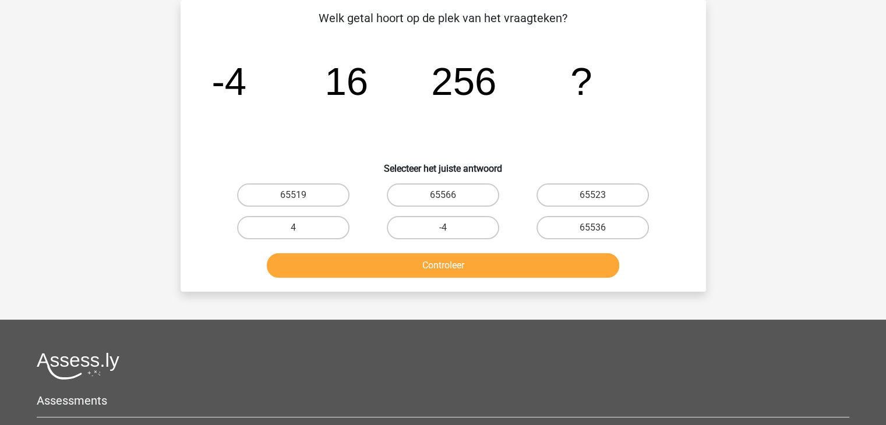
scroll to position [13, 0]
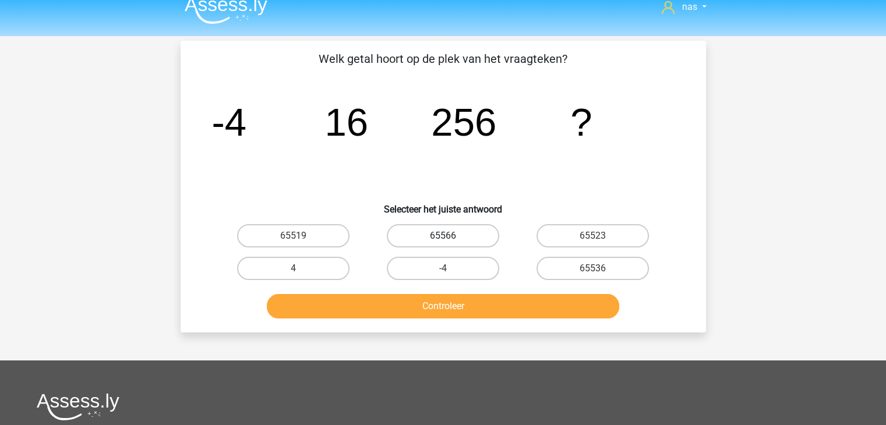
click at [467, 236] on label "65566" at bounding box center [443, 235] width 112 height 23
click at [450, 236] on input "65566" at bounding box center [447, 240] width 8 height 8
radio input "true"
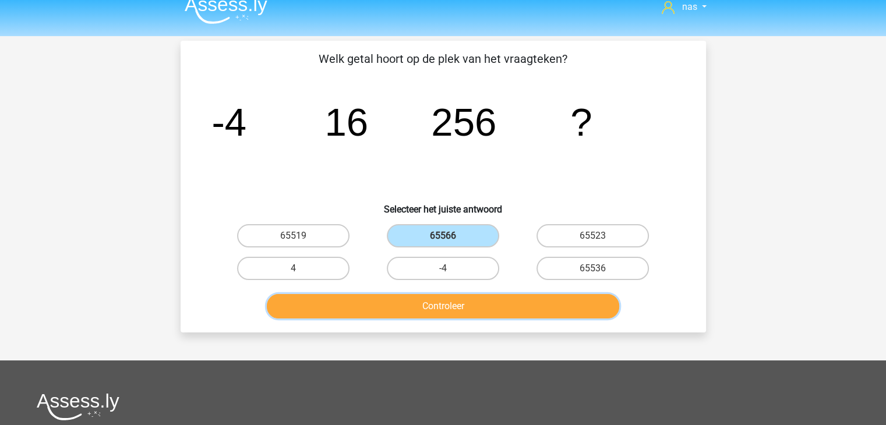
click at [471, 312] on button "Controleer" at bounding box center [443, 306] width 352 height 24
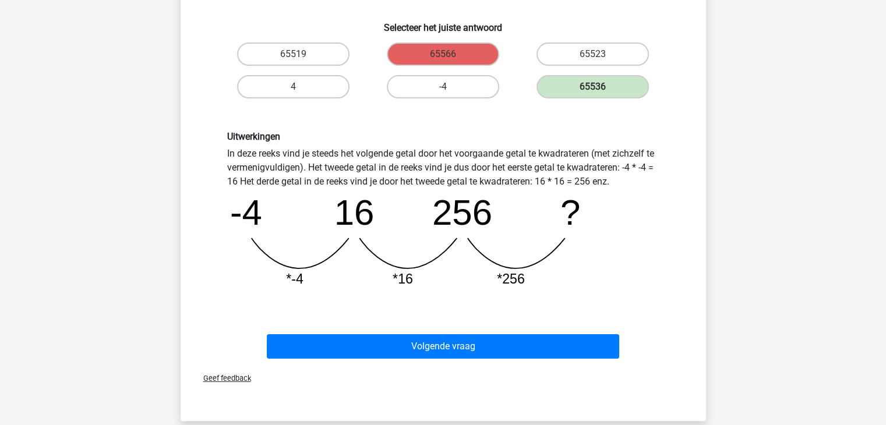
scroll to position [192, 0]
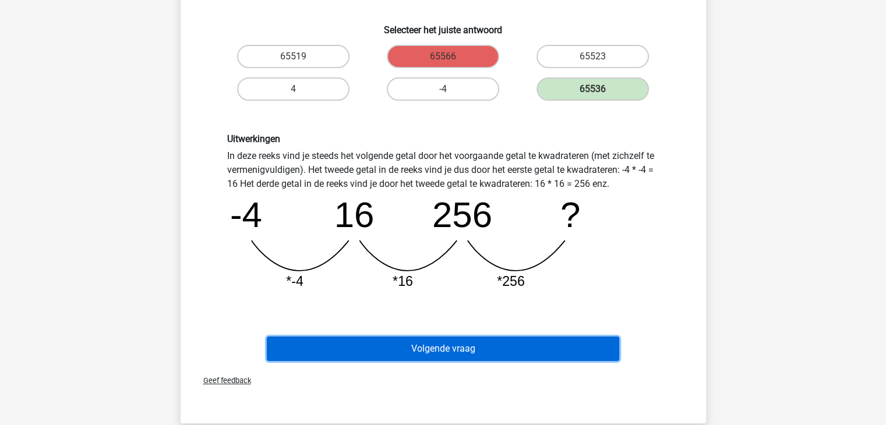
click at [474, 345] on button "Volgende vraag" at bounding box center [443, 349] width 352 height 24
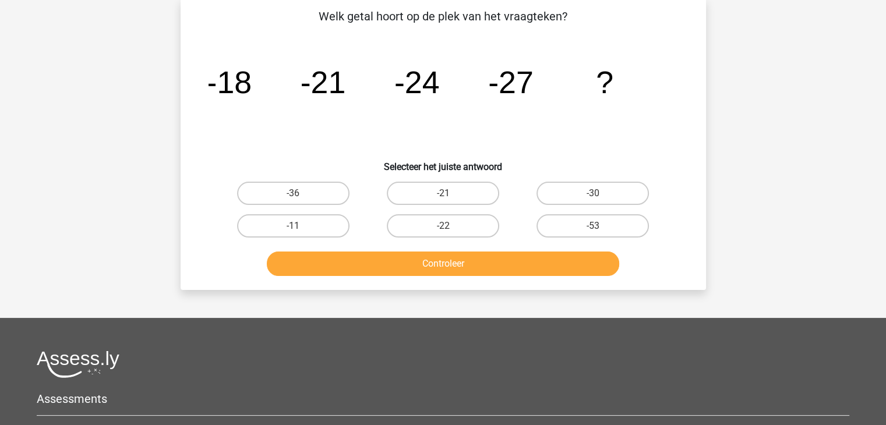
scroll to position [54, 0]
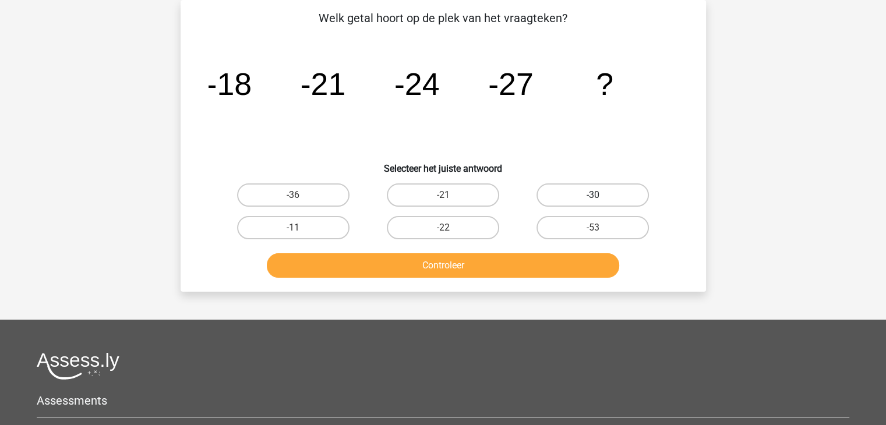
click at [599, 194] on label "-30" at bounding box center [592, 194] width 112 height 23
click at [599, 195] on input "-30" at bounding box center [597, 199] width 8 height 8
radio input "true"
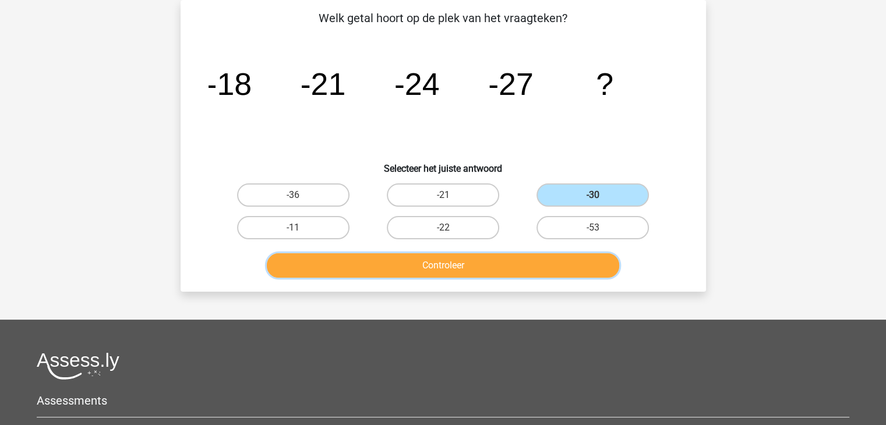
click at [476, 271] on button "Controleer" at bounding box center [443, 265] width 352 height 24
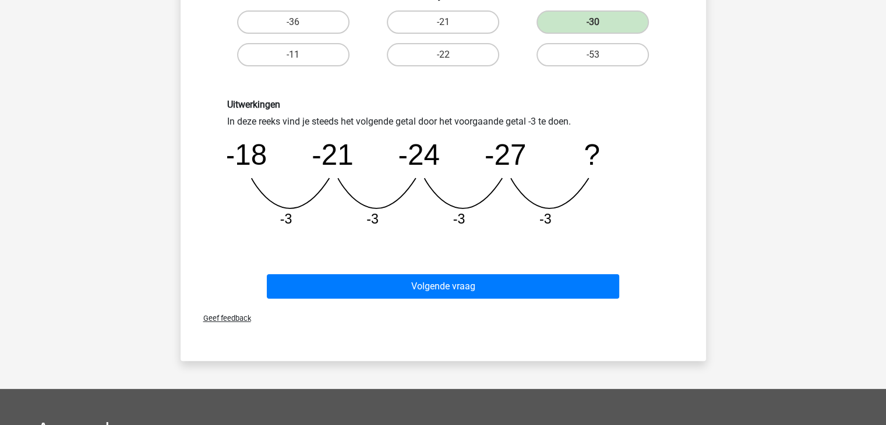
scroll to position [249, 0]
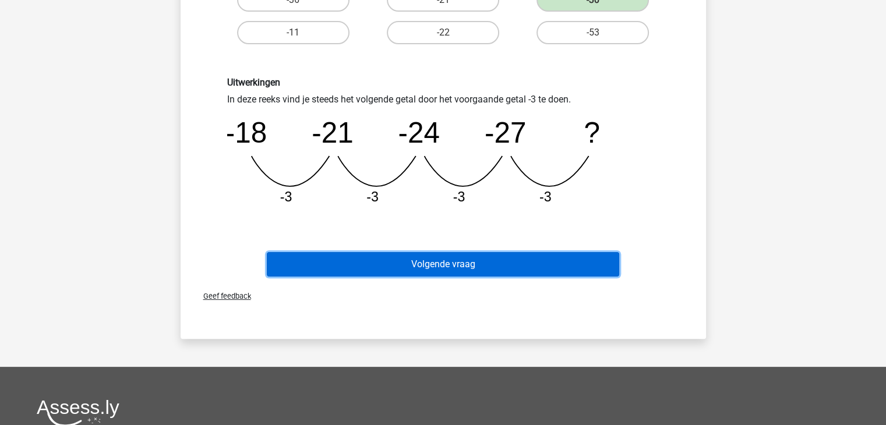
click at [476, 266] on button "Volgende vraag" at bounding box center [443, 264] width 352 height 24
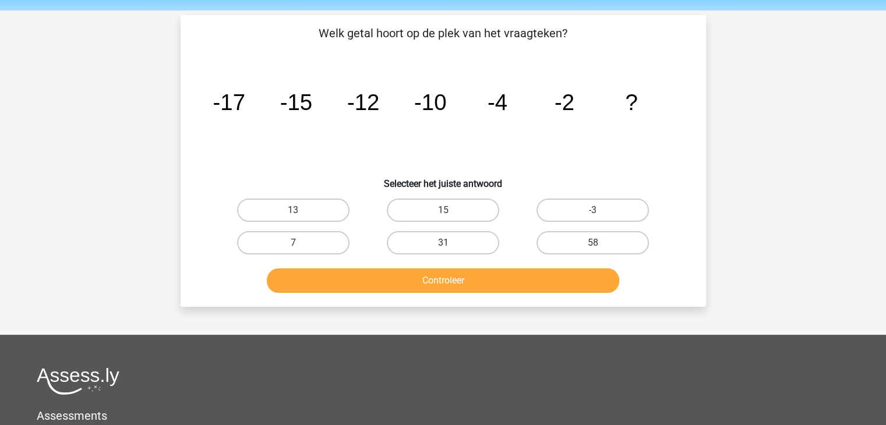
scroll to position [37, 0]
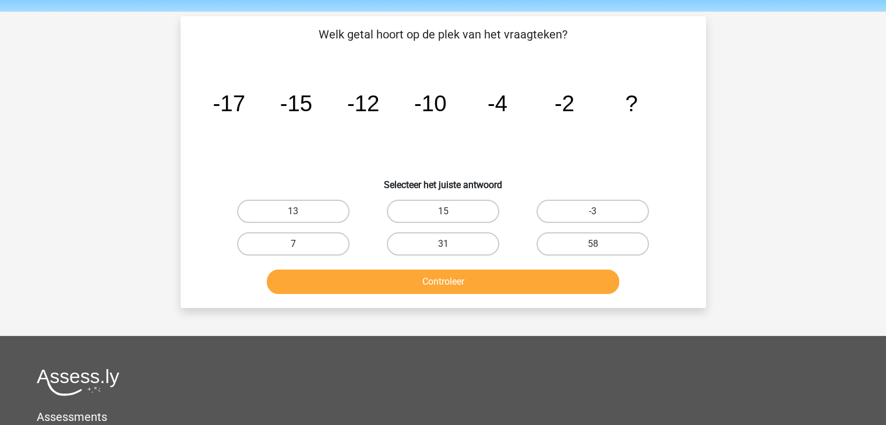
click at [312, 245] on label "7" at bounding box center [293, 243] width 112 height 23
click at [300, 245] on input "7" at bounding box center [297, 248] width 8 height 8
radio input "true"
click at [408, 282] on button "Controleer" at bounding box center [443, 282] width 352 height 24
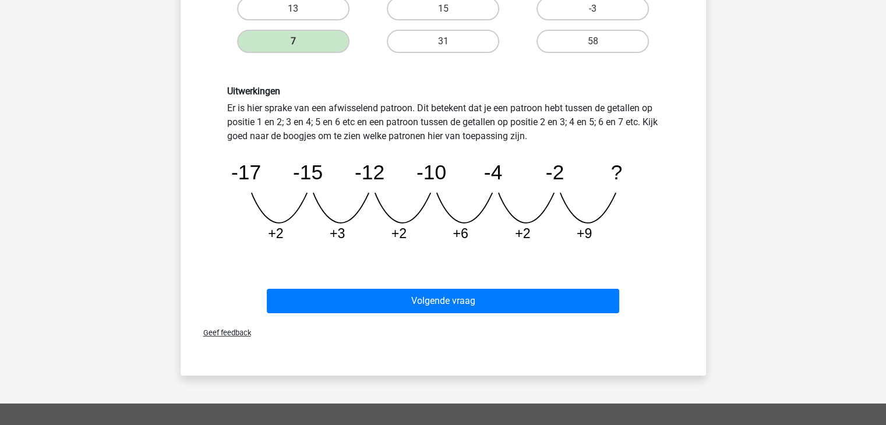
scroll to position [240, 0]
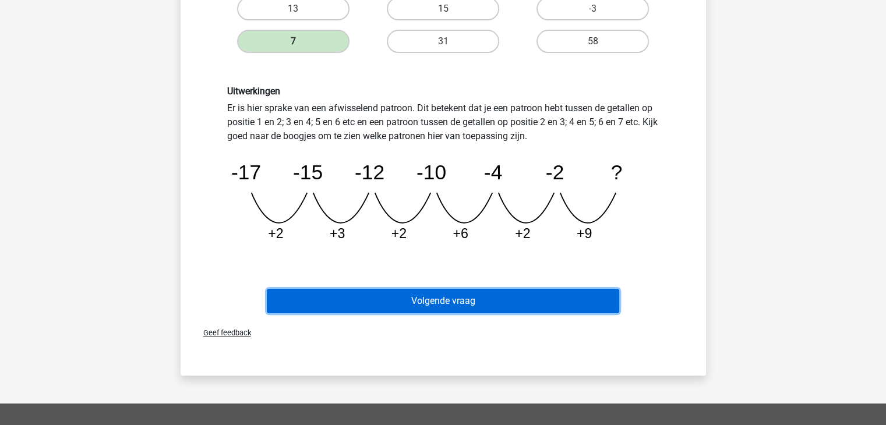
click at [437, 303] on button "Volgende vraag" at bounding box center [443, 301] width 352 height 24
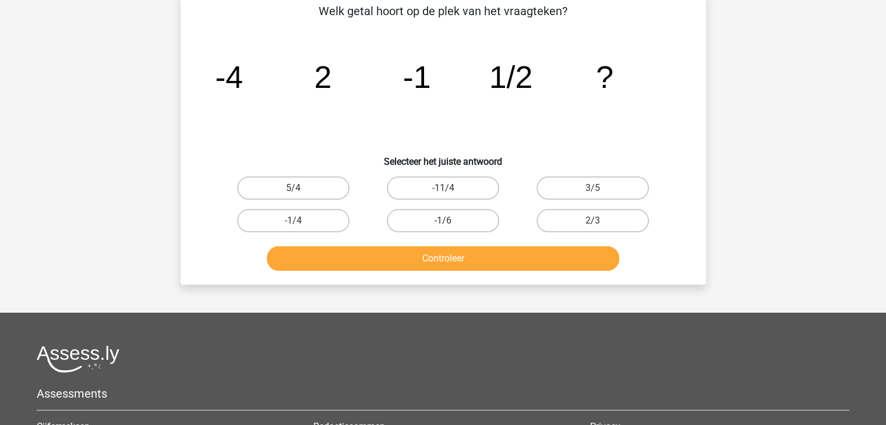
scroll to position [54, 0]
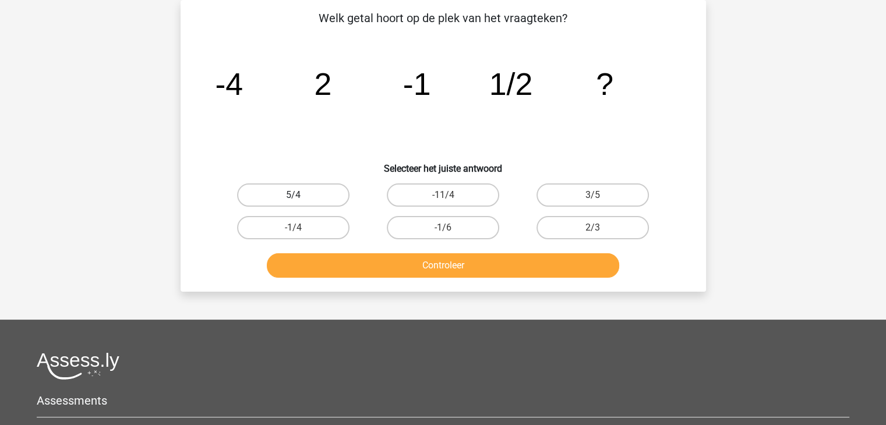
click at [292, 196] on label "5/4" at bounding box center [293, 194] width 112 height 23
click at [293, 196] on input "5/4" at bounding box center [297, 199] width 8 height 8
radio input "true"
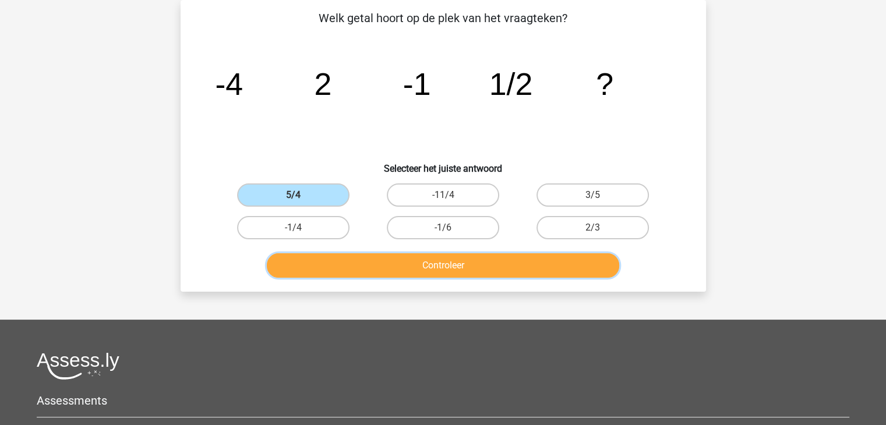
click at [360, 256] on button "Controleer" at bounding box center [443, 265] width 352 height 24
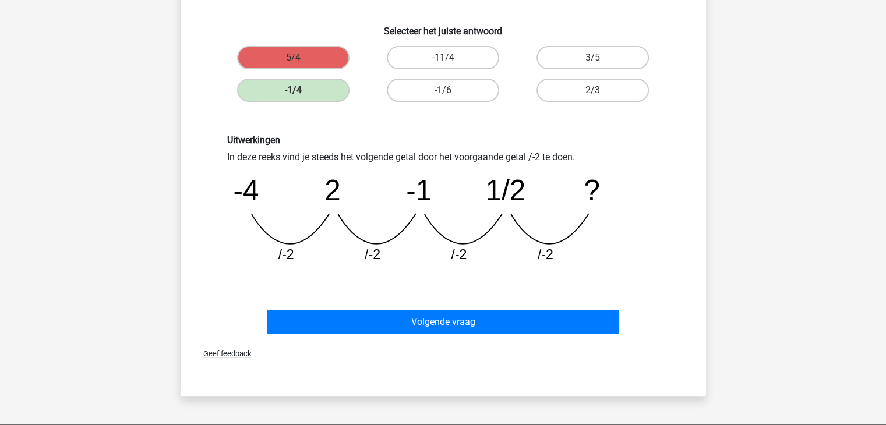
scroll to position [190, 0]
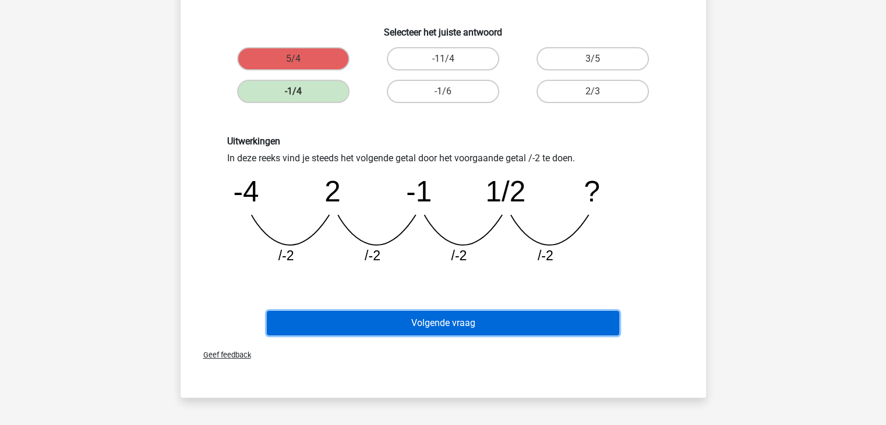
click at [414, 313] on button "Volgende vraag" at bounding box center [443, 323] width 352 height 24
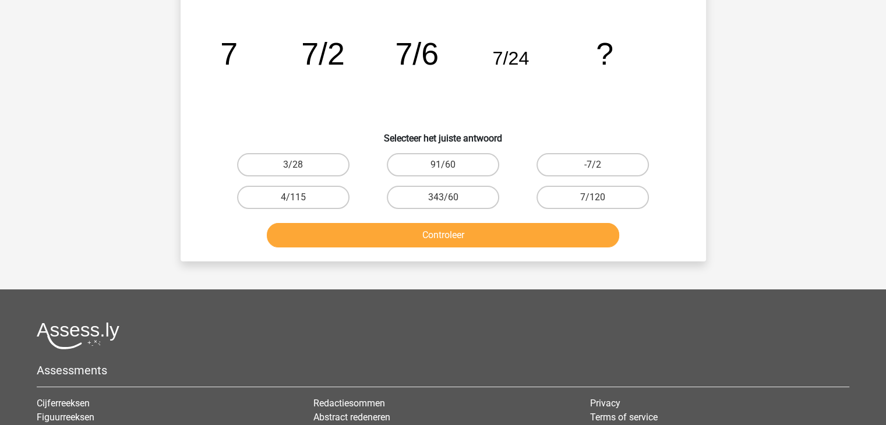
scroll to position [54, 0]
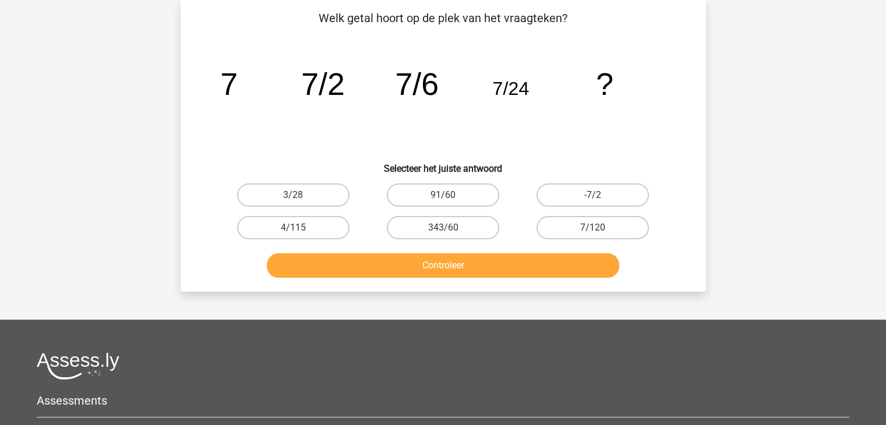
click at [593, 199] on input "-7/2" at bounding box center [597, 199] width 8 height 8
radio input "true"
click at [576, 224] on label "7/120" at bounding box center [592, 227] width 112 height 23
click at [593, 228] on input "7/120" at bounding box center [597, 232] width 8 height 8
radio input "true"
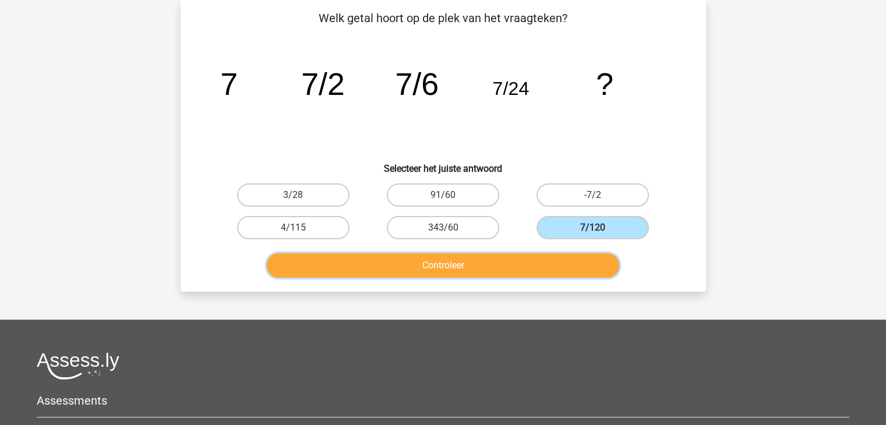
click at [494, 257] on button "Controleer" at bounding box center [443, 265] width 352 height 24
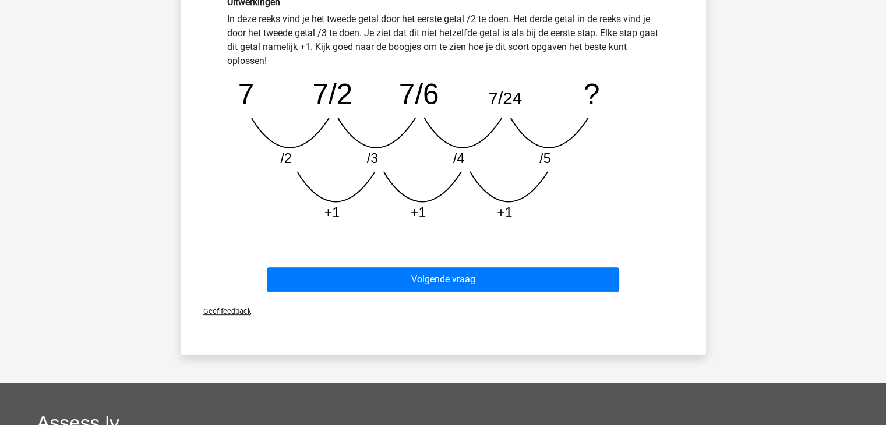
scroll to position [330, 0]
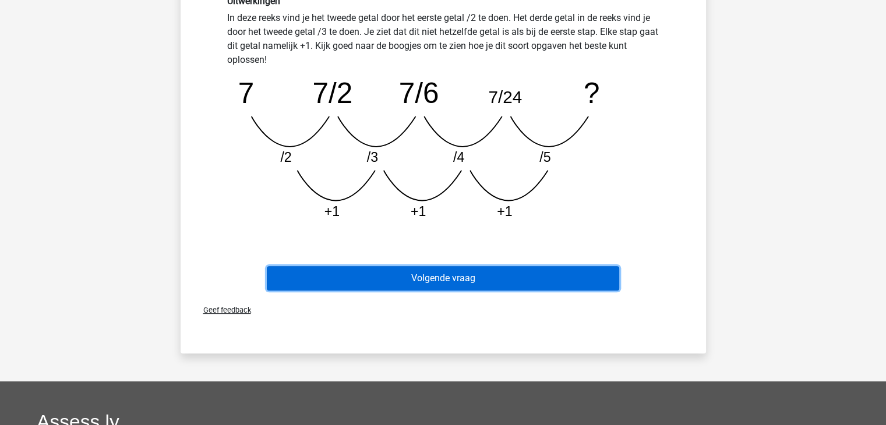
click at [470, 280] on button "Volgende vraag" at bounding box center [443, 278] width 352 height 24
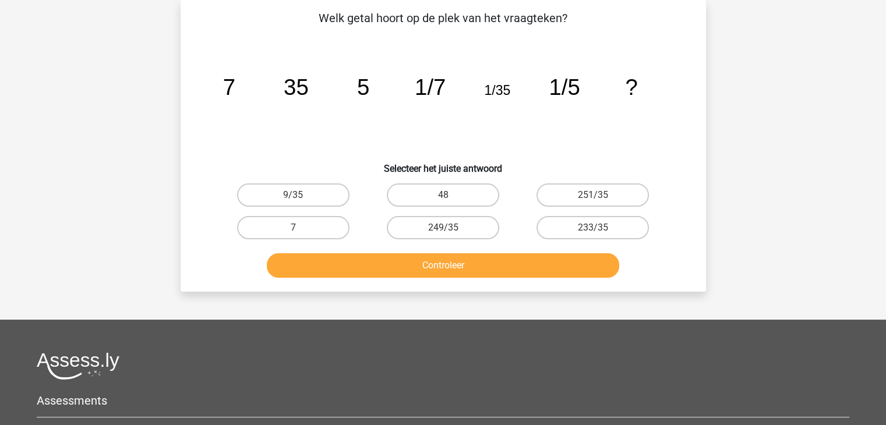
scroll to position [0, 0]
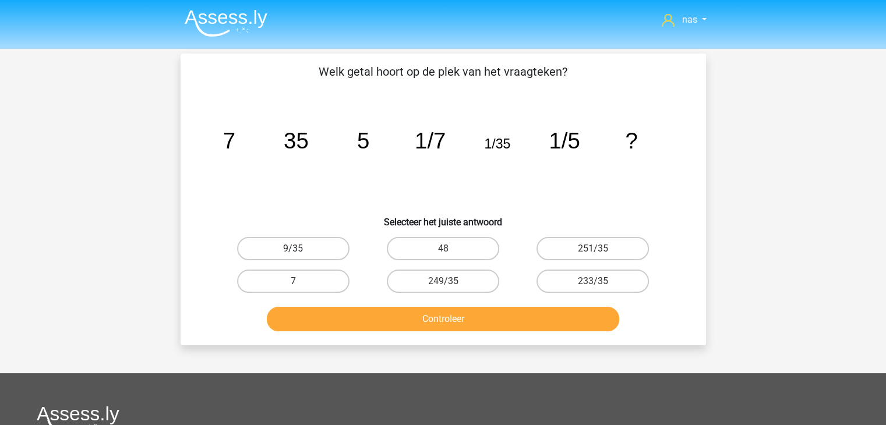
click at [331, 245] on label "9/35" at bounding box center [293, 248] width 112 height 23
click at [300, 249] on input "9/35" at bounding box center [297, 253] width 8 height 8
radio input "true"
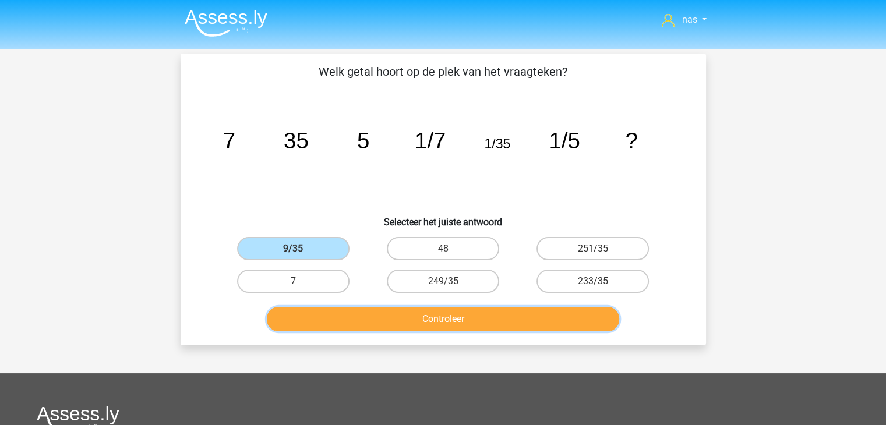
click at [388, 315] on button "Controleer" at bounding box center [443, 319] width 352 height 24
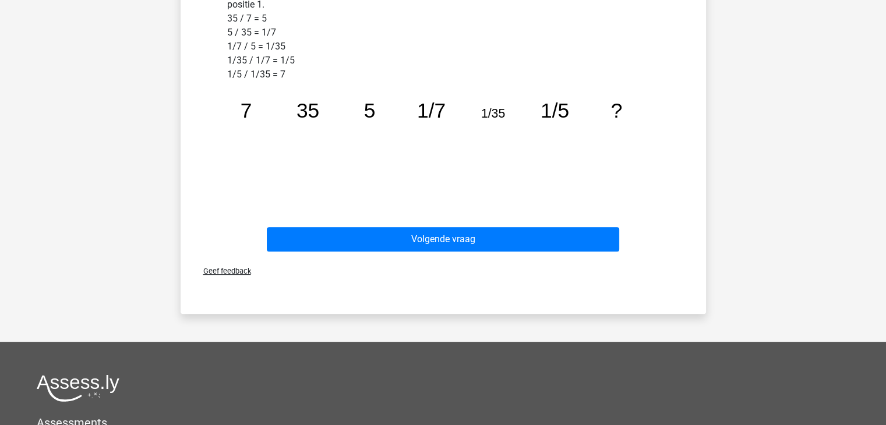
scroll to position [370, 0]
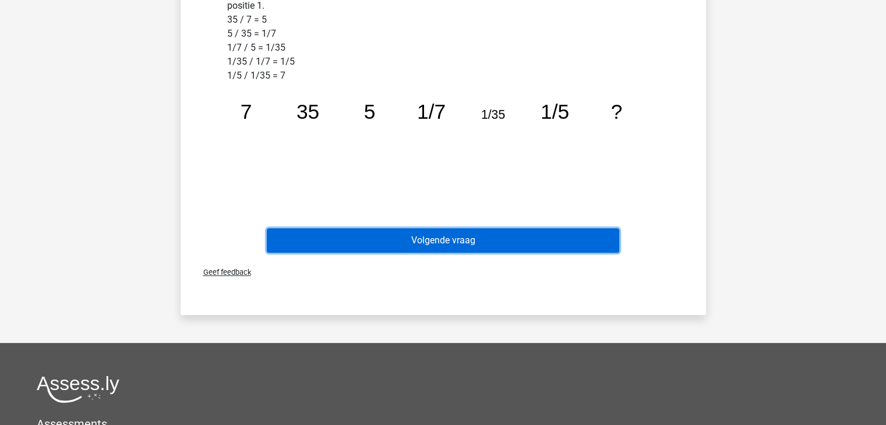
click at [447, 247] on button "Volgende vraag" at bounding box center [443, 240] width 352 height 24
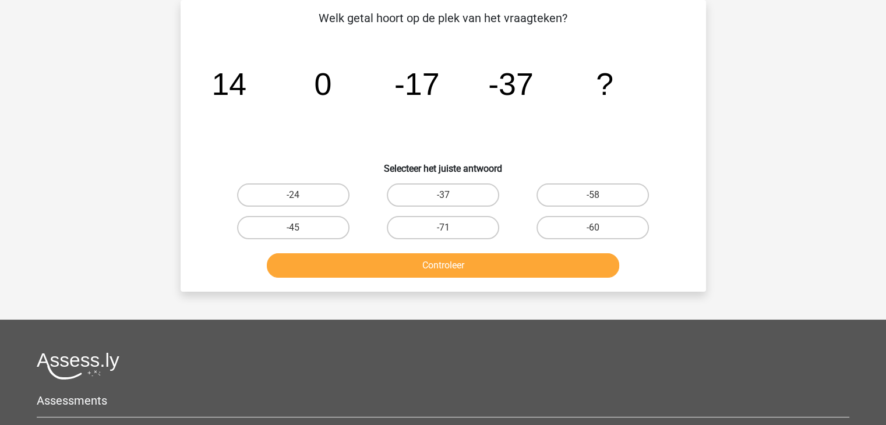
scroll to position [48, 0]
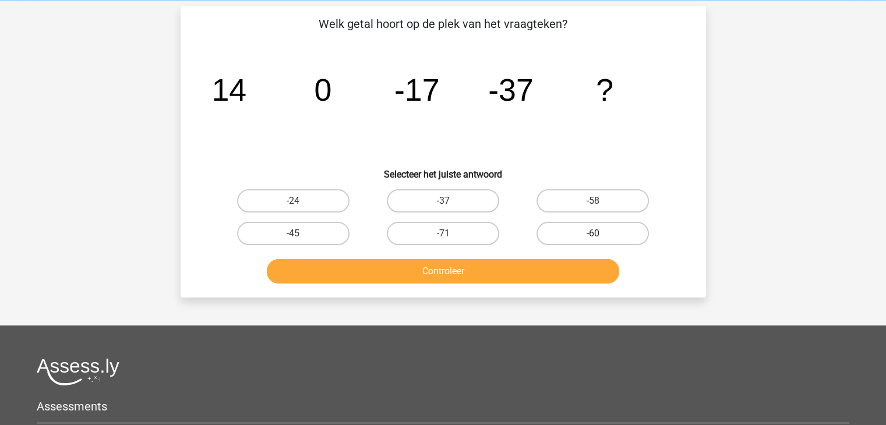
click at [578, 236] on label "-60" at bounding box center [592, 233] width 112 height 23
click at [593, 236] on input "-60" at bounding box center [597, 237] width 8 height 8
radio input "true"
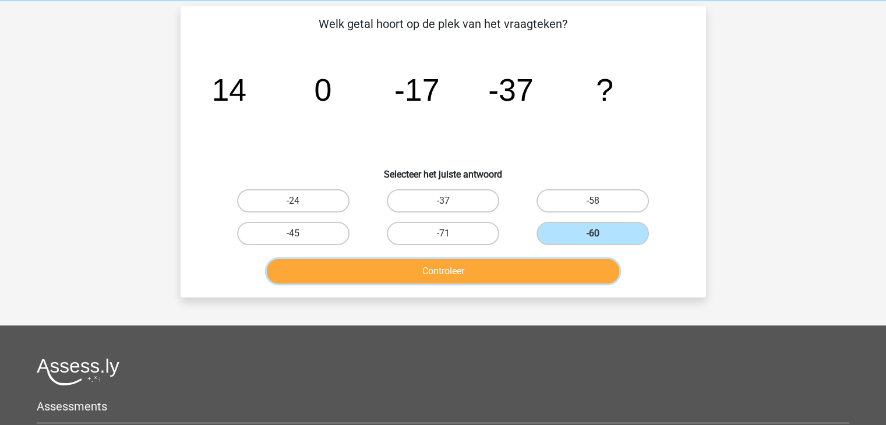
click at [557, 268] on button "Controleer" at bounding box center [443, 271] width 352 height 24
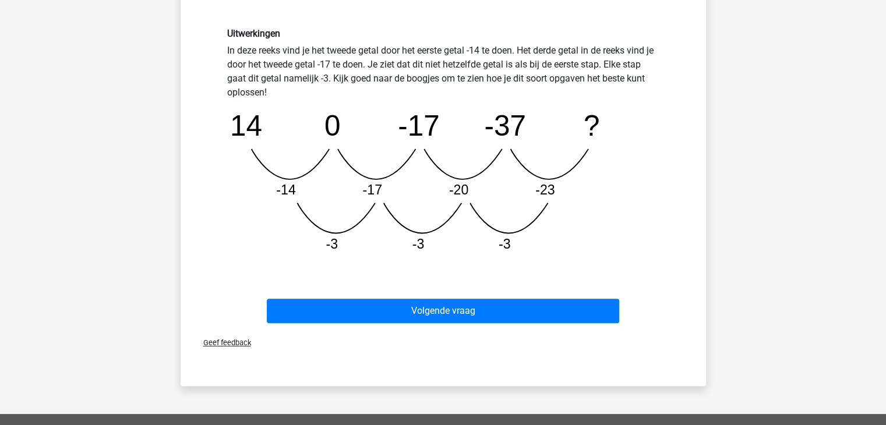
scroll to position [298, 0]
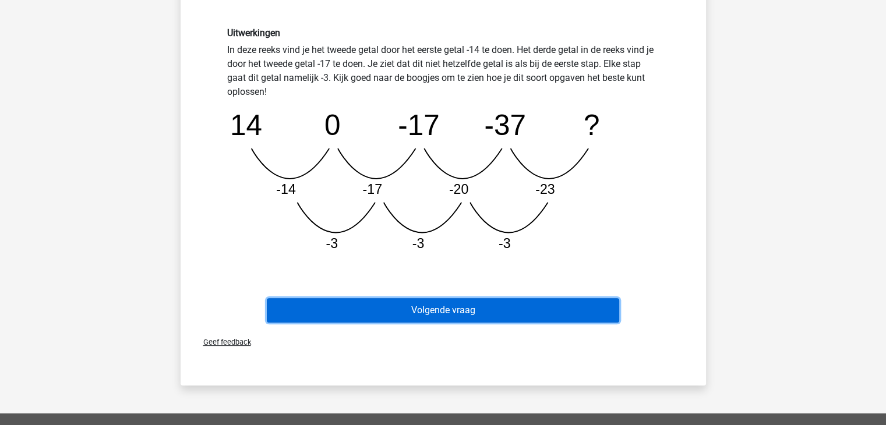
click at [497, 312] on button "Volgende vraag" at bounding box center [443, 310] width 352 height 24
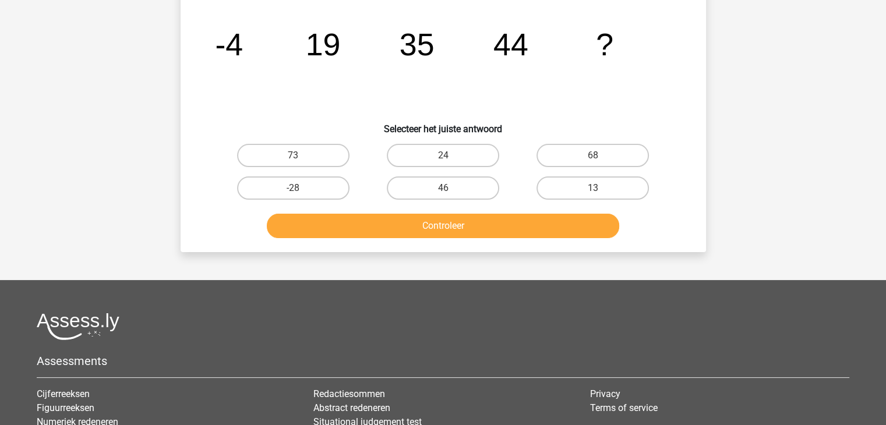
scroll to position [54, 0]
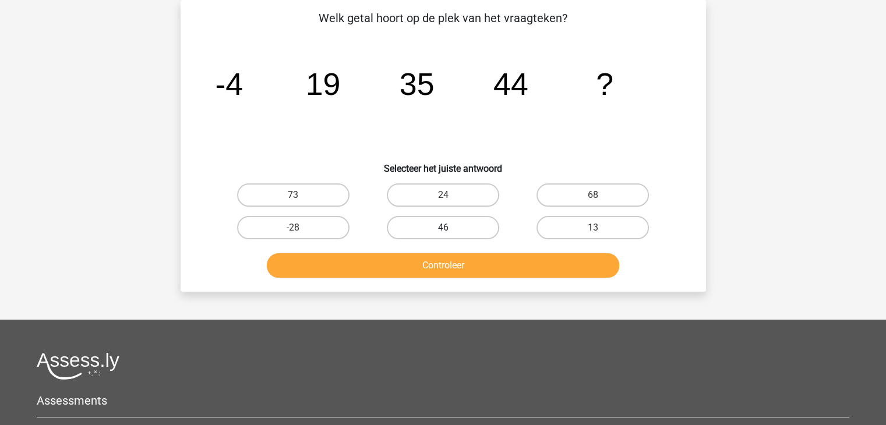
click at [459, 229] on label "46" at bounding box center [443, 227] width 112 height 23
click at [450, 229] on input "46" at bounding box center [447, 232] width 8 height 8
radio input "true"
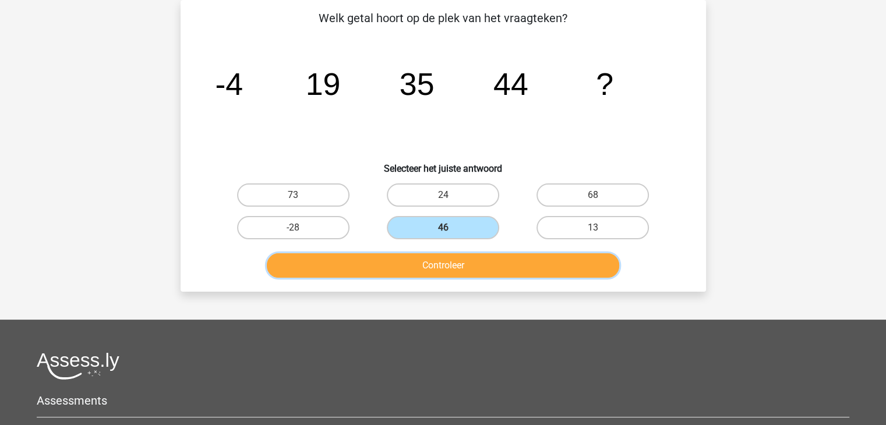
click at [470, 264] on button "Controleer" at bounding box center [443, 265] width 352 height 24
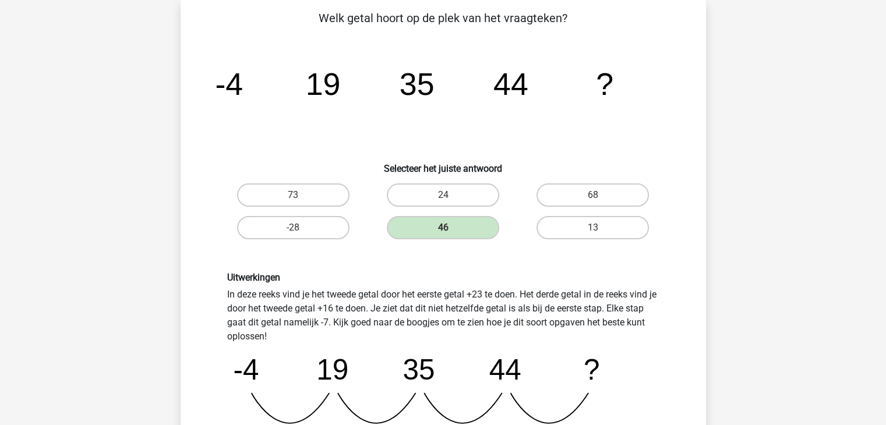
scroll to position [342, 0]
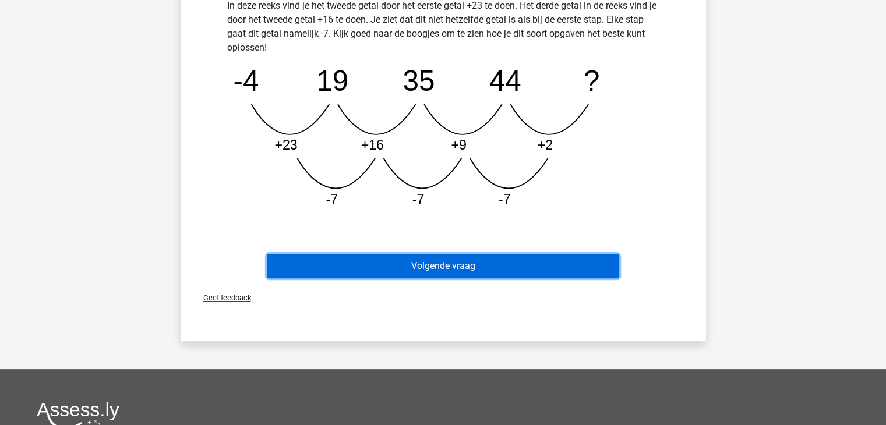
click at [464, 256] on button "Volgende vraag" at bounding box center [443, 266] width 352 height 24
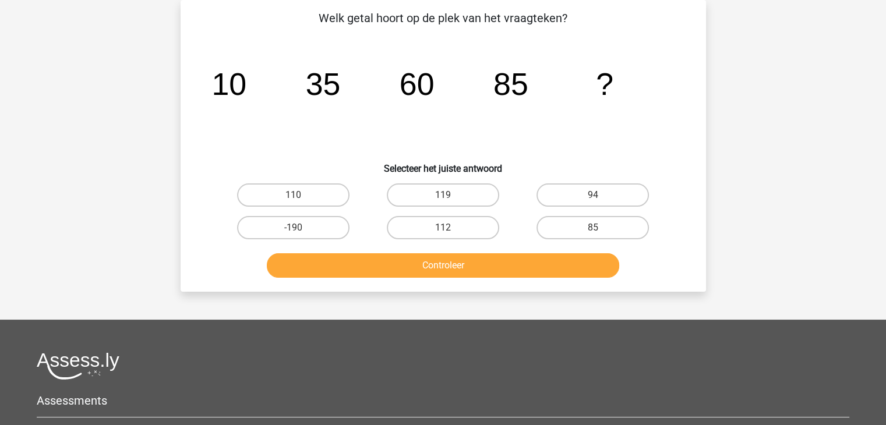
scroll to position [0, 0]
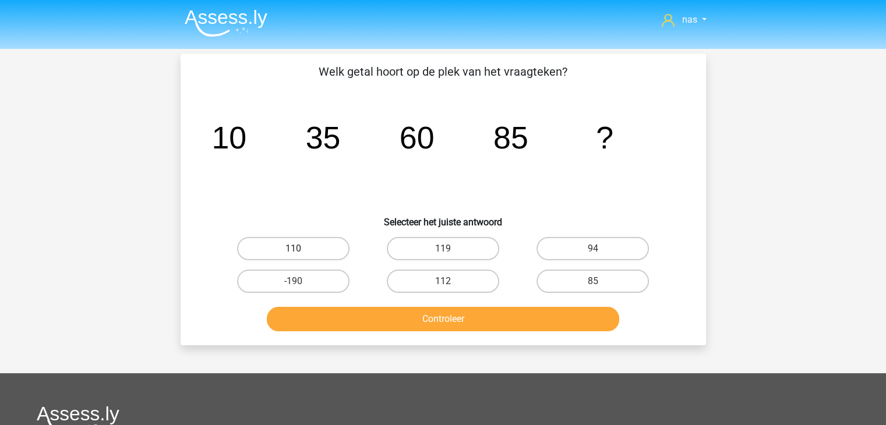
click at [305, 254] on label "110" at bounding box center [293, 248] width 112 height 23
click at [300, 254] on input "110" at bounding box center [297, 253] width 8 height 8
radio input "true"
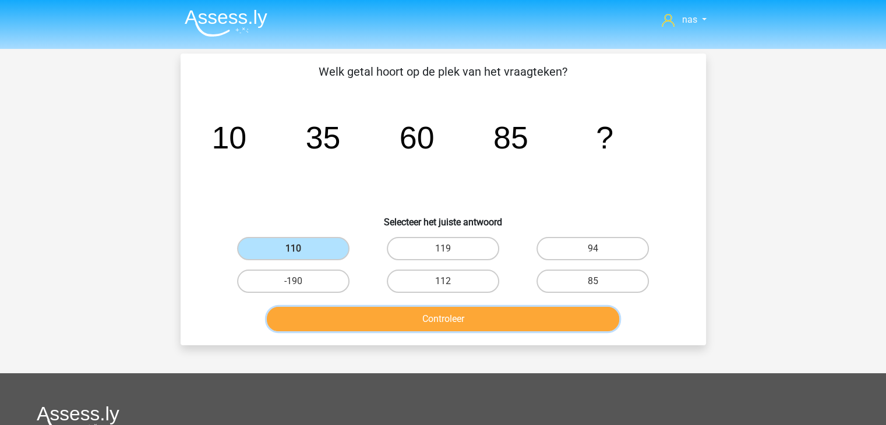
click at [351, 313] on button "Controleer" at bounding box center [443, 319] width 352 height 24
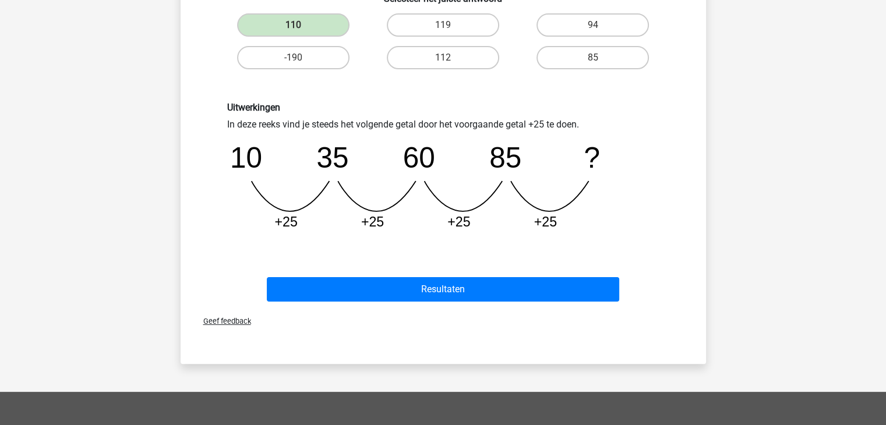
scroll to position [249, 0]
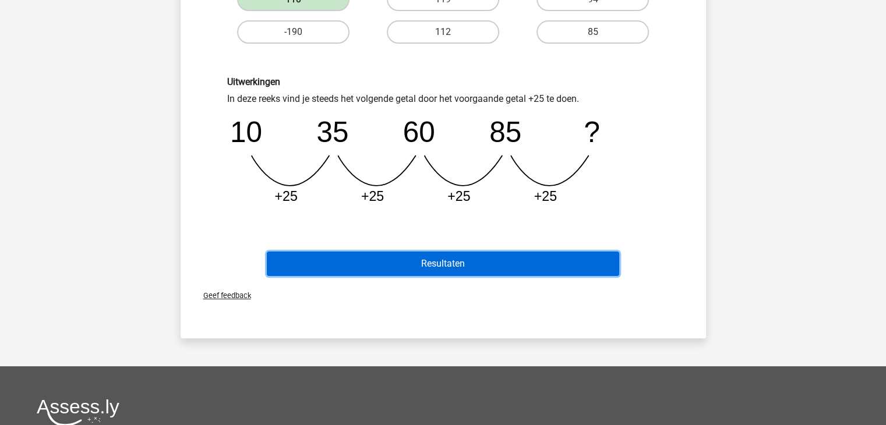
click at [447, 270] on button "Resultaten" at bounding box center [443, 264] width 352 height 24
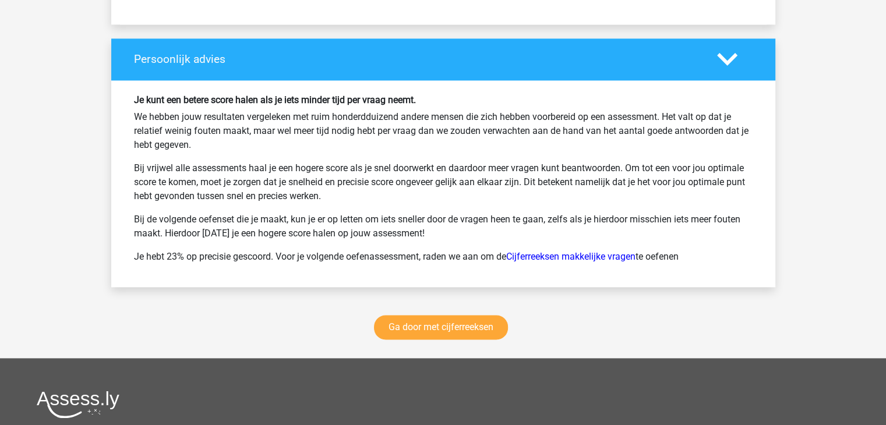
scroll to position [1484, 0]
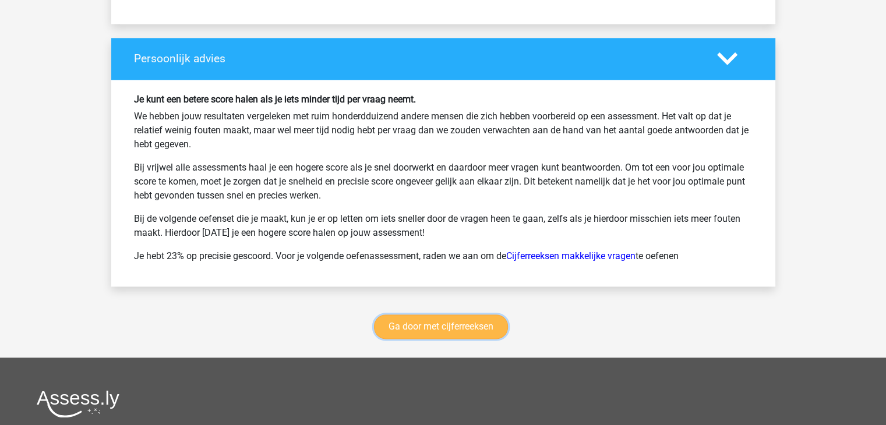
click at [408, 320] on link "Ga door met cijferreeksen" at bounding box center [441, 326] width 134 height 24
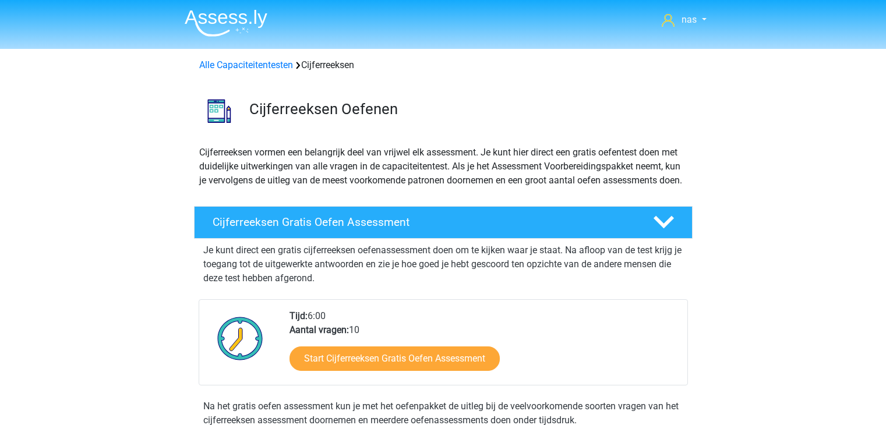
scroll to position [519, 0]
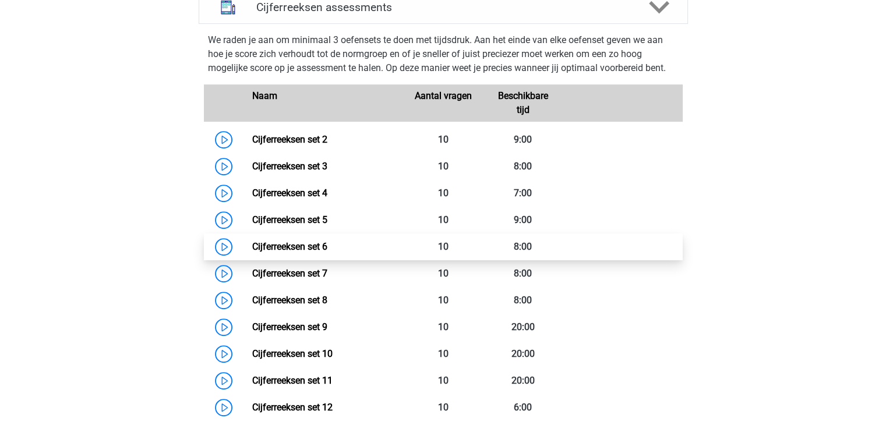
click at [317, 252] on link "Cijferreeksen set 6" at bounding box center [289, 246] width 75 height 11
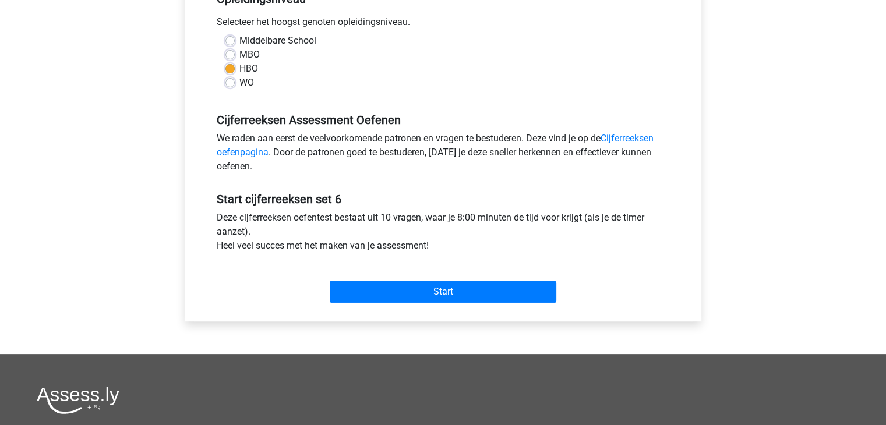
scroll to position [260, 0]
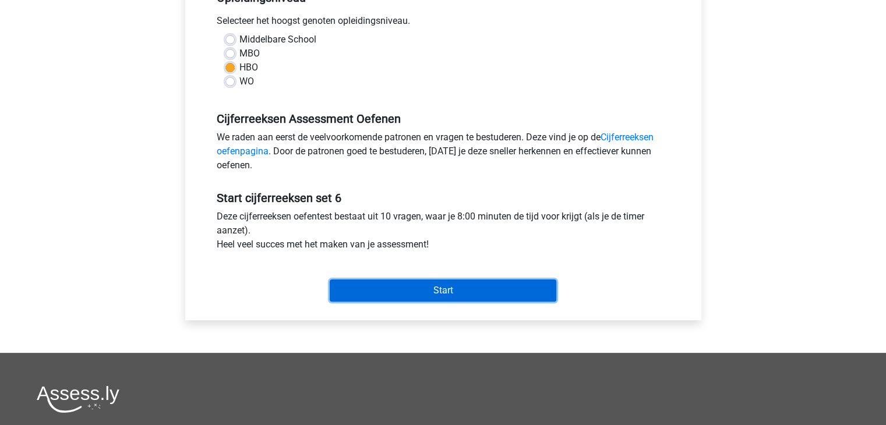
click at [384, 292] on input "Start" at bounding box center [443, 290] width 227 height 22
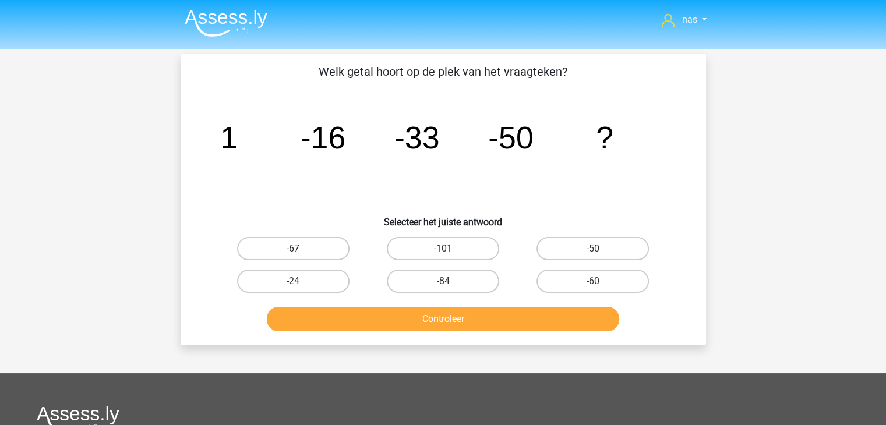
click at [313, 255] on label "-67" at bounding box center [293, 248] width 112 height 23
click at [300, 255] on input "-67" at bounding box center [297, 253] width 8 height 8
radio input "true"
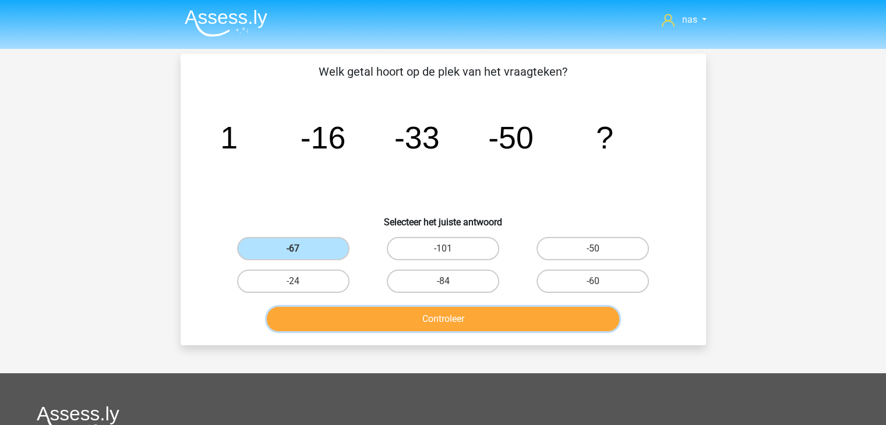
click at [378, 323] on button "Controleer" at bounding box center [443, 319] width 352 height 24
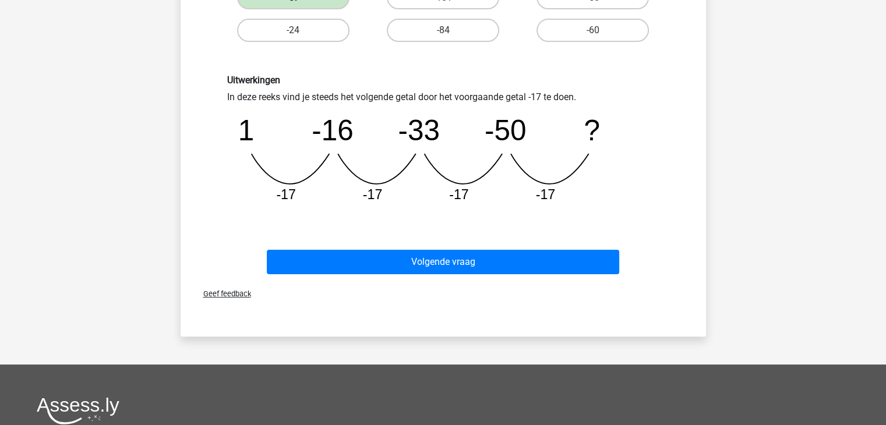
scroll to position [252, 0]
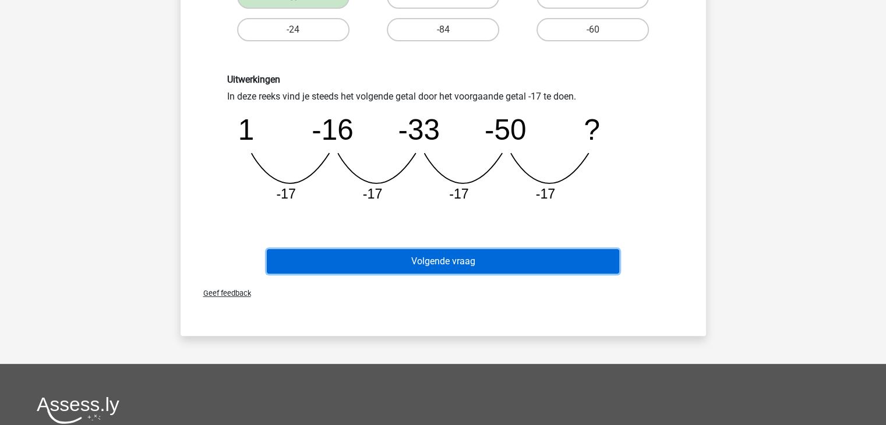
click at [474, 254] on button "Volgende vraag" at bounding box center [443, 261] width 352 height 24
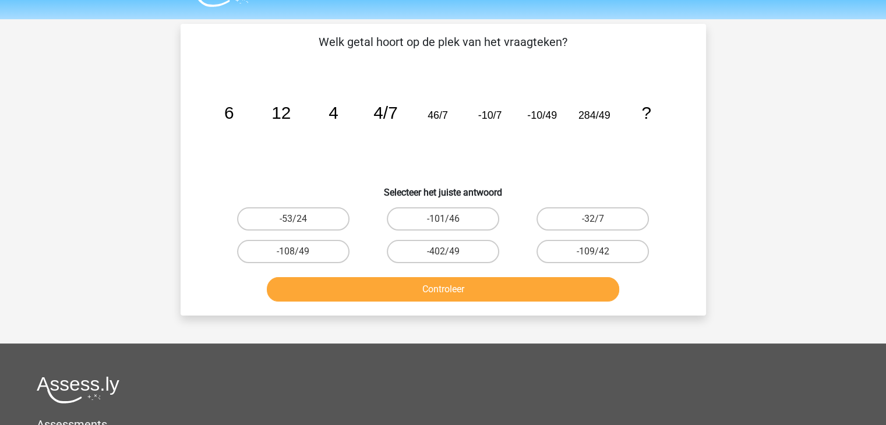
scroll to position [29, 0]
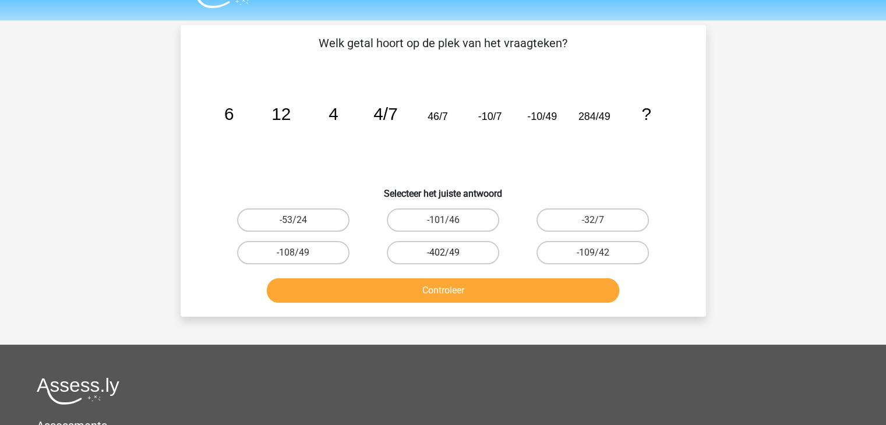
click at [459, 247] on label "-402/49" at bounding box center [443, 252] width 112 height 23
click at [450, 253] on input "-402/49" at bounding box center [447, 257] width 8 height 8
radio input "true"
click at [466, 278] on button "Controleer" at bounding box center [443, 290] width 352 height 24
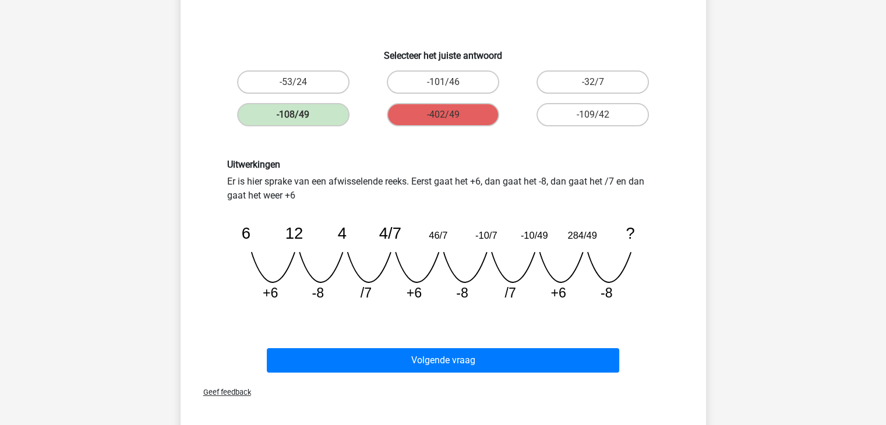
scroll to position [169, 0]
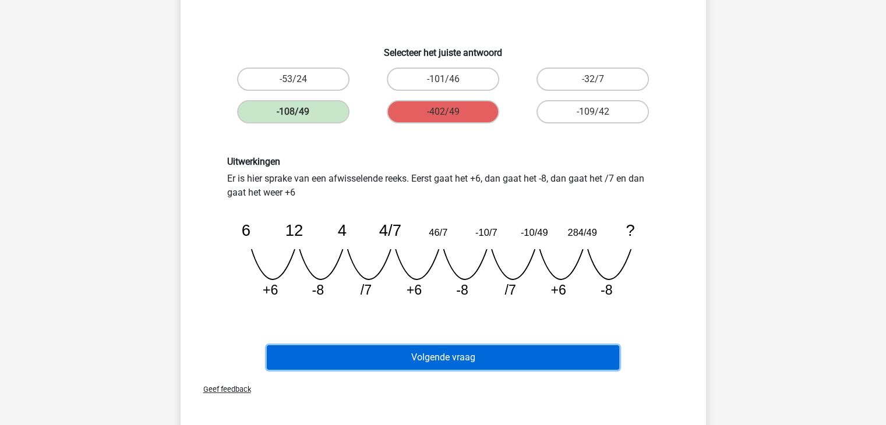
drag, startPoint x: 487, startPoint y: 351, endPoint x: 454, endPoint y: 351, distance: 33.2
drag, startPoint x: 454, startPoint y: 351, endPoint x: 430, endPoint y: 367, distance: 29.2
click at [430, 367] on button "Volgende vraag" at bounding box center [443, 357] width 352 height 24
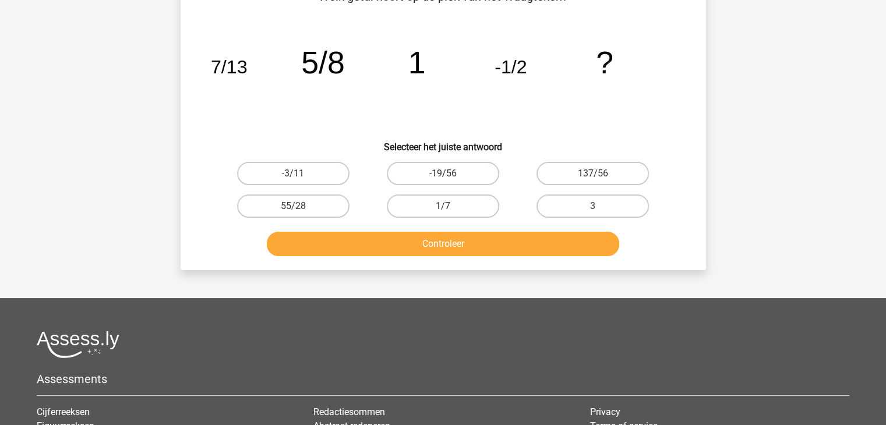
scroll to position [54, 0]
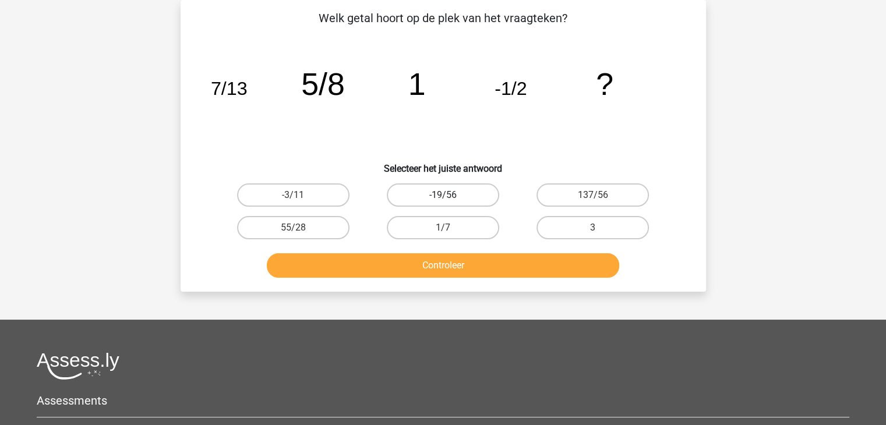
click at [452, 199] on label "-19/56" at bounding box center [443, 194] width 112 height 23
click at [450, 199] on input "-19/56" at bounding box center [447, 199] width 8 height 8
radio input "true"
click at [321, 193] on label "-3/11" at bounding box center [293, 194] width 112 height 23
click at [300, 195] on input "-3/11" at bounding box center [297, 199] width 8 height 8
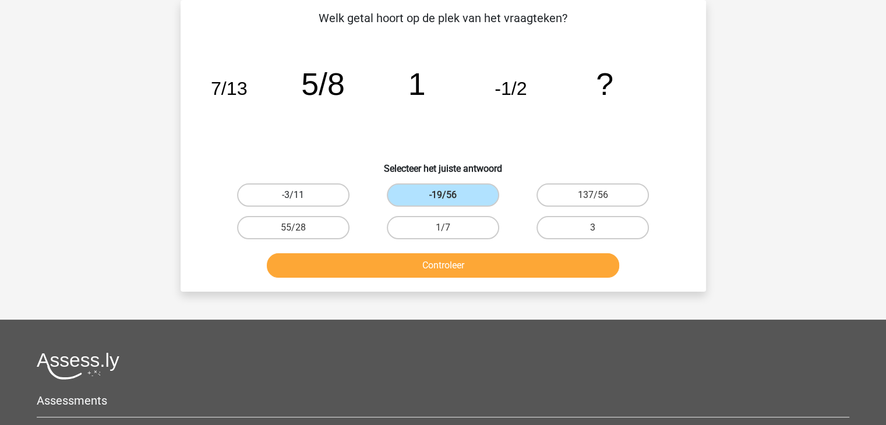
radio input "true"
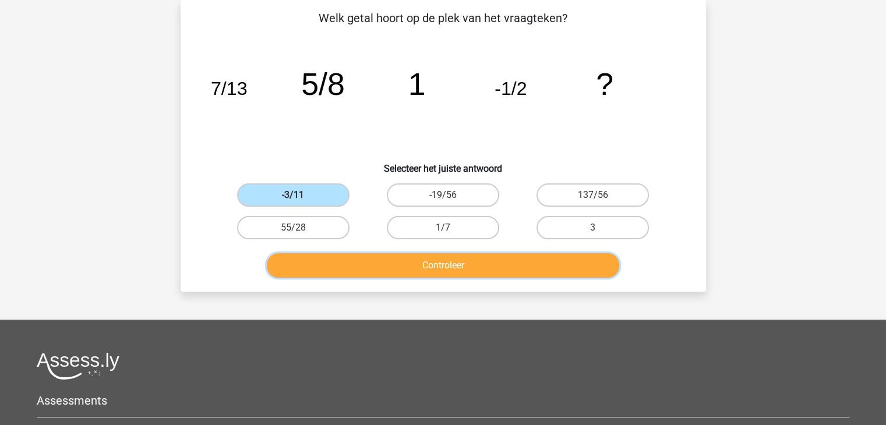
click at [406, 263] on button "Controleer" at bounding box center [443, 265] width 352 height 24
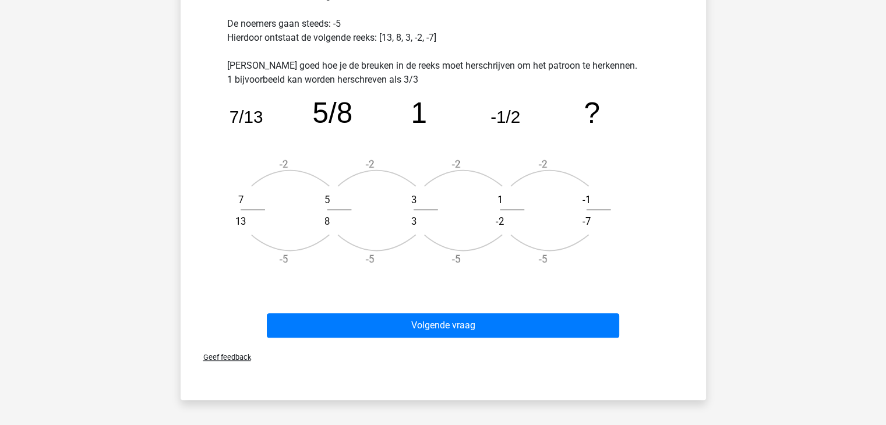
scroll to position [381, 0]
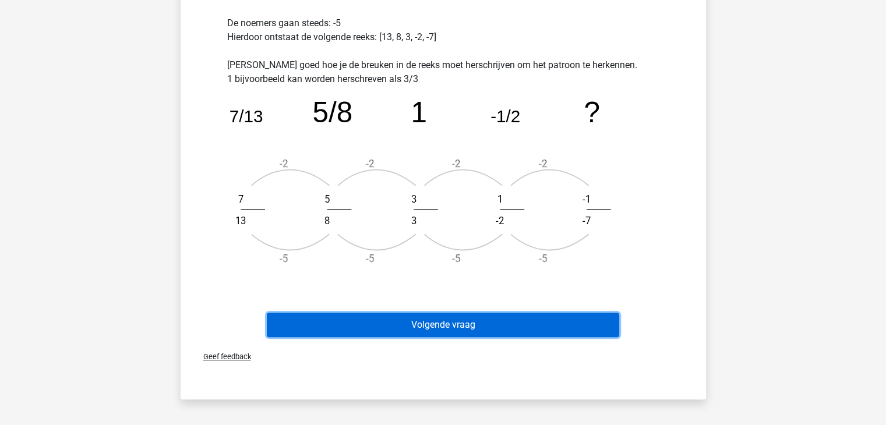
click at [486, 327] on button "Volgende vraag" at bounding box center [443, 325] width 352 height 24
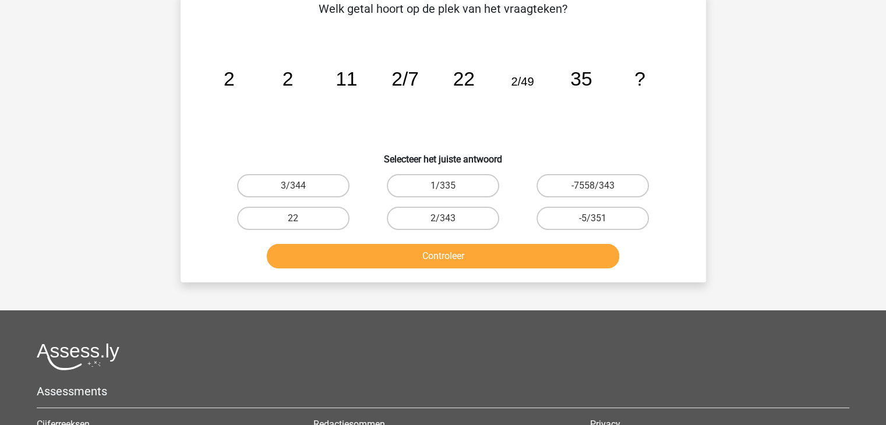
scroll to position [54, 0]
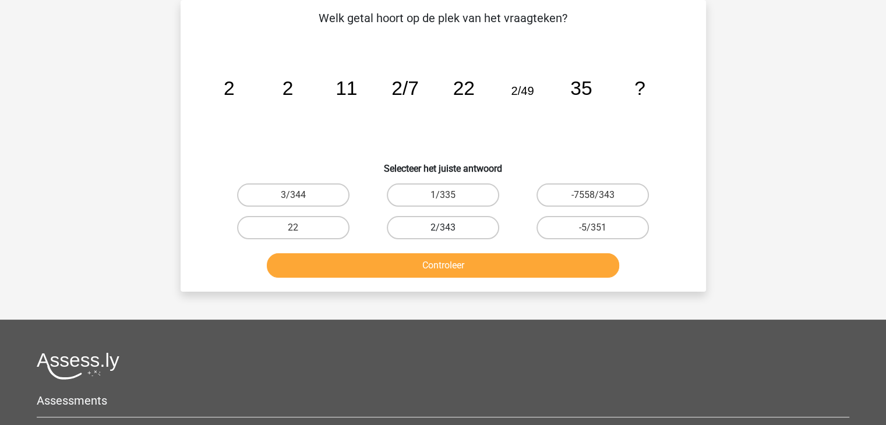
click at [434, 226] on label "2/343" at bounding box center [443, 227] width 112 height 23
click at [443, 228] on input "2/343" at bounding box center [447, 232] width 8 height 8
radio input "true"
click at [337, 189] on label "3/344" at bounding box center [293, 194] width 112 height 23
click at [300, 195] on input "3/344" at bounding box center [297, 199] width 8 height 8
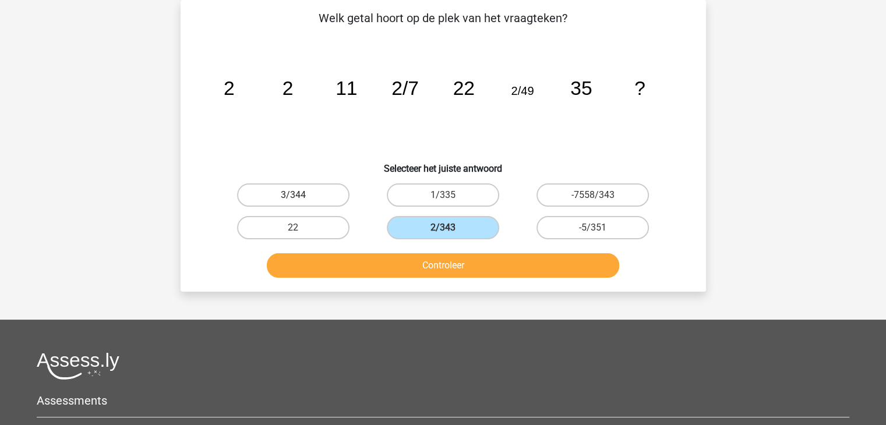
radio input "true"
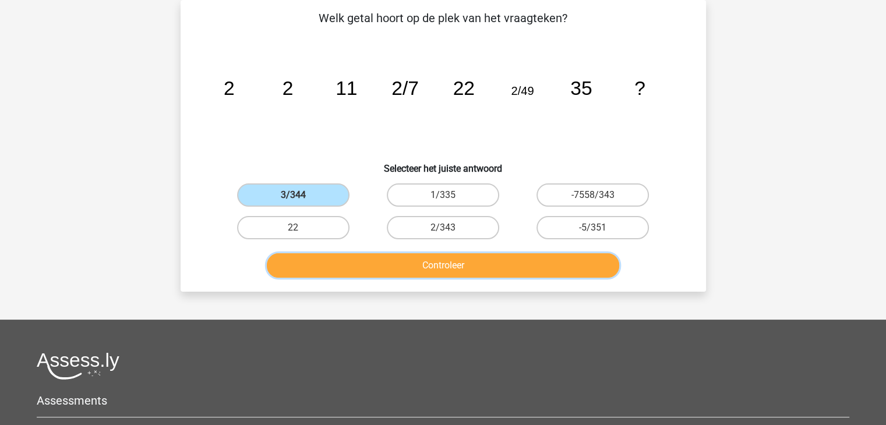
click at [396, 266] on button "Controleer" at bounding box center [443, 265] width 352 height 24
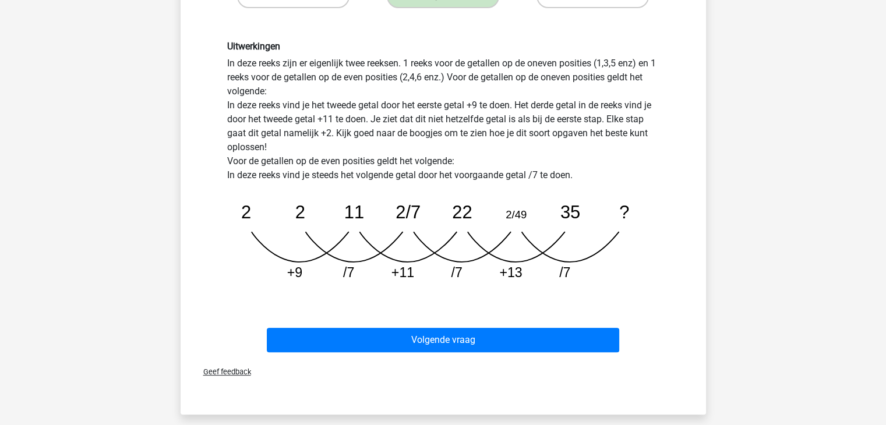
scroll to position [359, 0]
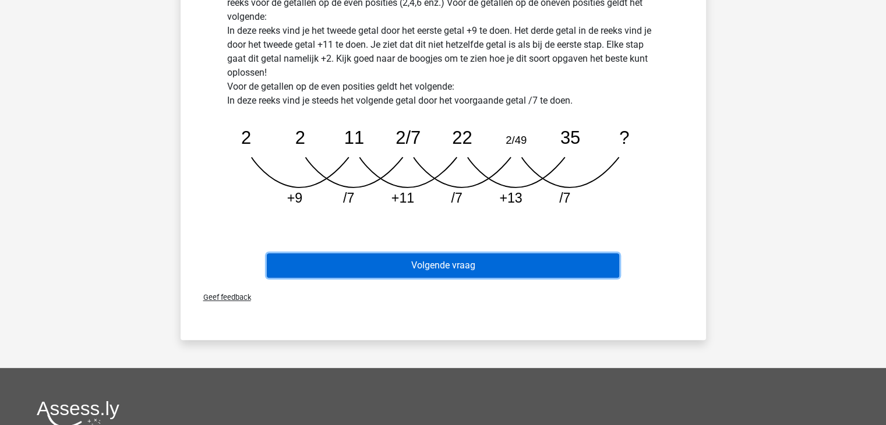
click at [429, 273] on button "Volgende vraag" at bounding box center [443, 265] width 352 height 24
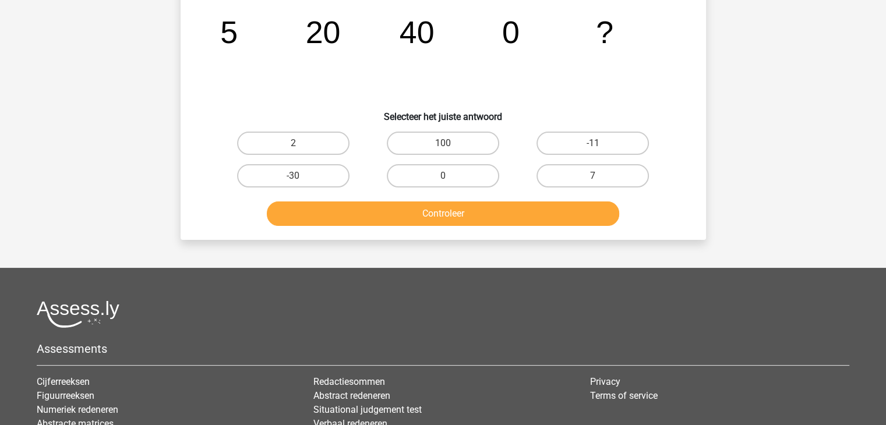
scroll to position [54, 0]
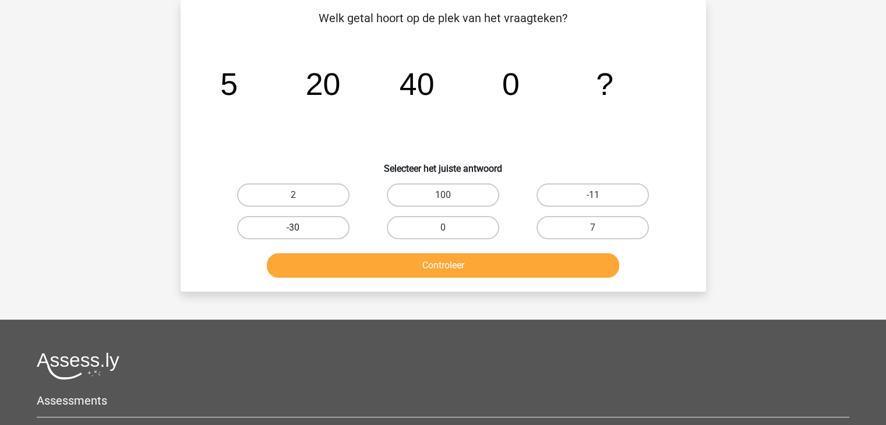
click at [319, 229] on label "-30" at bounding box center [293, 227] width 112 height 23
click at [300, 229] on input "-30" at bounding box center [297, 232] width 8 height 8
radio input "true"
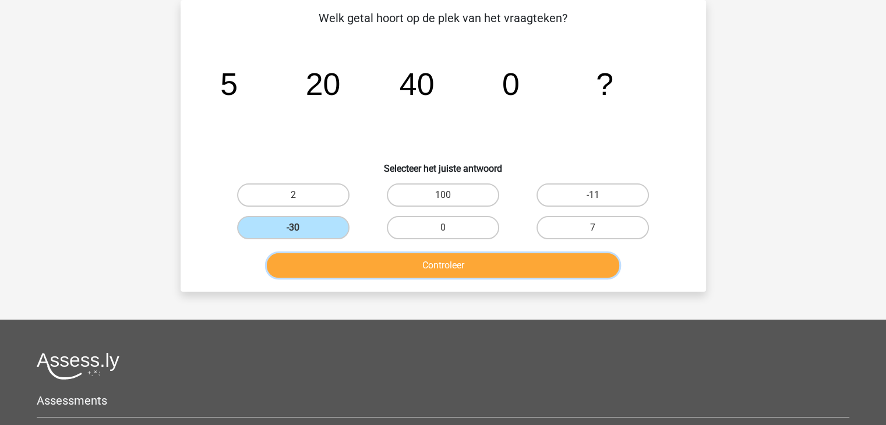
click at [403, 260] on button "Controleer" at bounding box center [443, 265] width 352 height 24
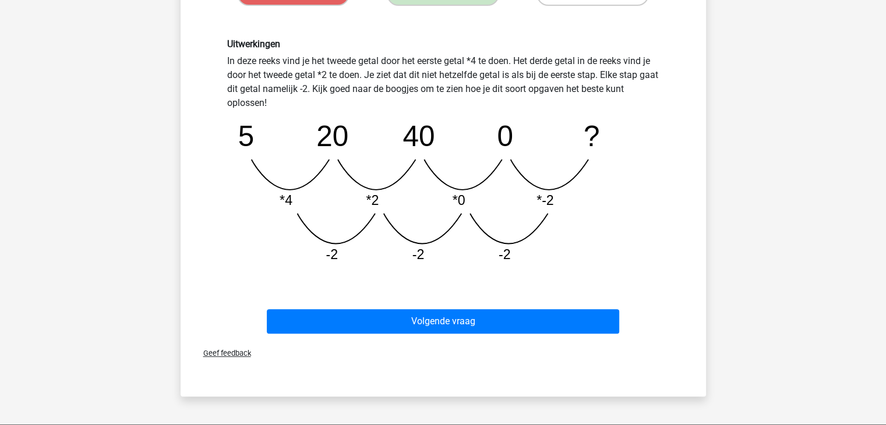
scroll to position [288, 0]
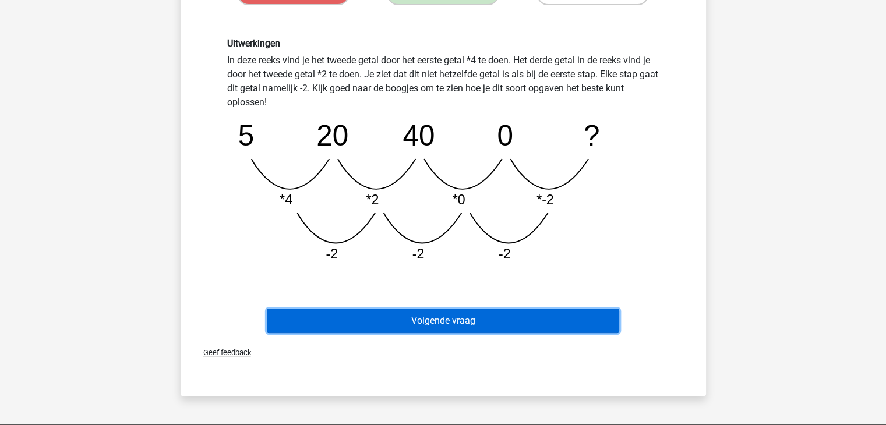
click at [411, 318] on button "Volgende vraag" at bounding box center [443, 321] width 352 height 24
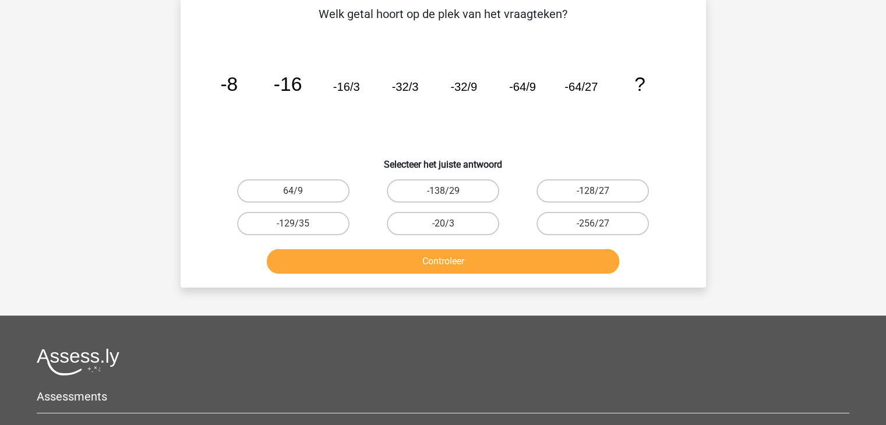
scroll to position [54, 0]
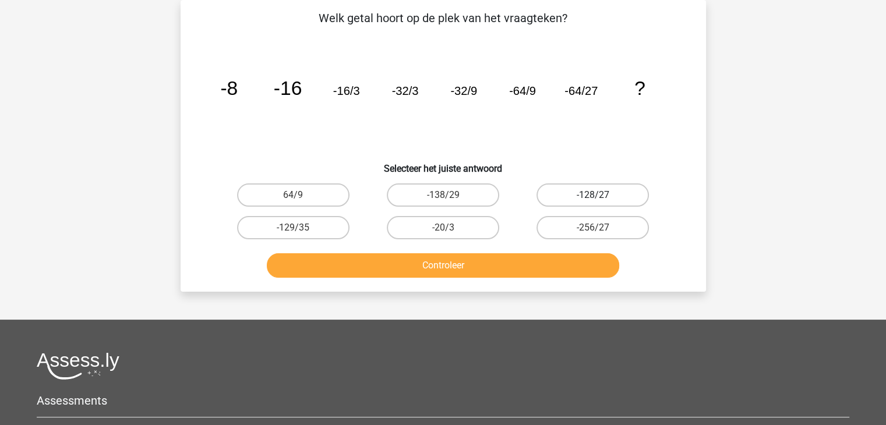
click at [579, 200] on label "-128/27" at bounding box center [592, 194] width 112 height 23
click at [593, 200] on input "-128/27" at bounding box center [597, 199] width 8 height 8
radio input "true"
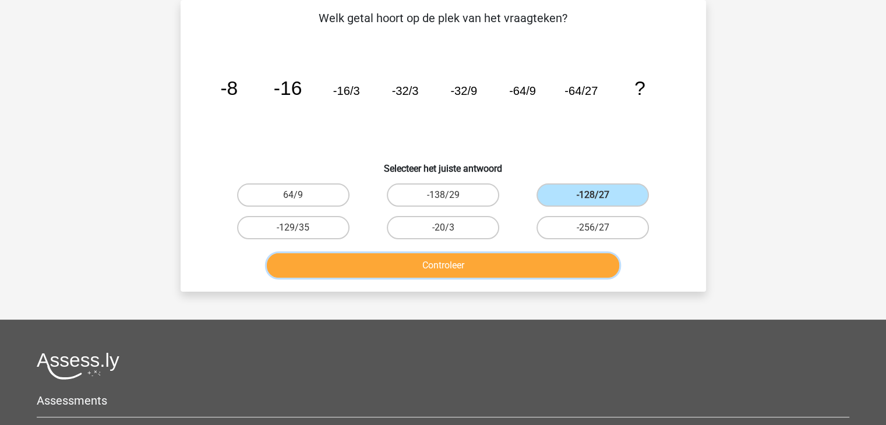
click at [538, 271] on button "Controleer" at bounding box center [443, 265] width 352 height 24
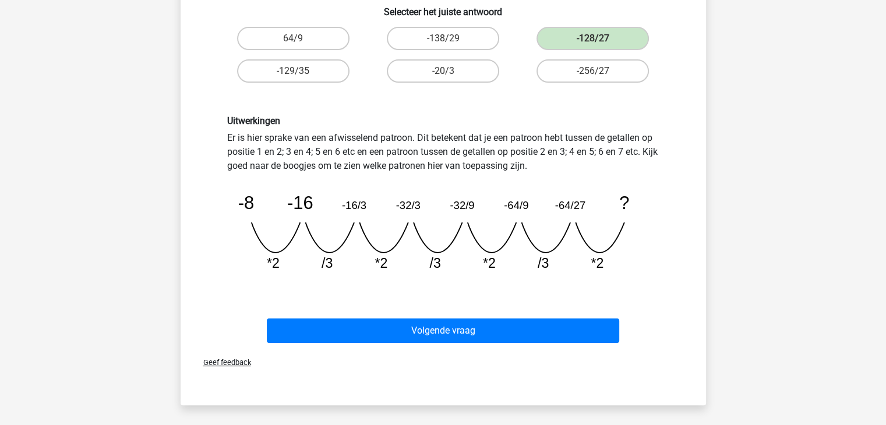
scroll to position [212, 0]
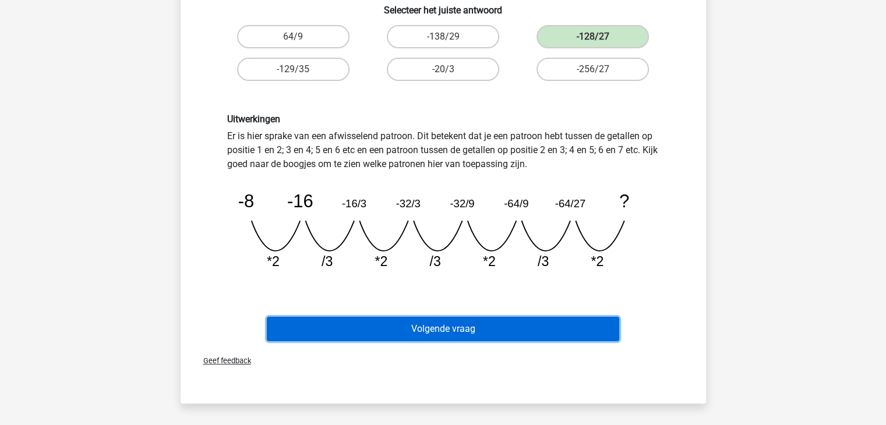
click at [512, 329] on button "Volgende vraag" at bounding box center [443, 329] width 352 height 24
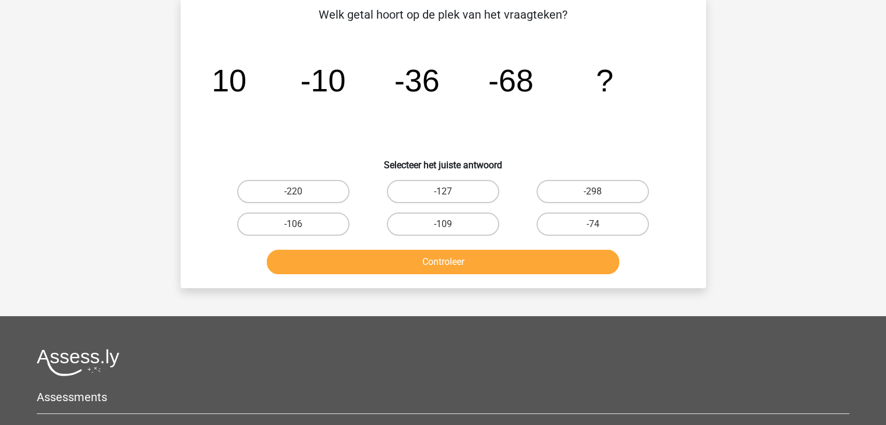
scroll to position [54, 0]
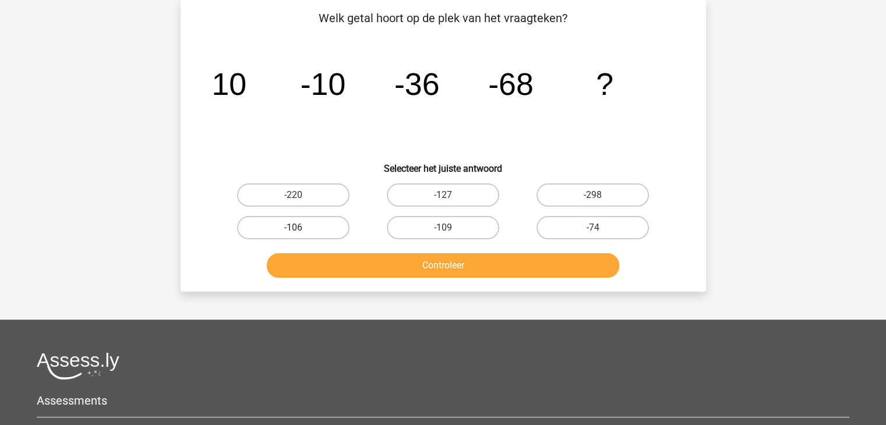
click at [303, 227] on label "-106" at bounding box center [293, 227] width 112 height 23
click at [300, 228] on input "-106" at bounding box center [297, 232] width 8 height 8
radio input "true"
click at [362, 278] on div "Controleer" at bounding box center [443, 267] width 450 height 29
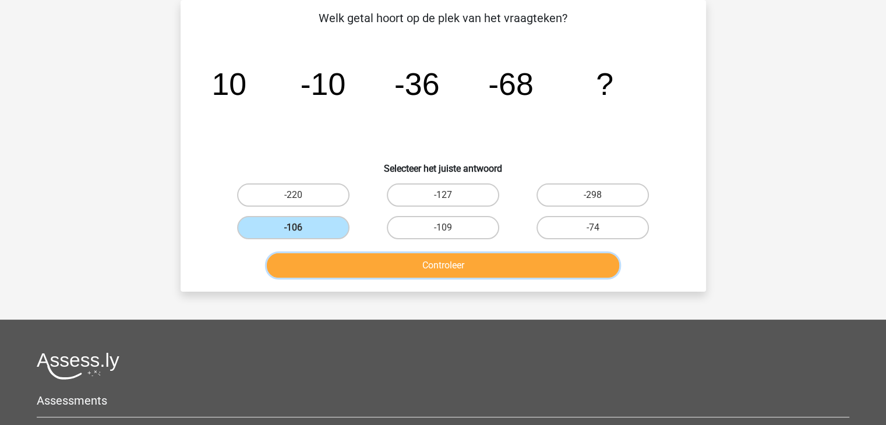
click at [363, 266] on button "Controleer" at bounding box center [443, 265] width 352 height 24
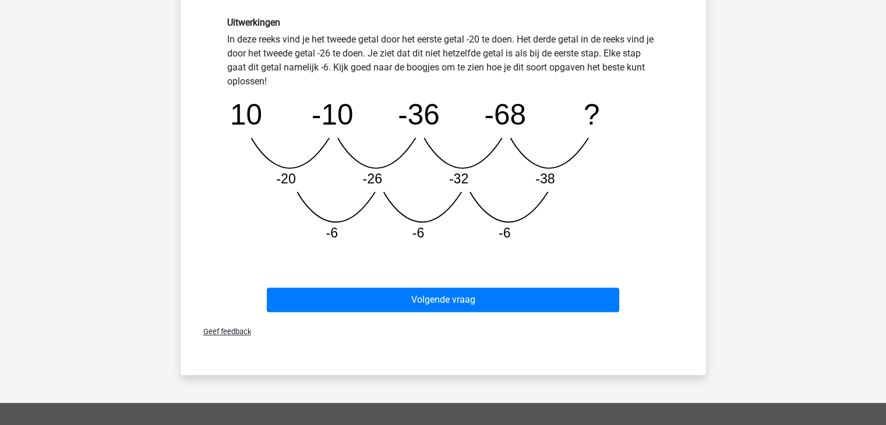
scroll to position [309, 0]
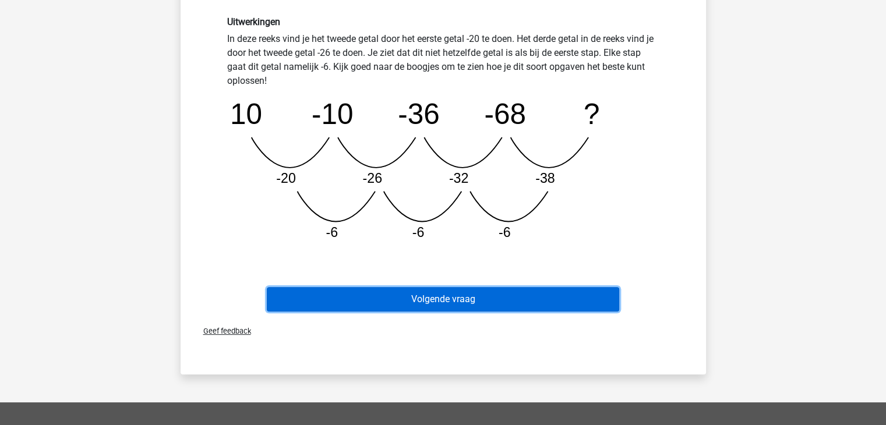
click at [406, 297] on button "Volgende vraag" at bounding box center [443, 299] width 352 height 24
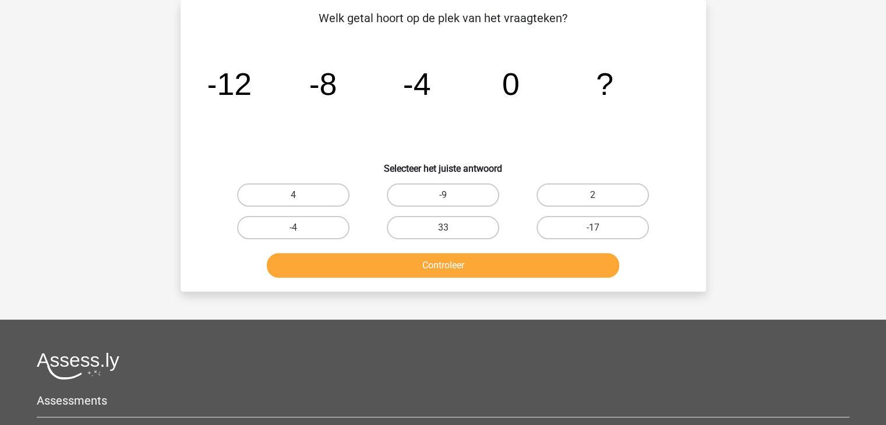
scroll to position [54, 0]
click at [290, 197] on label "4" at bounding box center [293, 194] width 112 height 23
click at [293, 197] on input "4" at bounding box center [297, 199] width 8 height 8
radio input "true"
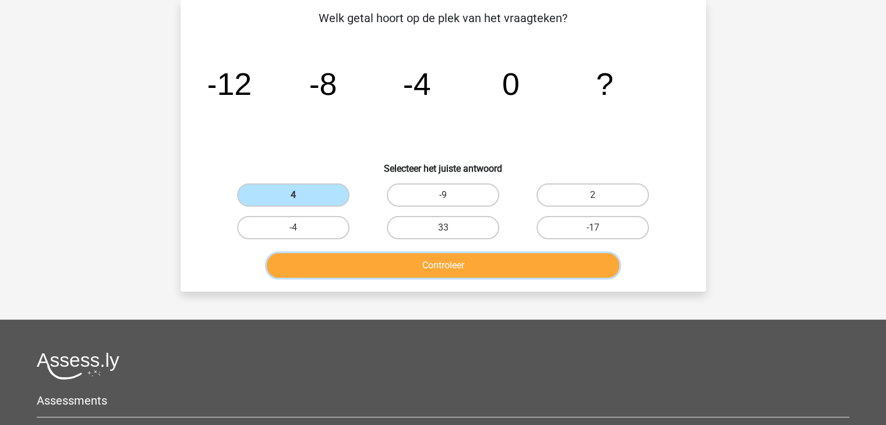
click at [370, 268] on button "Controleer" at bounding box center [443, 265] width 352 height 24
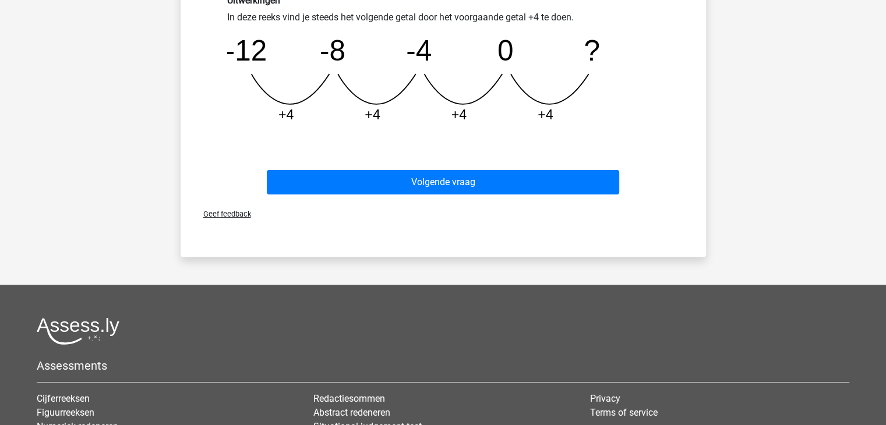
scroll to position [394, 0]
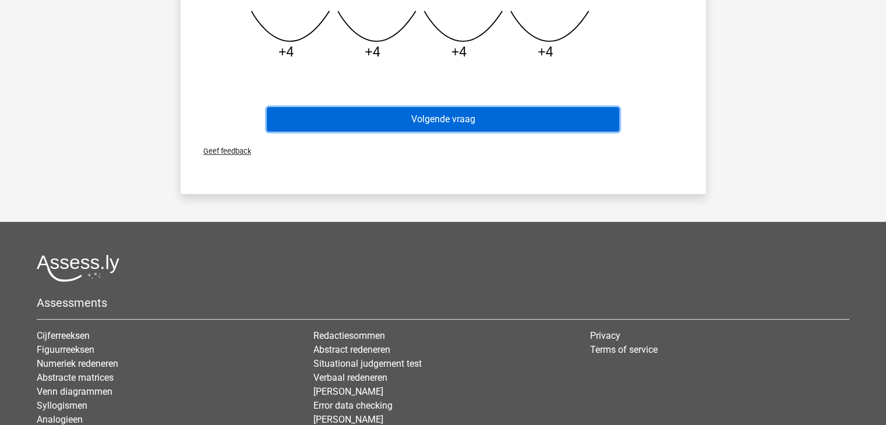
click at [363, 116] on button "Volgende vraag" at bounding box center [443, 119] width 352 height 24
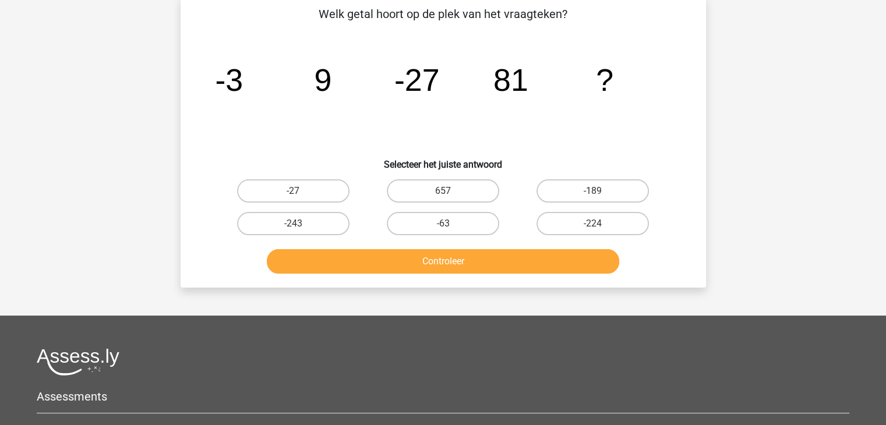
scroll to position [54, 0]
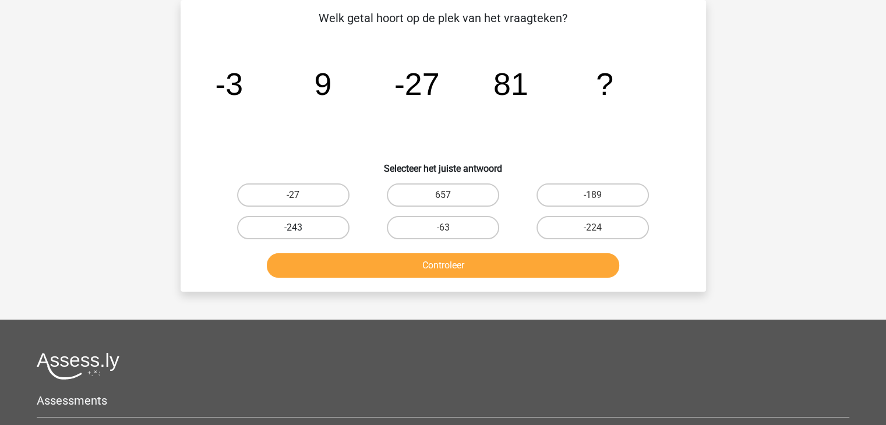
click at [312, 235] on label "-243" at bounding box center [293, 227] width 112 height 23
click at [300, 235] on input "-243" at bounding box center [297, 232] width 8 height 8
radio input "true"
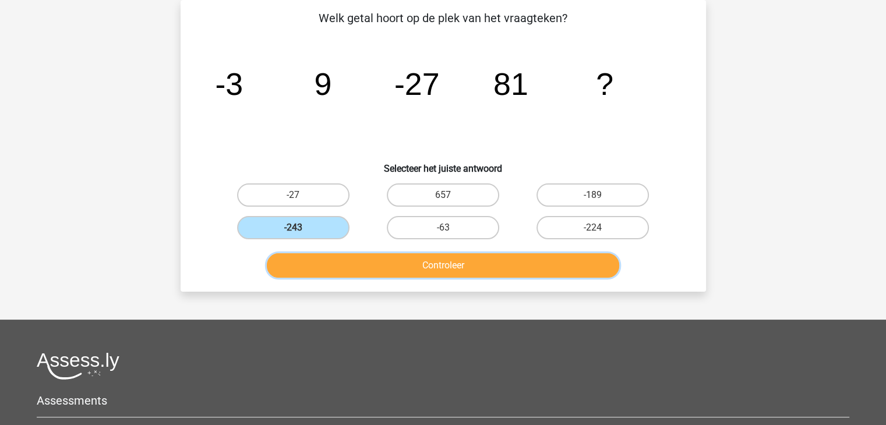
click at [338, 261] on button "Controleer" at bounding box center [443, 265] width 352 height 24
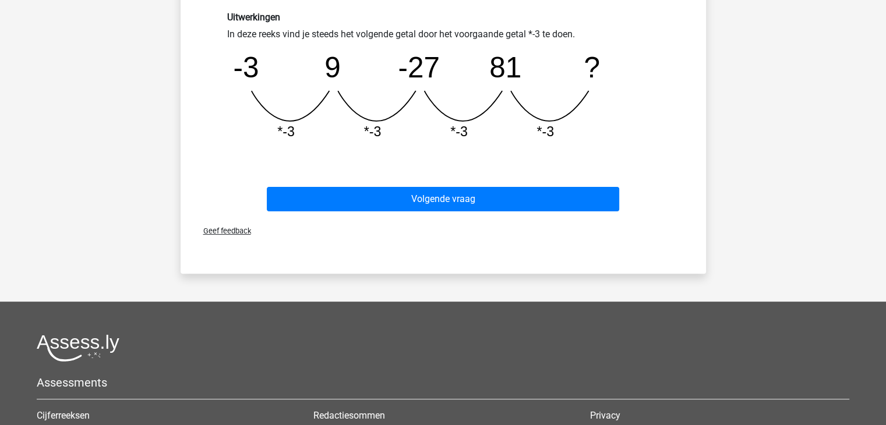
scroll to position [314, 0]
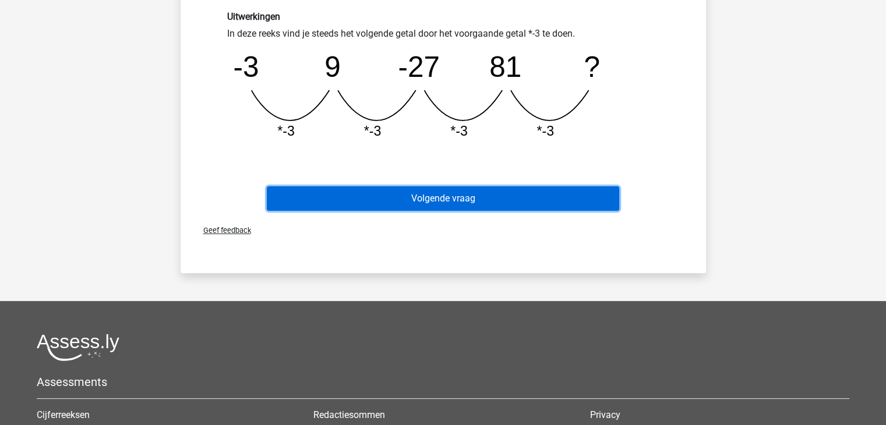
click at [388, 198] on button "Volgende vraag" at bounding box center [443, 198] width 352 height 24
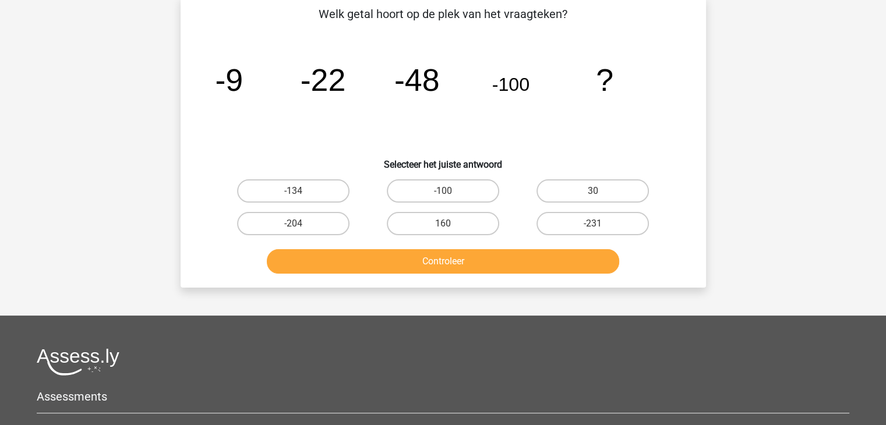
scroll to position [54, 0]
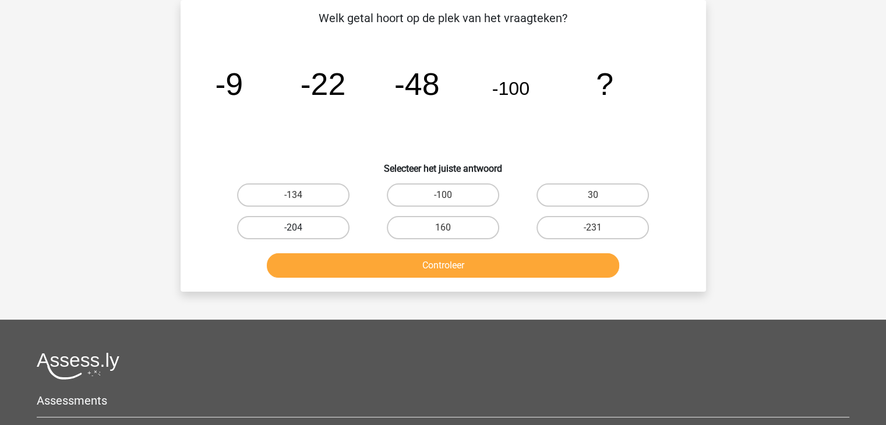
click at [323, 226] on label "-204" at bounding box center [293, 227] width 112 height 23
click at [300, 228] on input "-204" at bounding box center [297, 232] width 8 height 8
radio input "true"
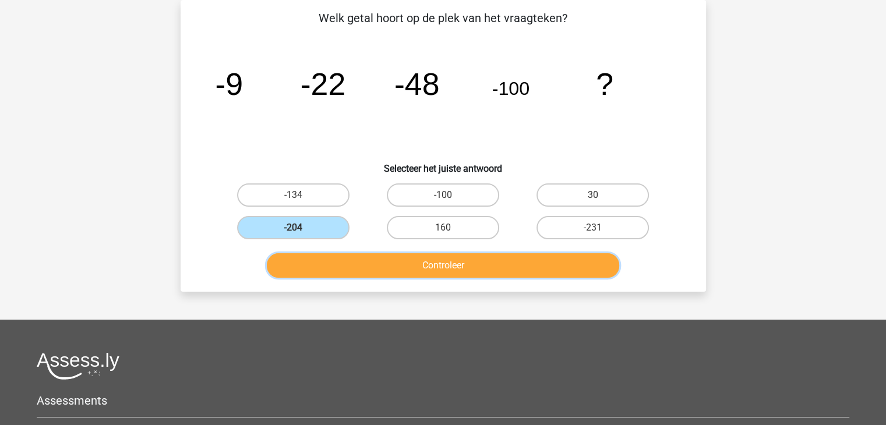
click at [373, 275] on button "Controleer" at bounding box center [443, 265] width 352 height 24
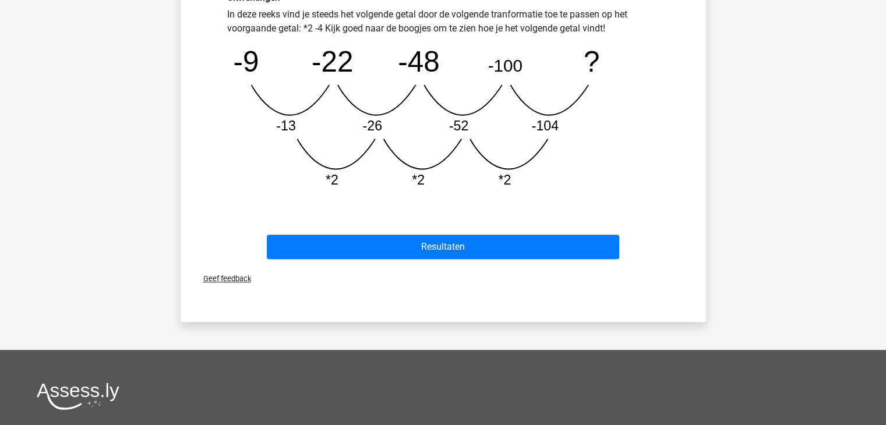
scroll to position [366, 0]
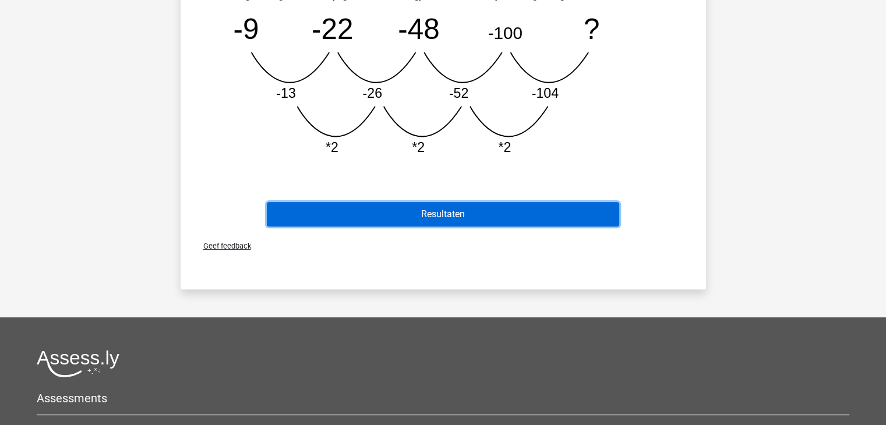
click at [468, 209] on button "Resultaten" at bounding box center [443, 214] width 352 height 24
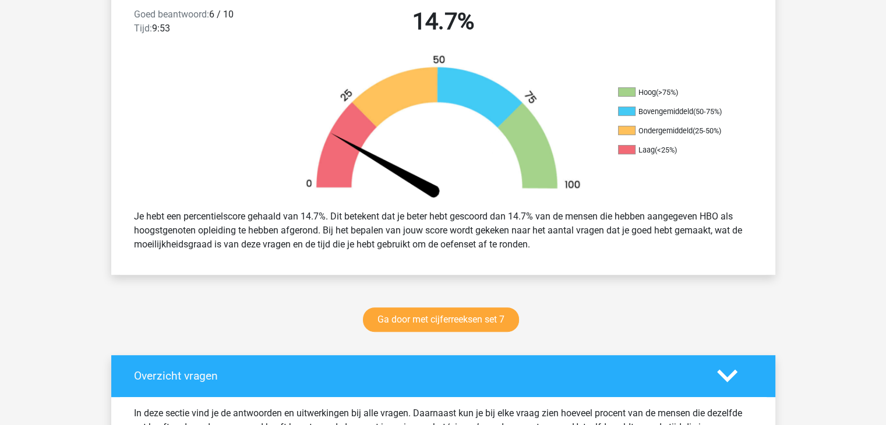
scroll to position [316, 0]
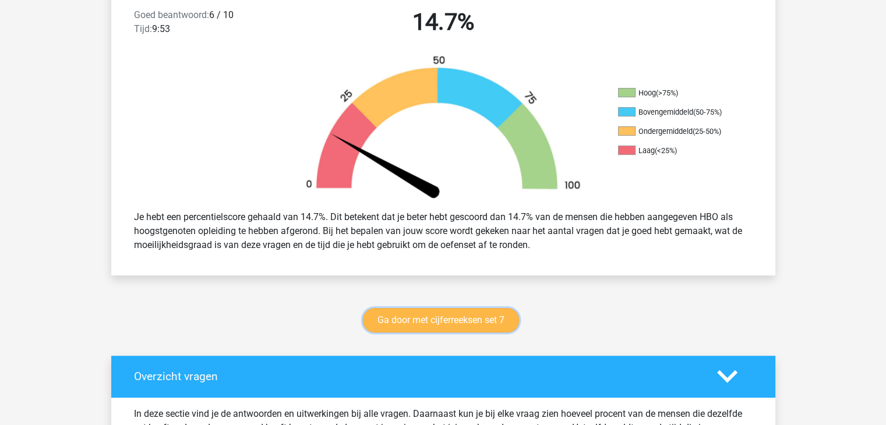
click at [454, 320] on link "Ga door met cijferreeksen set 7" at bounding box center [441, 320] width 156 height 24
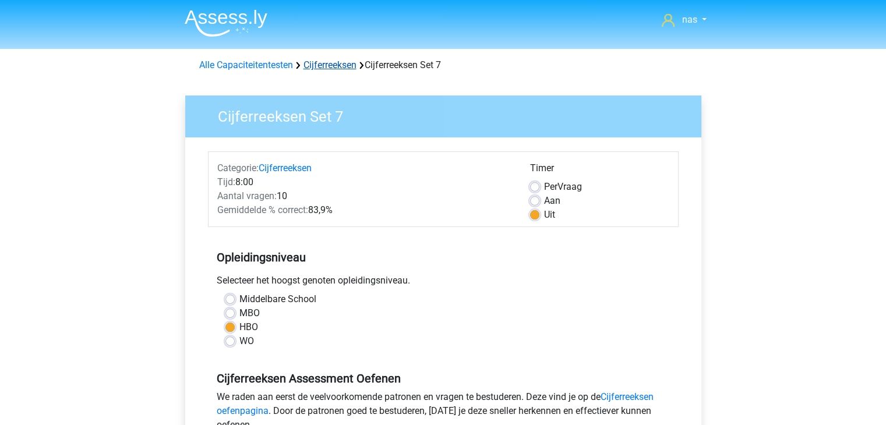
click at [344, 65] on link "Cijferreeksen" at bounding box center [329, 64] width 53 height 11
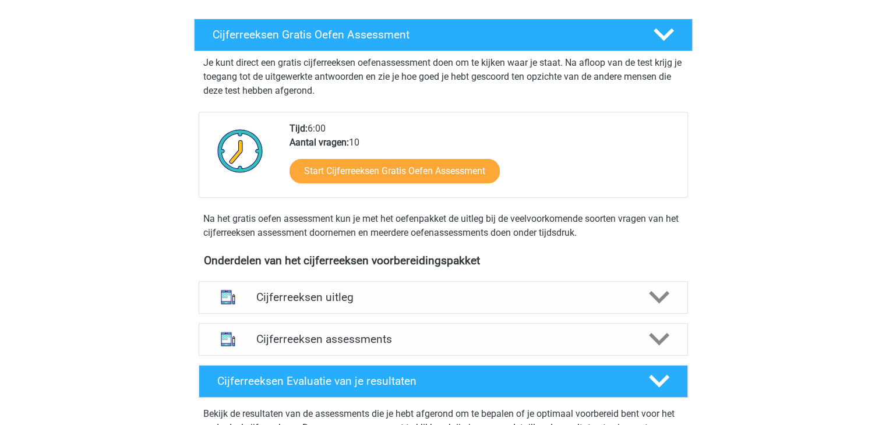
scroll to position [189, 0]
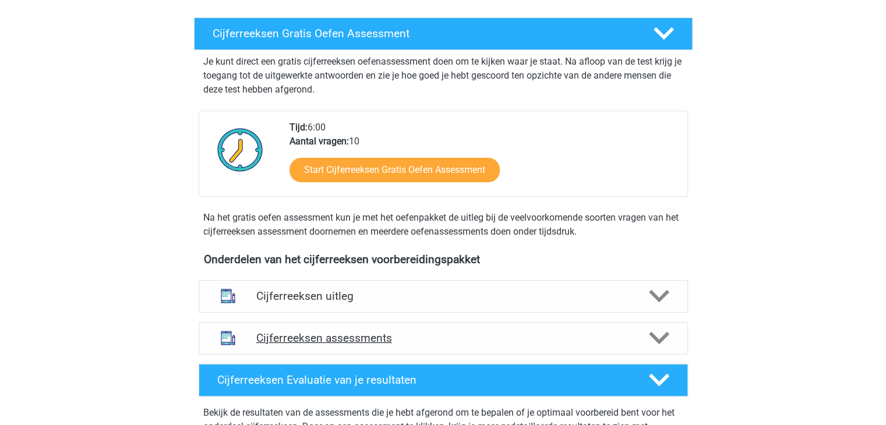
click at [445, 345] on h4 "Cijferreeksen assessments" at bounding box center [443, 337] width 374 height 13
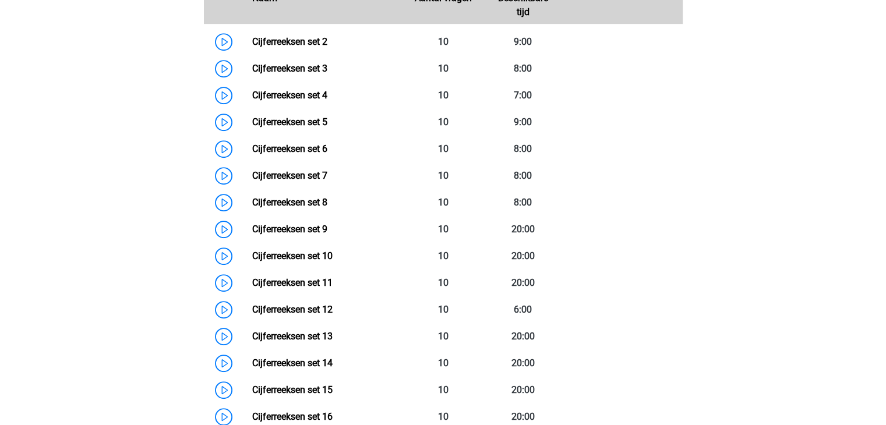
scroll to position [618, 0]
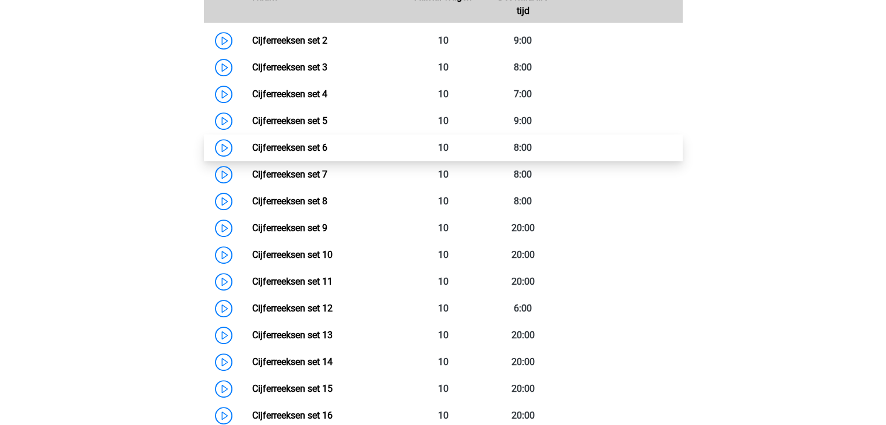
click at [307, 153] on link "Cijferreeksen set 6" at bounding box center [289, 147] width 75 height 11
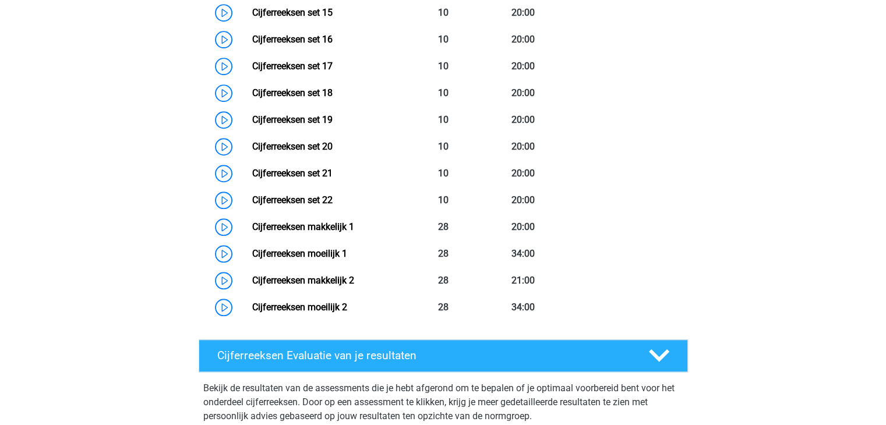
scroll to position [1003, 0]
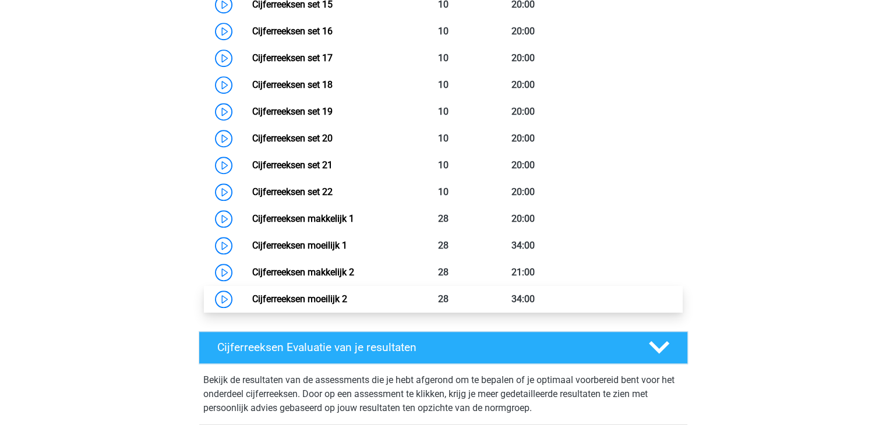
click at [332, 305] on link "Cijferreeksen moeilijk 2" at bounding box center [299, 298] width 95 height 11
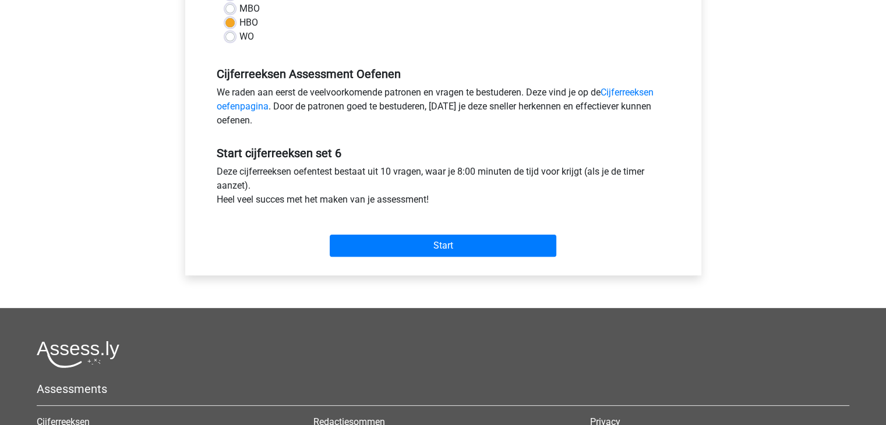
scroll to position [305, 0]
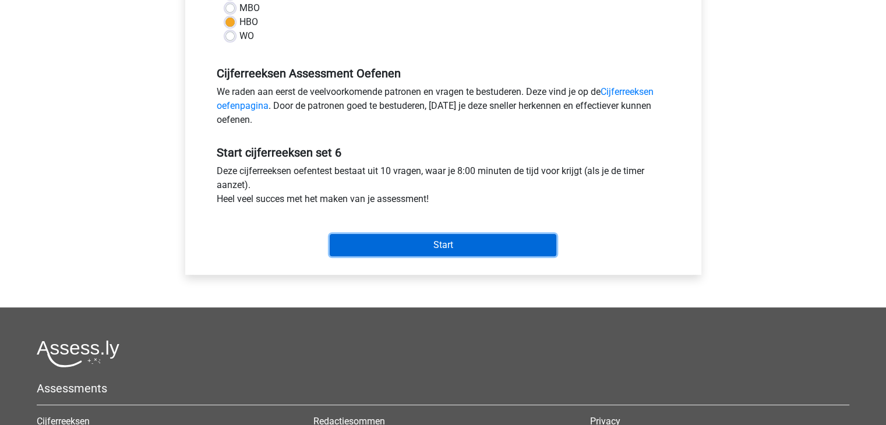
click at [426, 249] on input "Start" at bounding box center [443, 245] width 227 height 22
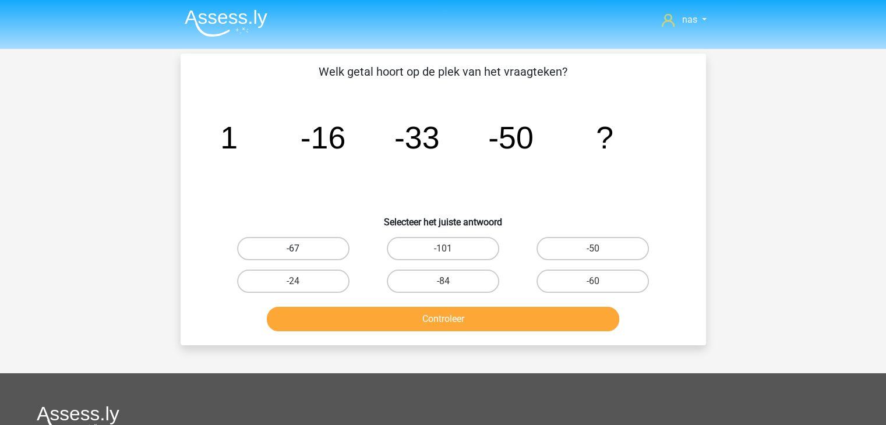
click at [324, 240] on label "-67" at bounding box center [293, 248] width 112 height 23
click at [300, 249] on input "-67" at bounding box center [297, 253] width 8 height 8
radio input "true"
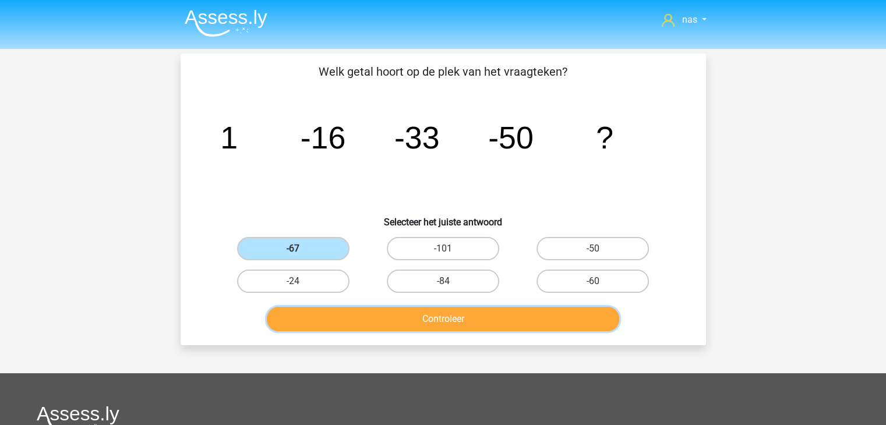
click at [395, 312] on button "Controleer" at bounding box center [443, 319] width 352 height 24
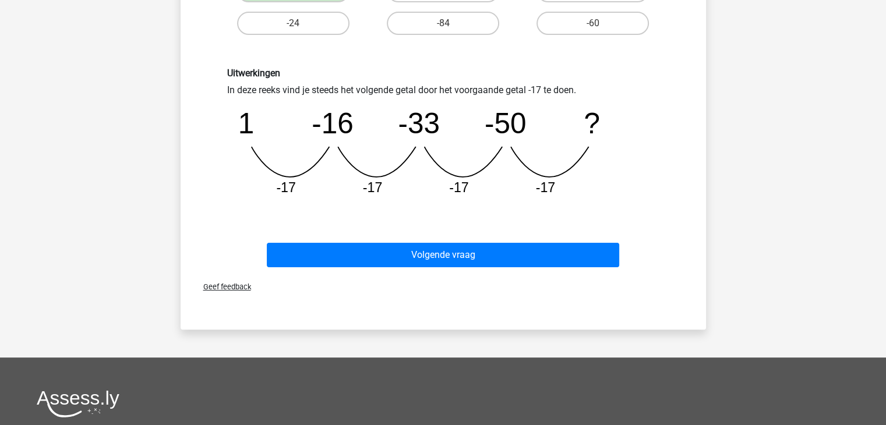
scroll to position [259, 0]
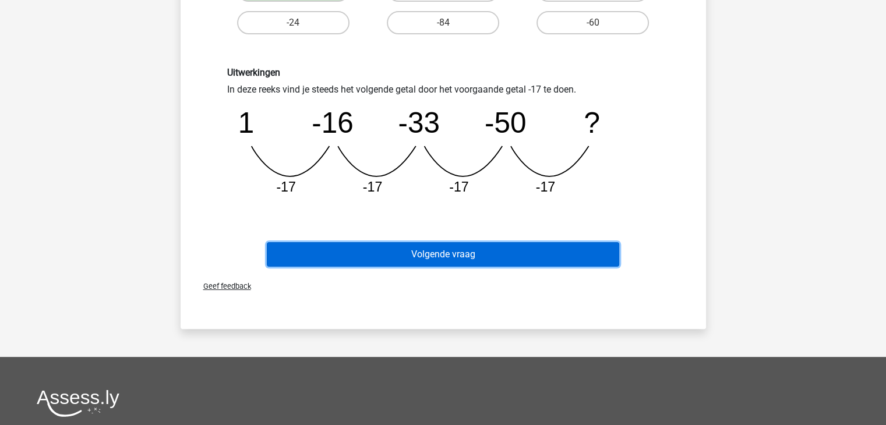
click at [435, 249] on button "Volgende vraag" at bounding box center [443, 254] width 352 height 24
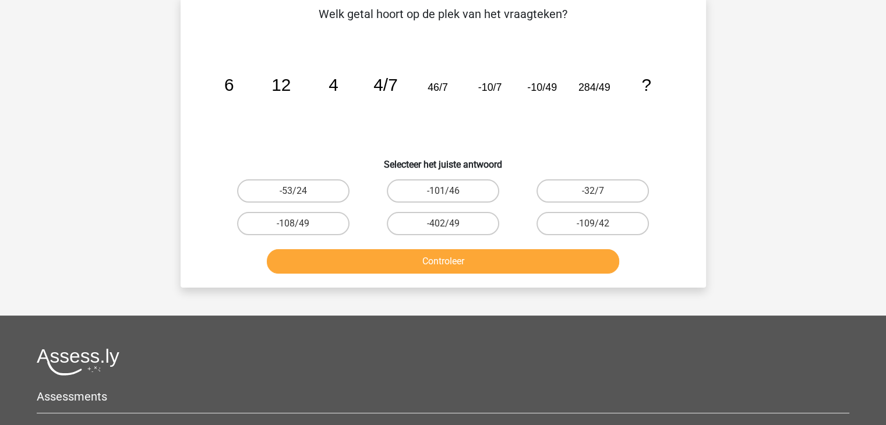
scroll to position [54, 0]
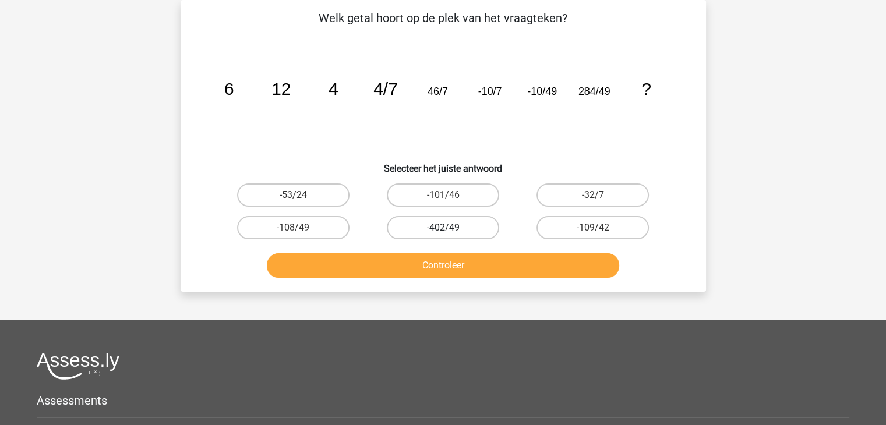
click at [434, 236] on label "-402/49" at bounding box center [443, 227] width 112 height 23
click at [443, 235] on input "-402/49" at bounding box center [447, 232] width 8 height 8
radio input "true"
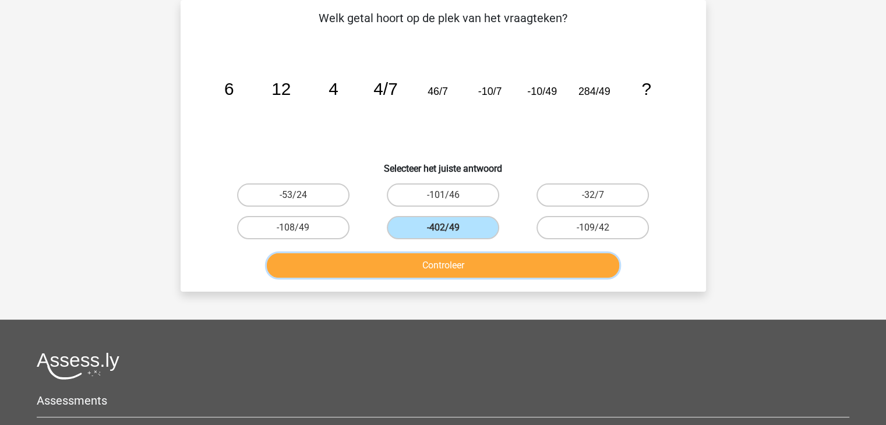
click at [443, 268] on button "Controleer" at bounding box center [443, 265] width 352 height 24
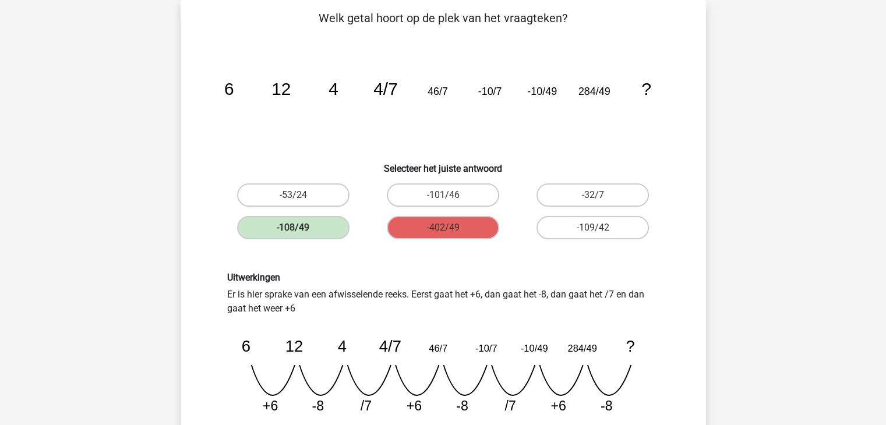
scroll to position [245, 0]
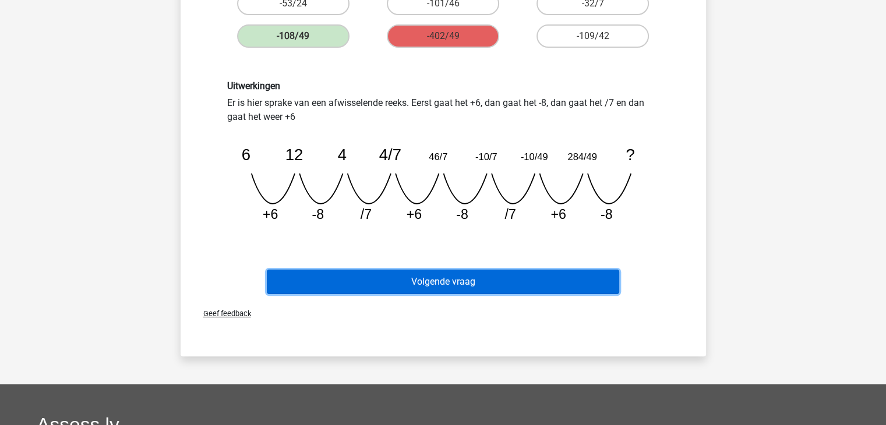
click at [457, 285] on button "Volgende vraag" at bounding box center [443, 282] width 352 height 24
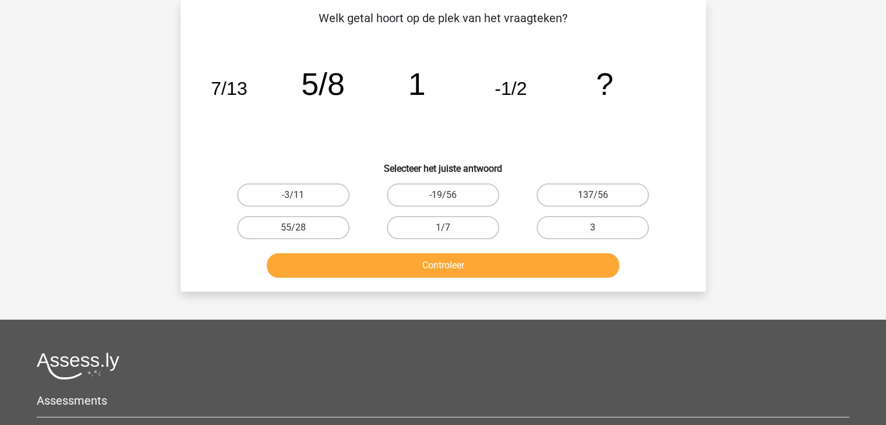
scroll to position [54, 0]
click at [575, 222] on label "3" at bounding box center [592, 227] width 112 height 23
click at [593, 228] on input "3" at bounding box center [597, 232] width 8 height 8
radio input "true"
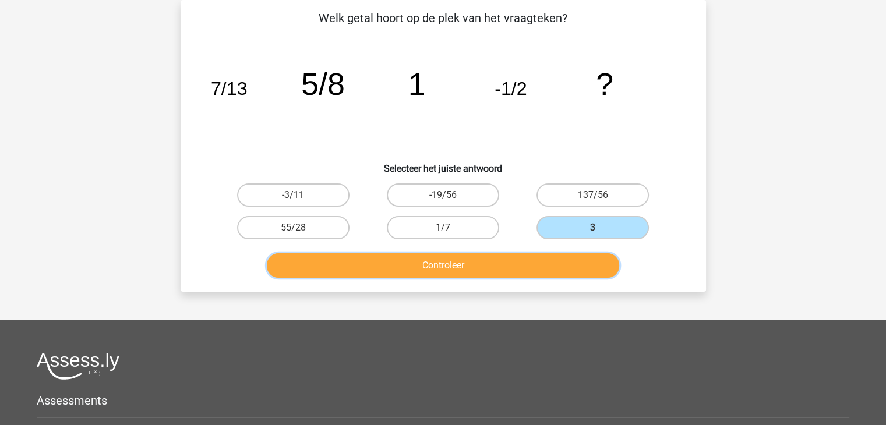
click at [494, 266] on button "Controleer" at bounding box center [443, 265] width 352 height 24
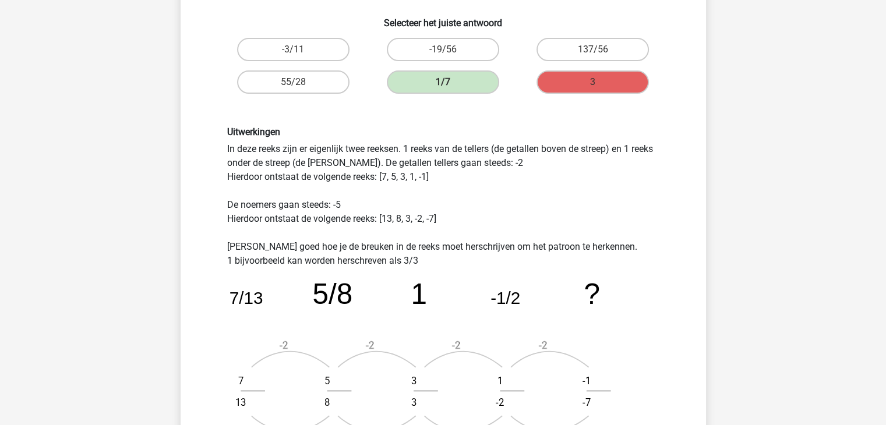
scroll to position [412, 0]
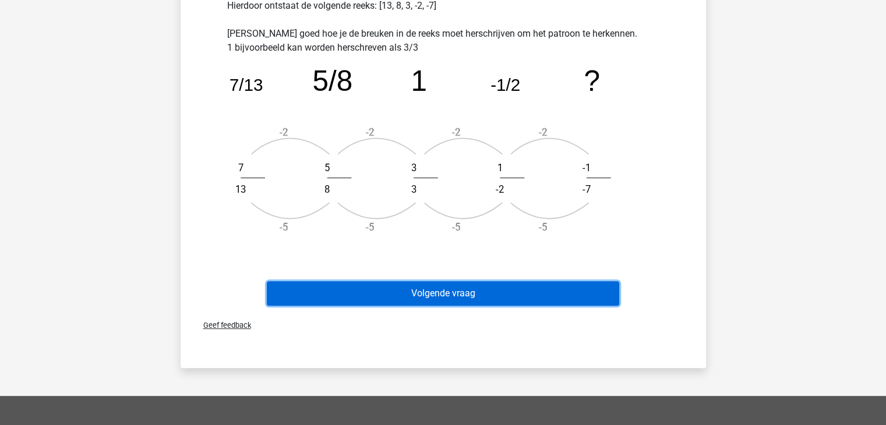
drag, startPoint x: 469, startPoint y: 291, endPoint x: 438, endPoint y: 292, distance: 31.5
click at [438, 292] on button "Volgende vraag" at bounding box center [443, 293] width 352 height 24
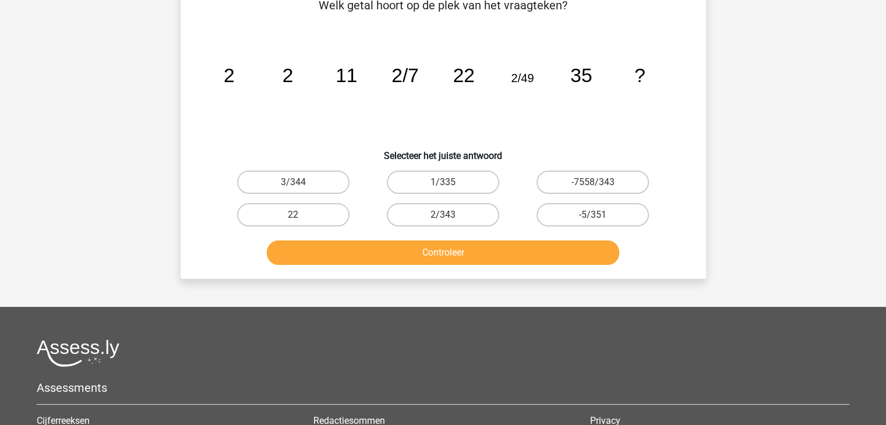
scroll to position [54, 0]
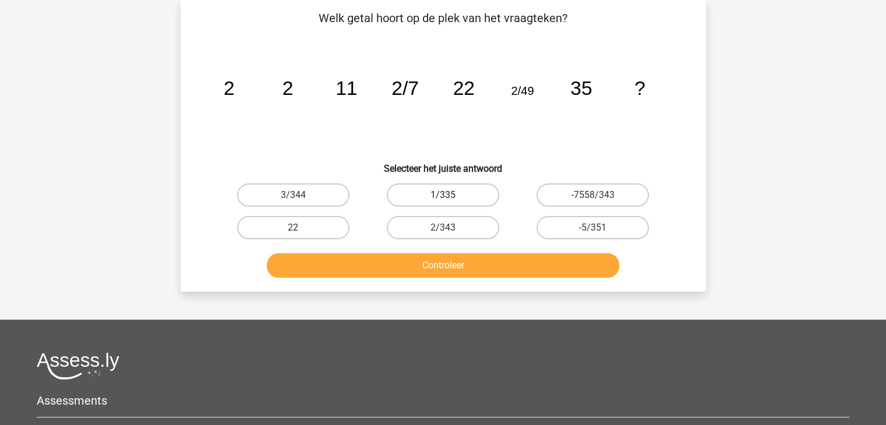
click at [438, 197] on label "1/335" at bounding box center [443, 194] width 112 height 23
click at [443, 197] on input "1/335" at bounding box center [447, 199] width 8 height 8
radio input "true"
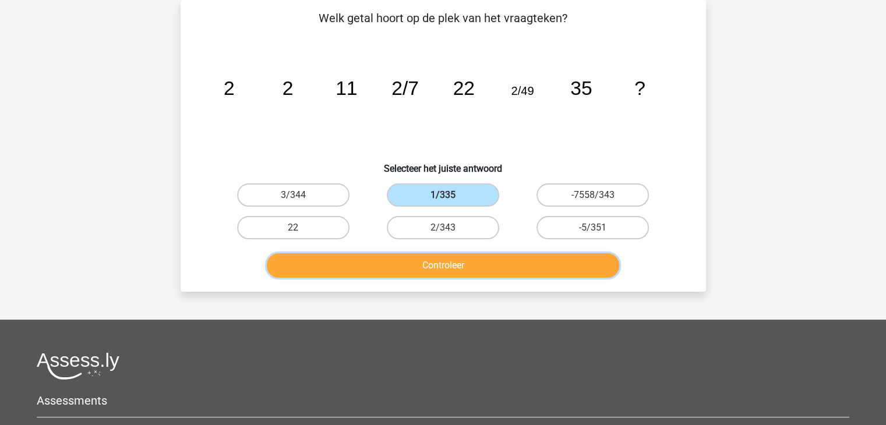
click at [447, 260] on button "Controleer" at bounding box center [443, 265] width 352 height 24
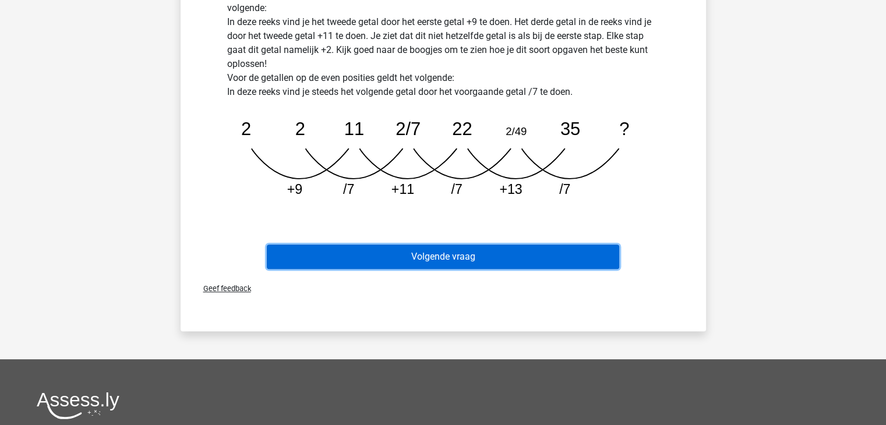
click at [447, 260] on button "Volgende vraag" at bounding box center [443, 257] width 352 height 24
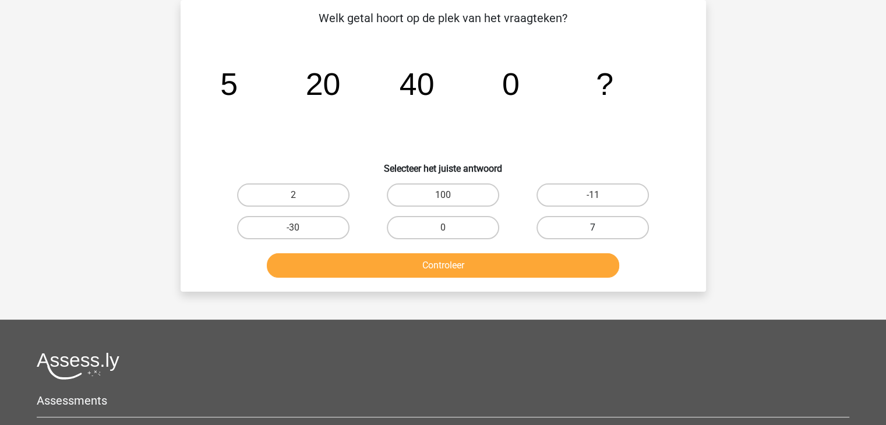
click at [583, 236] on label "7" at bounding box center [592, 227] width 112 height 23
click at [593, 235] on input "7" at bounding box center [597, 232] width 8 height 8
radio input "true"
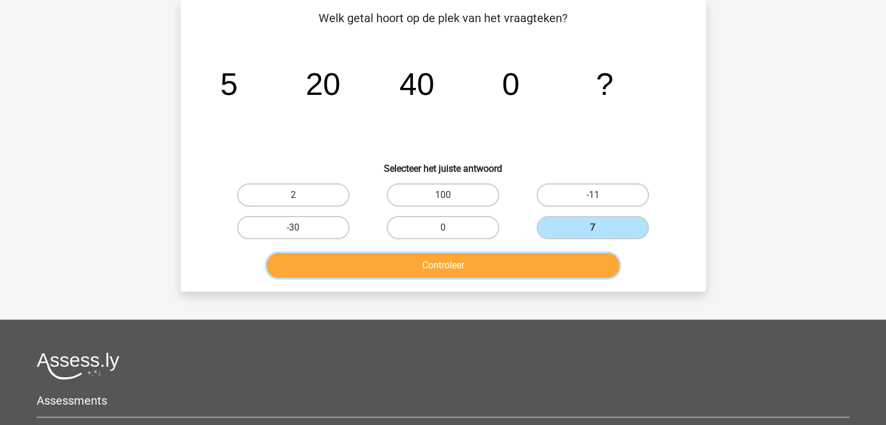
click at [554, 272] on button "Controleer" at bounding box center [443, 265] width 352 height 24
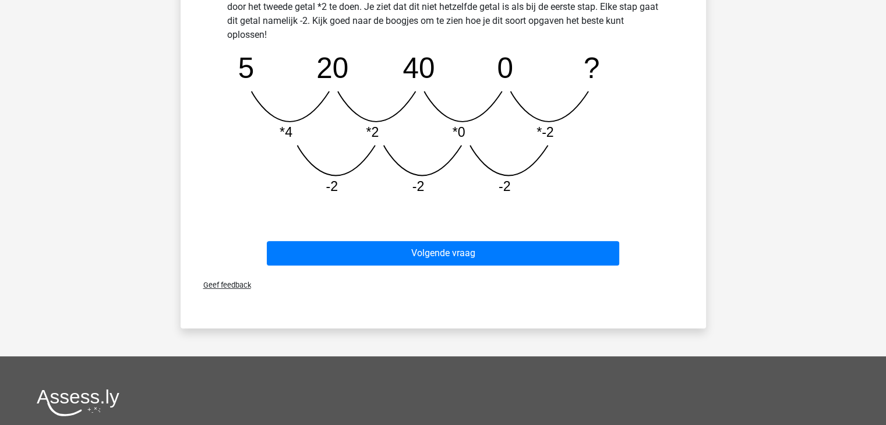
scroll to position [378, 0]
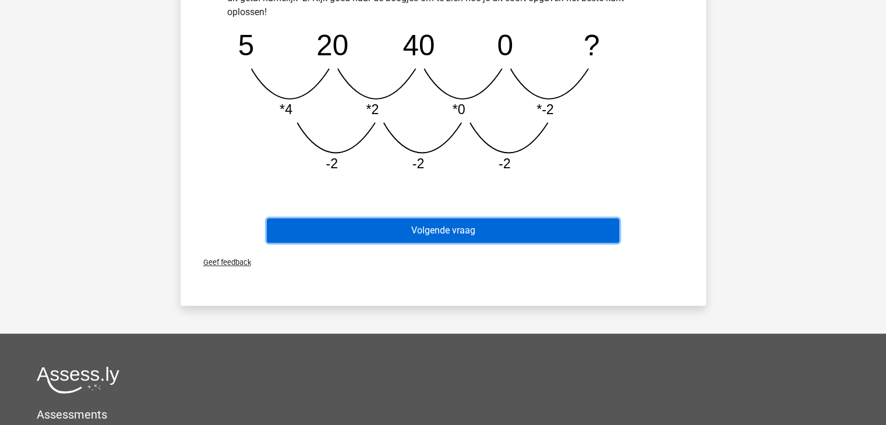
click at [472, 237] on button "Volgende vraag" at bounding box center [443, 230] width 352 height 24
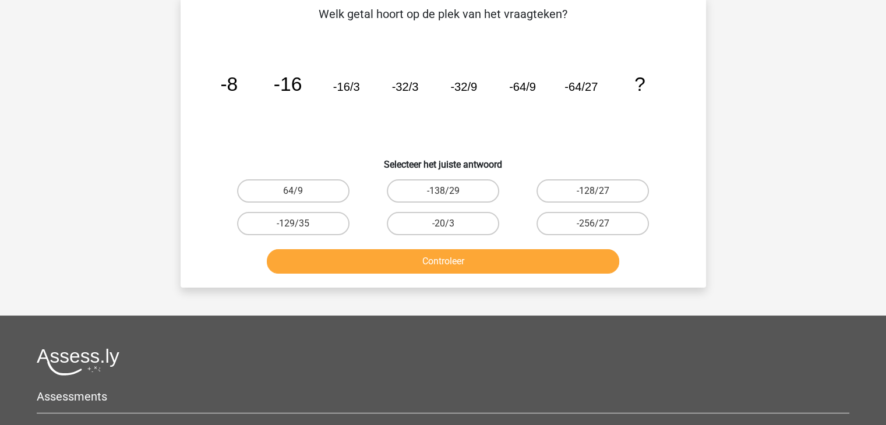
scroll to position [54, 0]
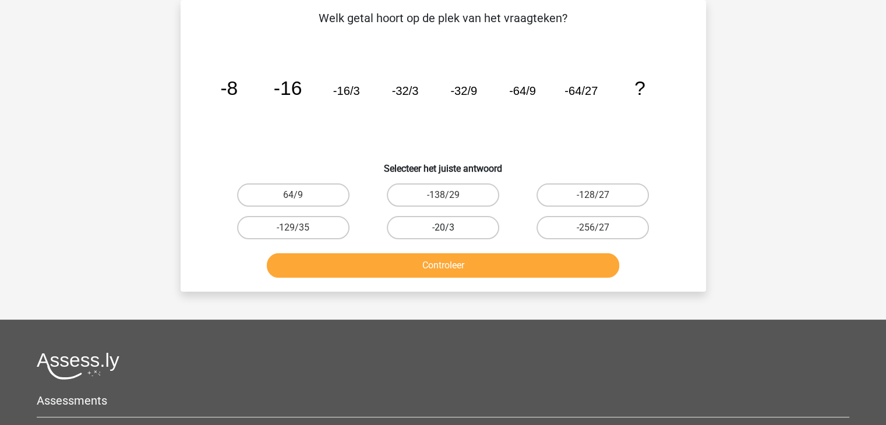
click at [453, 222] on label "-20/3" at bounding box center [443, 227] width 112 height 23
click at [450, 228] on input "-20/3" at bounding box center [447, 232] width 8 height 8
radio input "true"
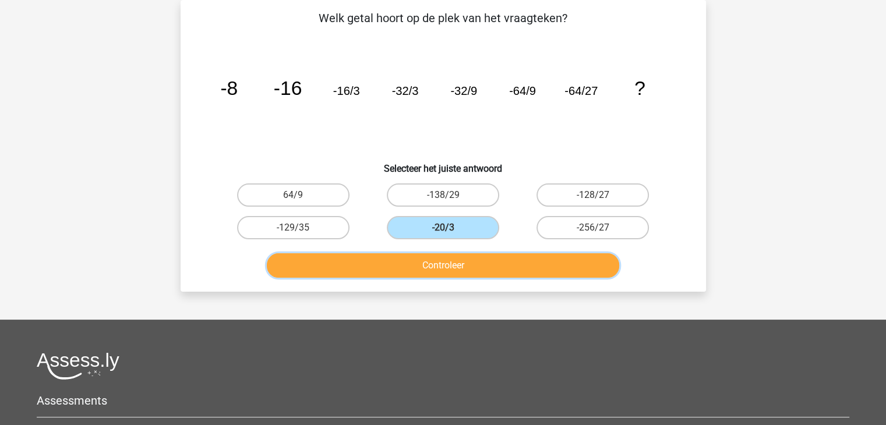
click at [491, 264] on button "Controleer" at bounding box center [443, 265] width 352 height 24
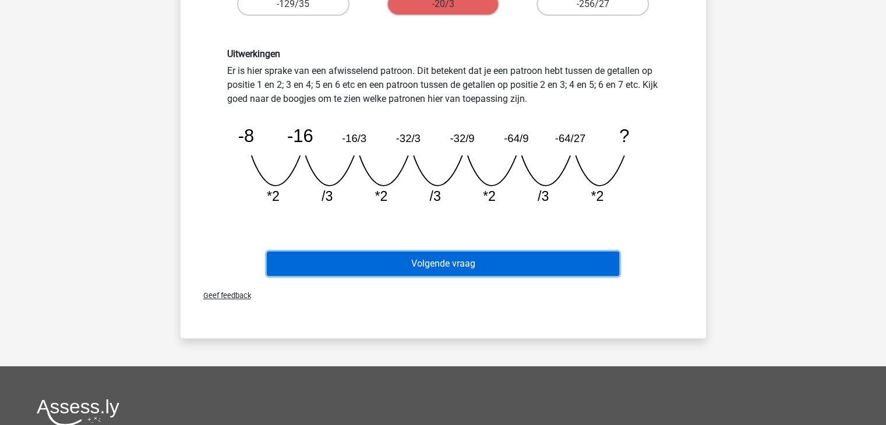
click at [491, 266] on button "Volgende vraag" at bounding box center [443, 264] width 352 height 24
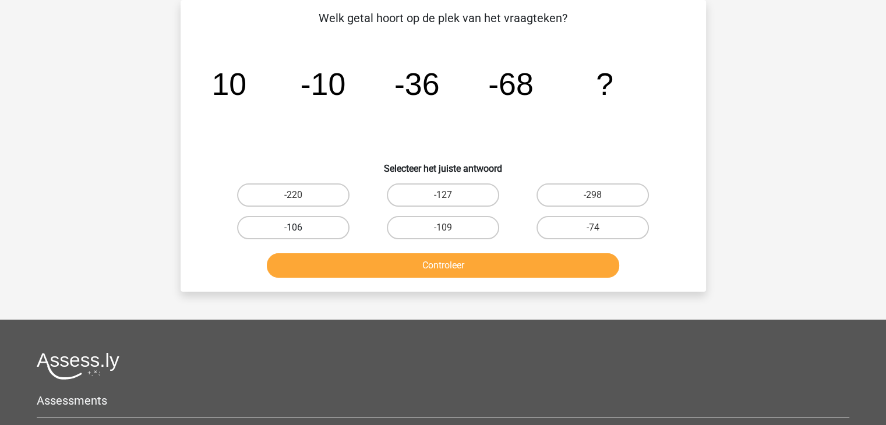
click at [308, 233] on label "-106" at bounding box center [293, 227] width 112 height 23
click at [300, 233] on input "-106" at bounding box center [297, 232] width 8 height 8
radio input "true"
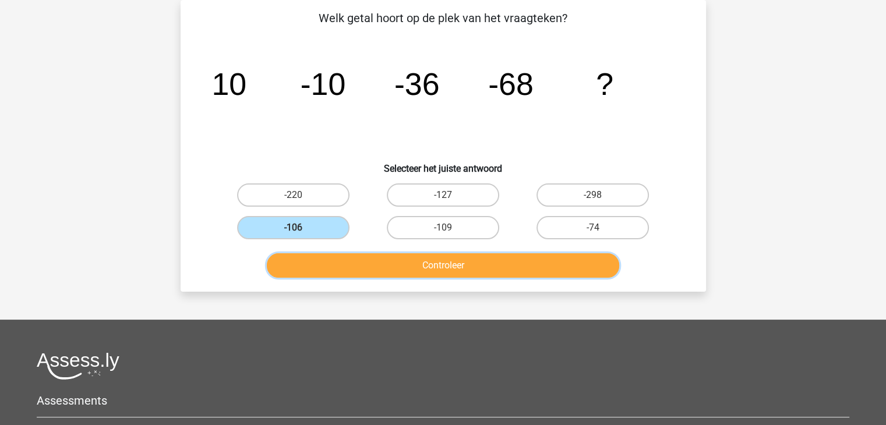
click at [361, 261] on button "Controleer" at bounding box center [443, 265] width 352 height 24
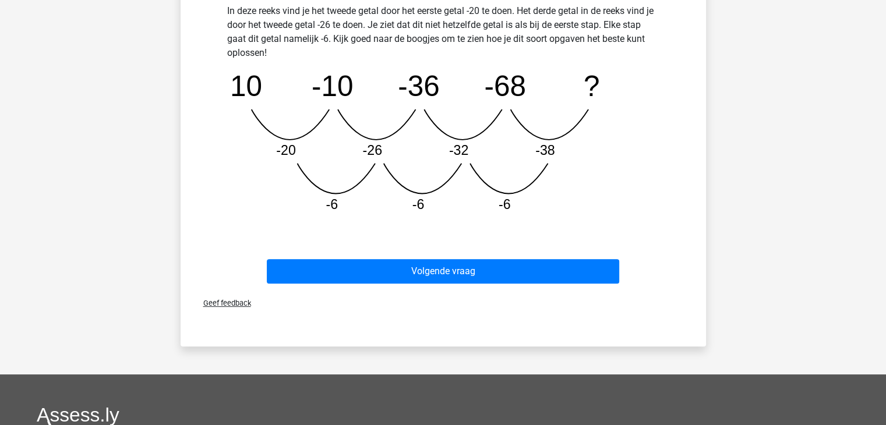
scroll to position [338, 0]
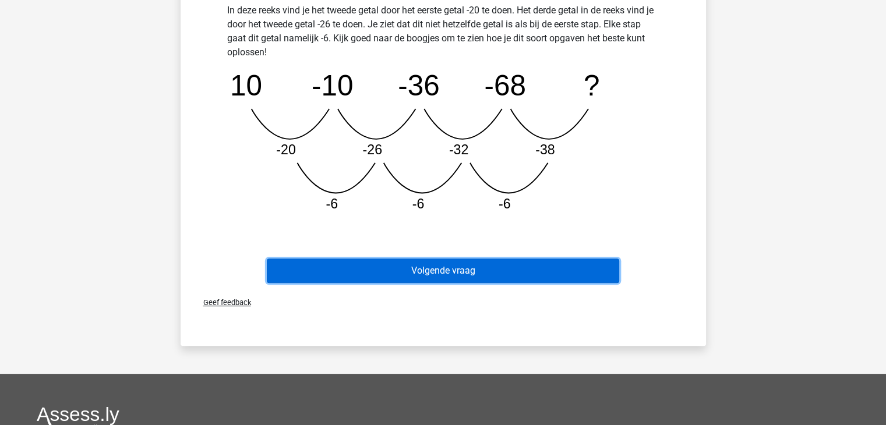
click at [399, 263] on button "Volgende vraag" at bounding box center [443, 271] width 352 height 24
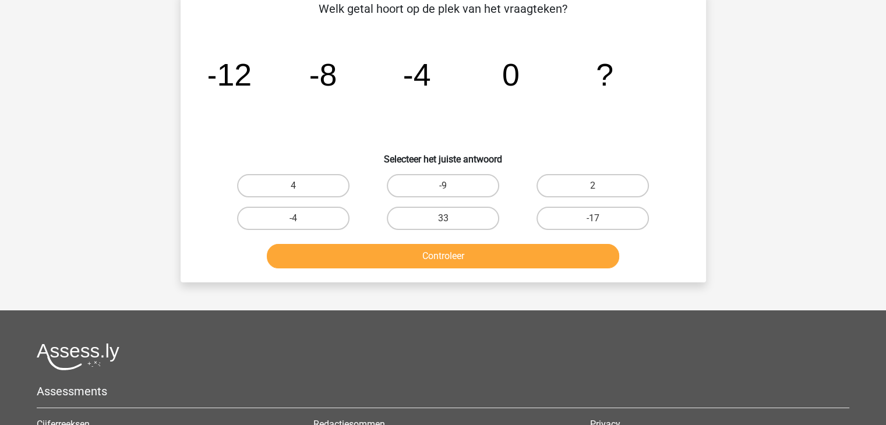
scroll to position [54, 0]
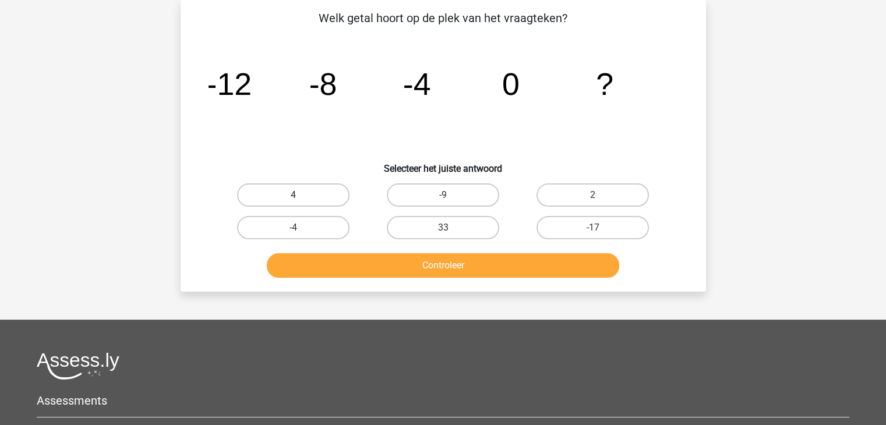
click at [283, 192] on label "4" at bounding box center [293, 194] width 112 height 23
click at [293, 195] on input "4" at bounding box center [297, 199] width 8 height 8
radio input "true"
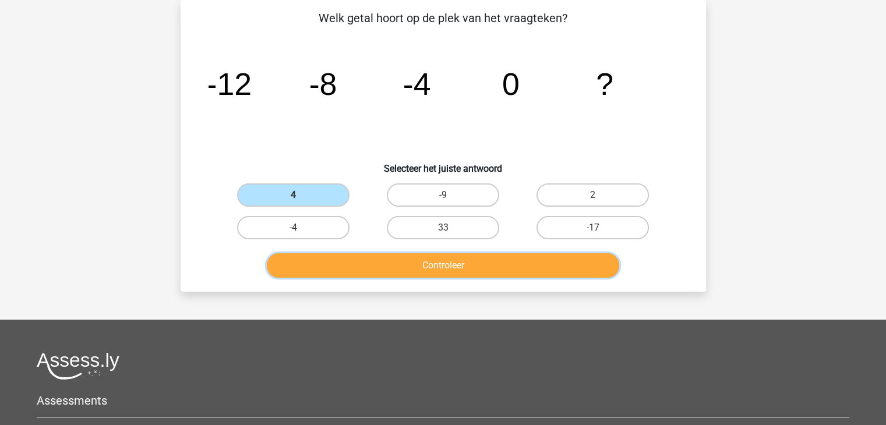
click at [371, 268] on button "Controleer" at bounding box center [443, 265] width 352 height 24
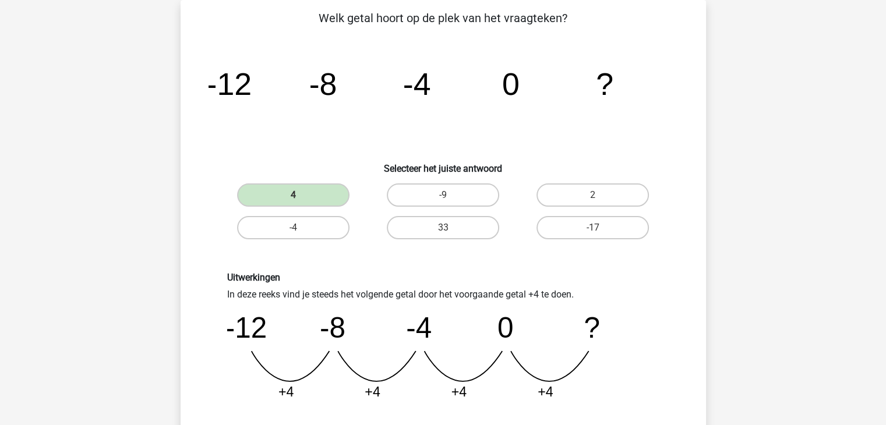
scroll to position [291, 0]
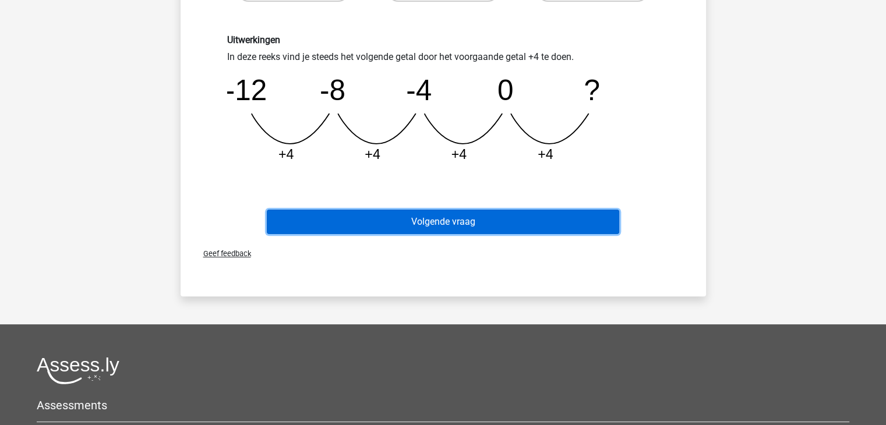
click at [426, 222] on button "Volgende vraag" at bounding box center [443, 222] width 352 height 24
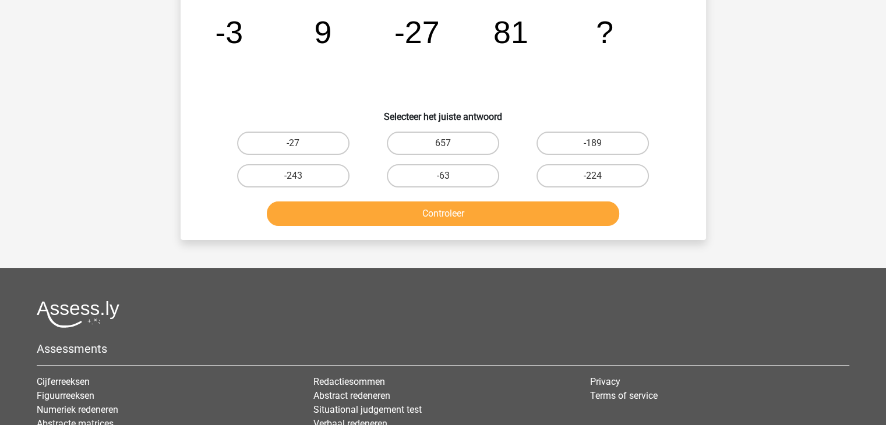
scroll to position [54, 0]
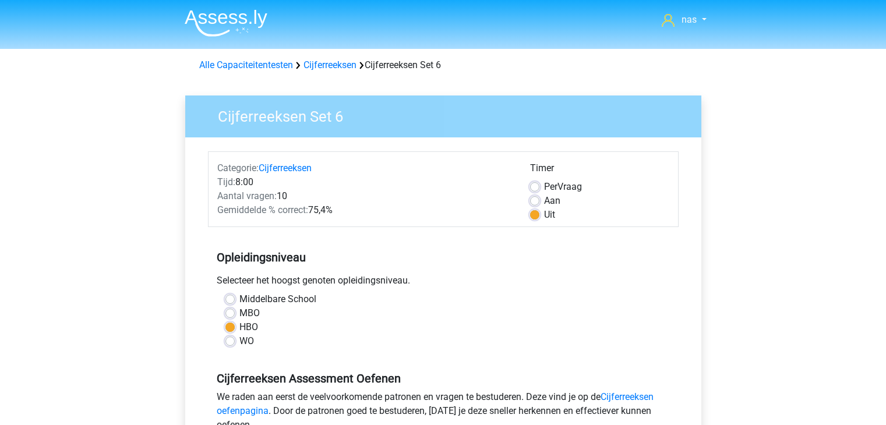
scroll to position [305, 0]
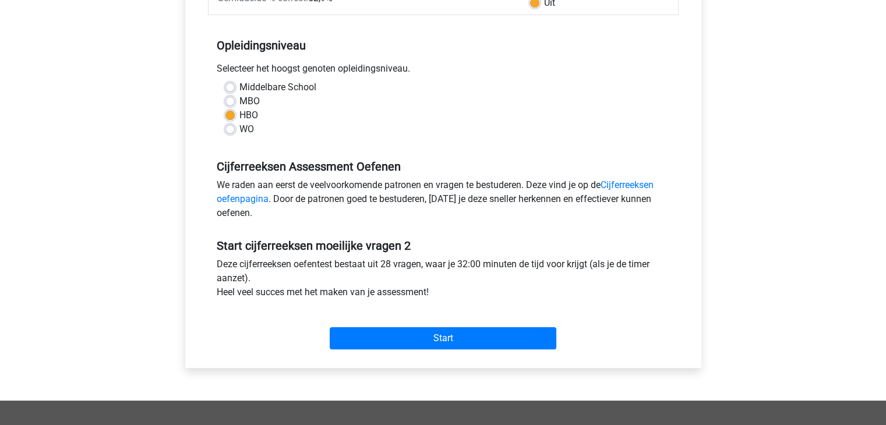
scroll to position [214, 0]
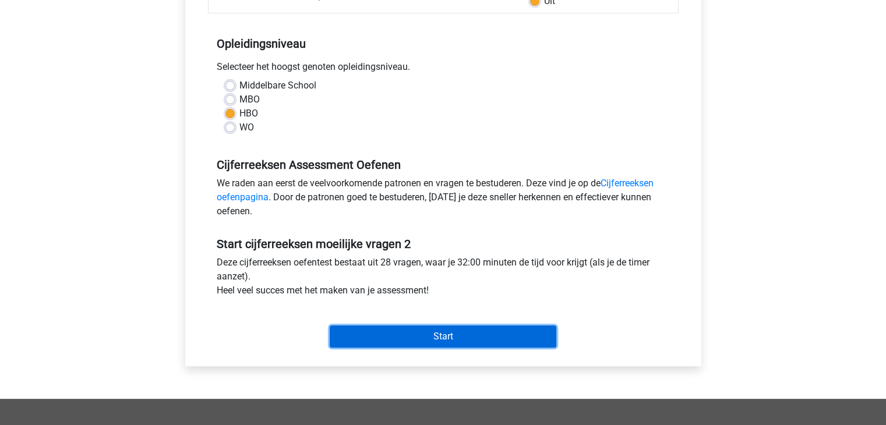
click at [426, 338] on input "Start" at bounding box center [443, 336] width 227 height 22
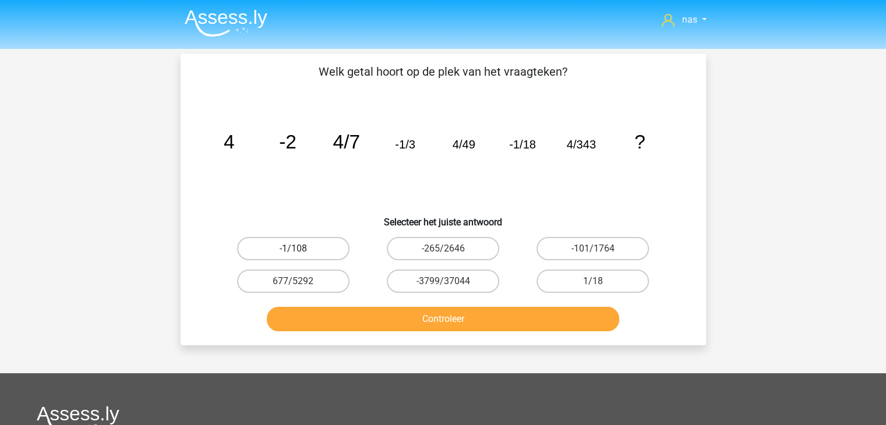
click at [310, 253] on label "-1/108" at bounding box center [293, 248] width 112 height 23
click at [300, 253] on input "-1/108" at bounding box center [297, 253] width 8 height 8
radio input "true"
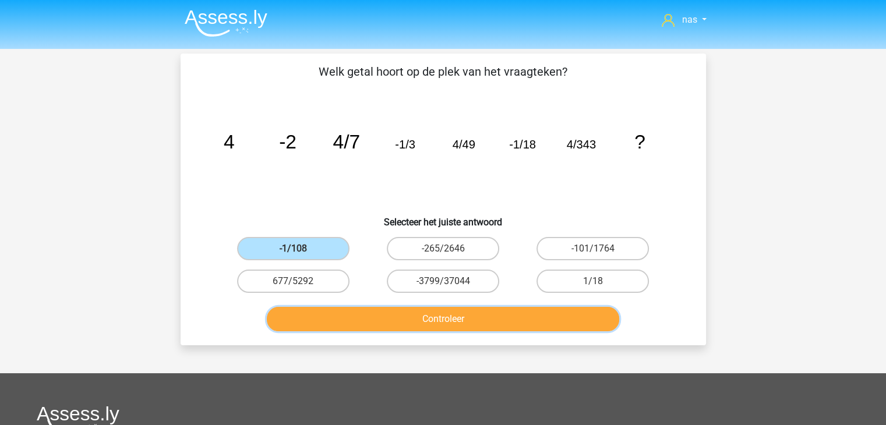
click at [371, 319] on button "Controleer" at bounding box center [443, 319] width 352 height 24
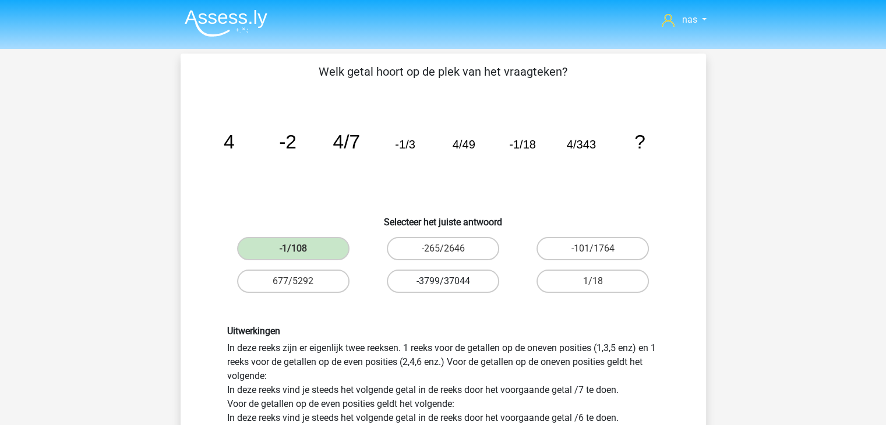
click at [451, 277] on label "-3799/37044" at bounding box center [443, 281] width 112 height 23
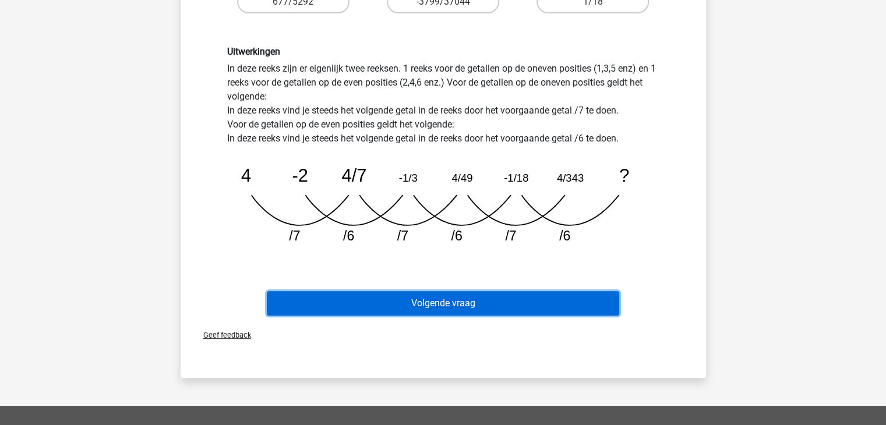
click at [459, 303] on button "Volgende vraag" at bounding box center [443, 303] width 352 height 24
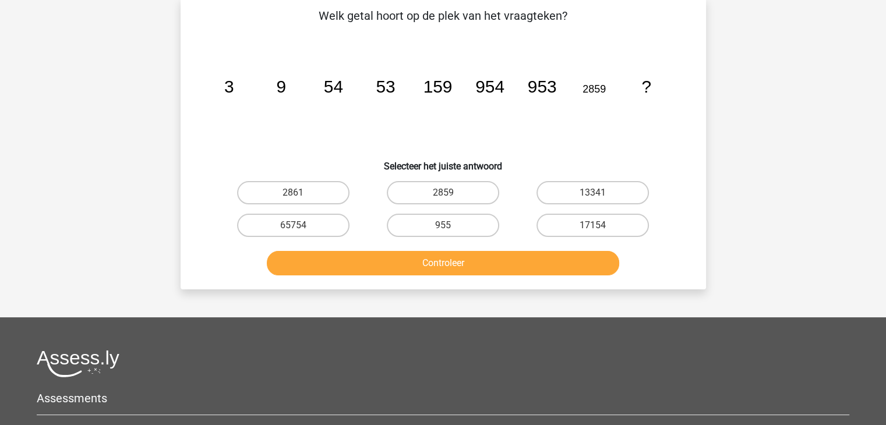
scroll to position [54, 0]
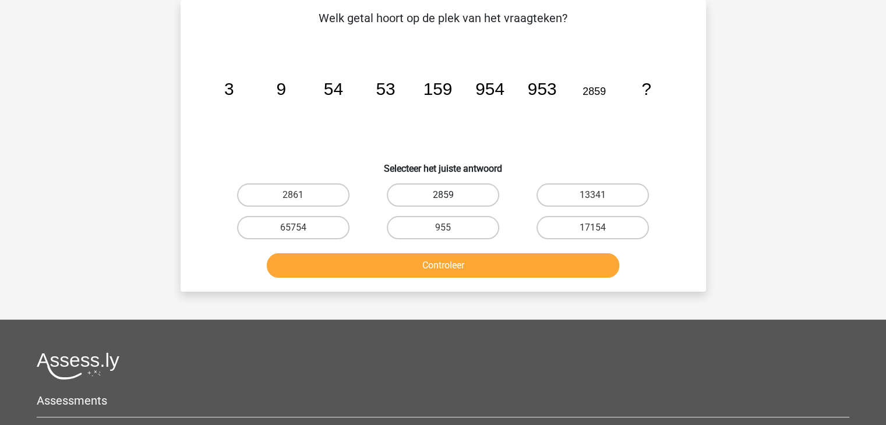
click at [454, 194] on label "2859" at bounding box center [443, 194] width 112 height 23
click at [450, 195] on input "2859" at bounding box center [447, 199] width 8 height 8
radio input "true"
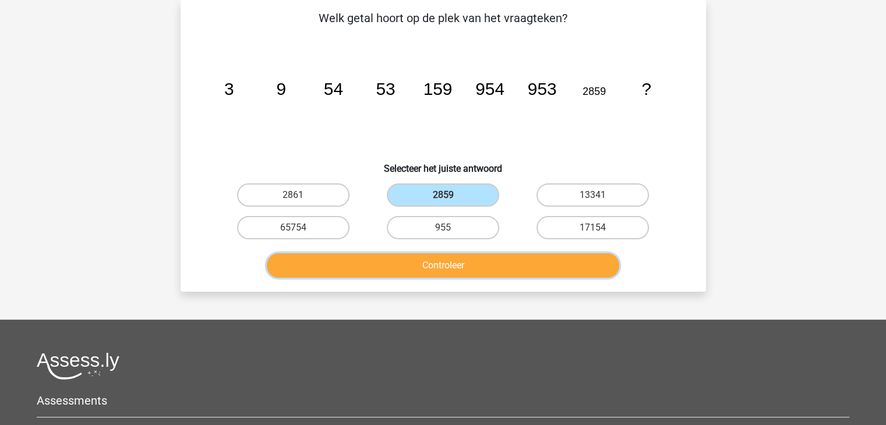
click at [479, 271] on button "Controleer" at bounding box center [443, 265] width 352 height 24
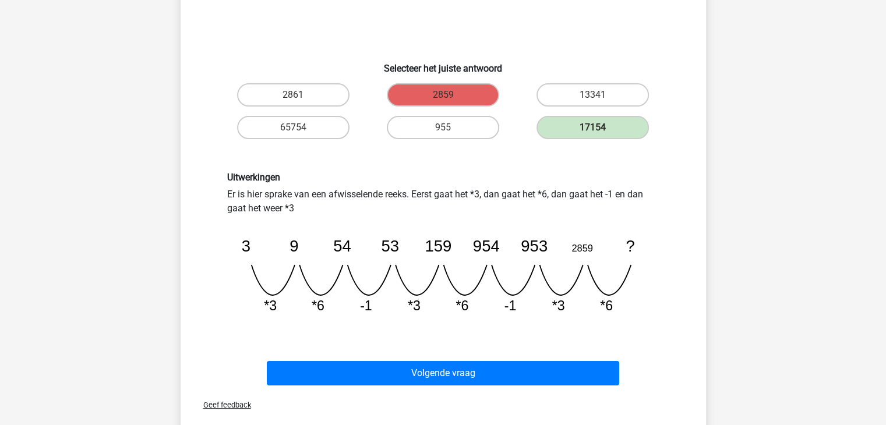
scroll to position [172, 0]
